Goal: Transaction & Acquisition: Complete application form

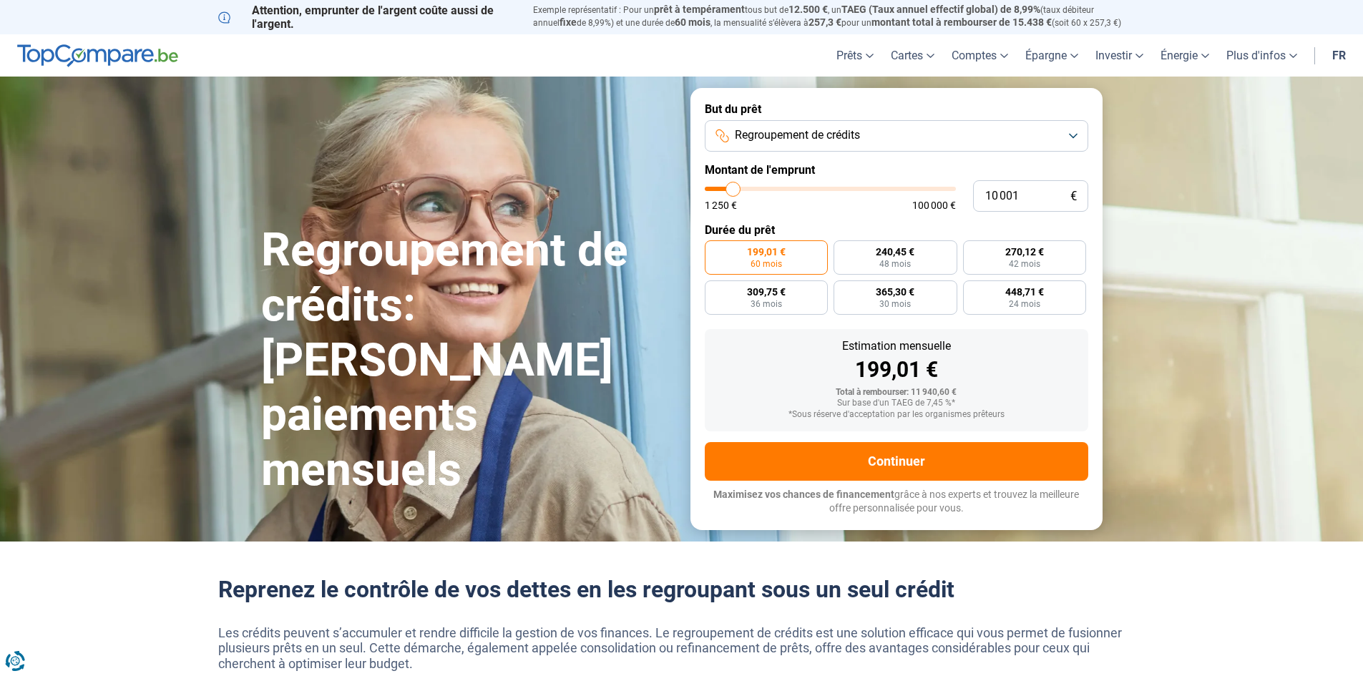
type input "45 500"
type input "45500"
click at [818, 188] on input "range" at bounding box center [830, 189] width 251 height 4
radio input "false"
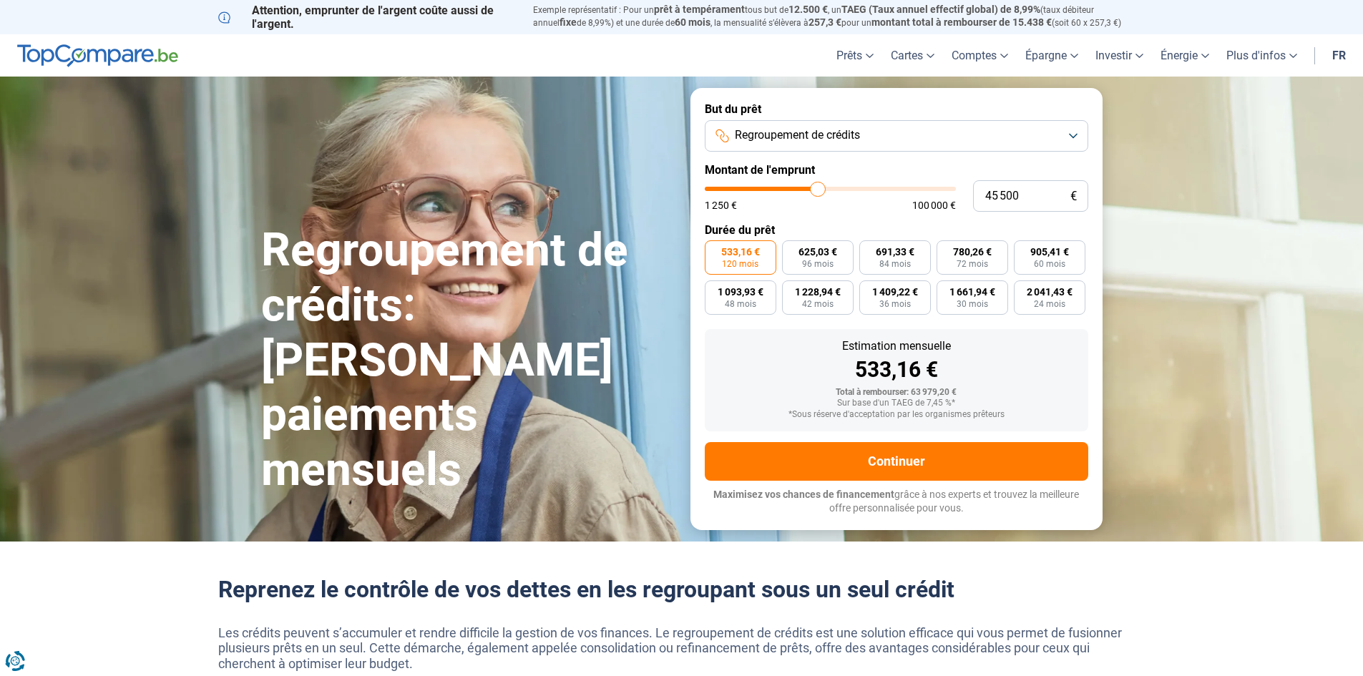
type input "23 000"
type input "23000"
click at [764, 187] on input "range" at bounding box center [830, 189] width 251 height 4
type input "17 500"
type input "17500"
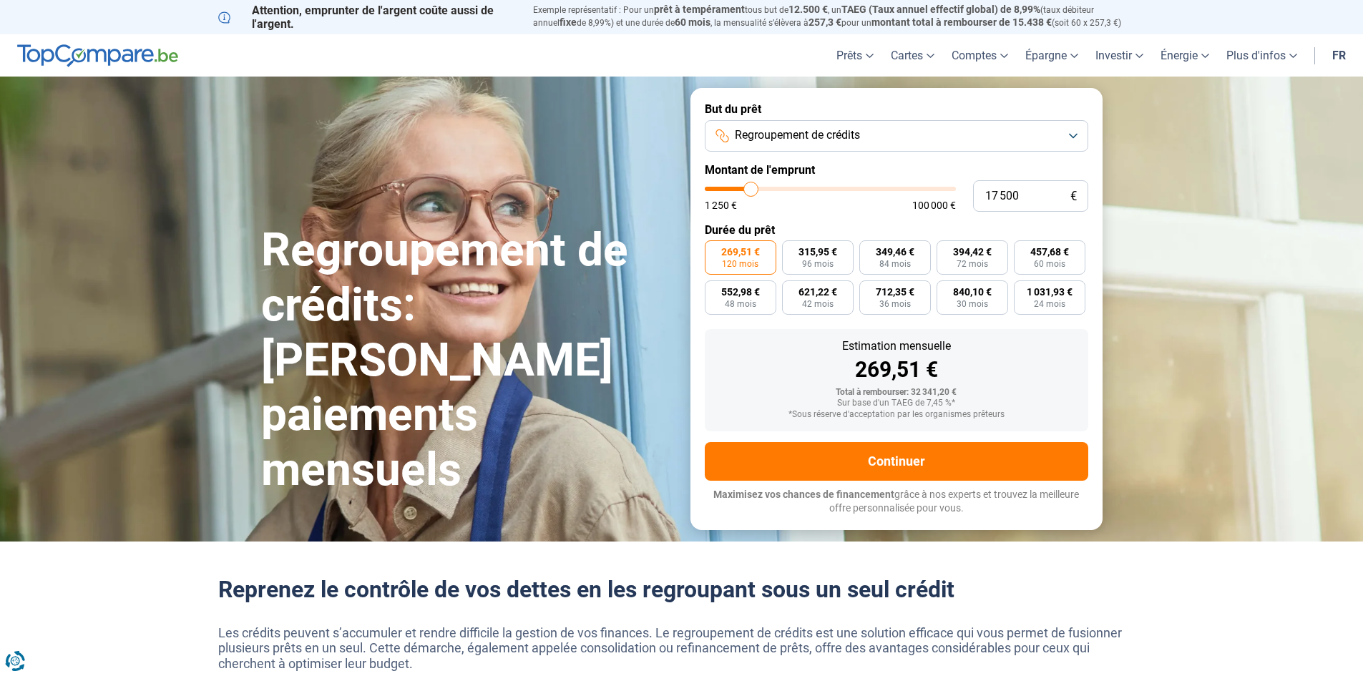
click at [750, 188] on input "range" at bounding box center [830, 189] width 251 height 4
radio input "true"
type input "22 500"
type input "22500"
click at [762, 190] on input "range" at bounding box center [830, 189] width 251 height 4
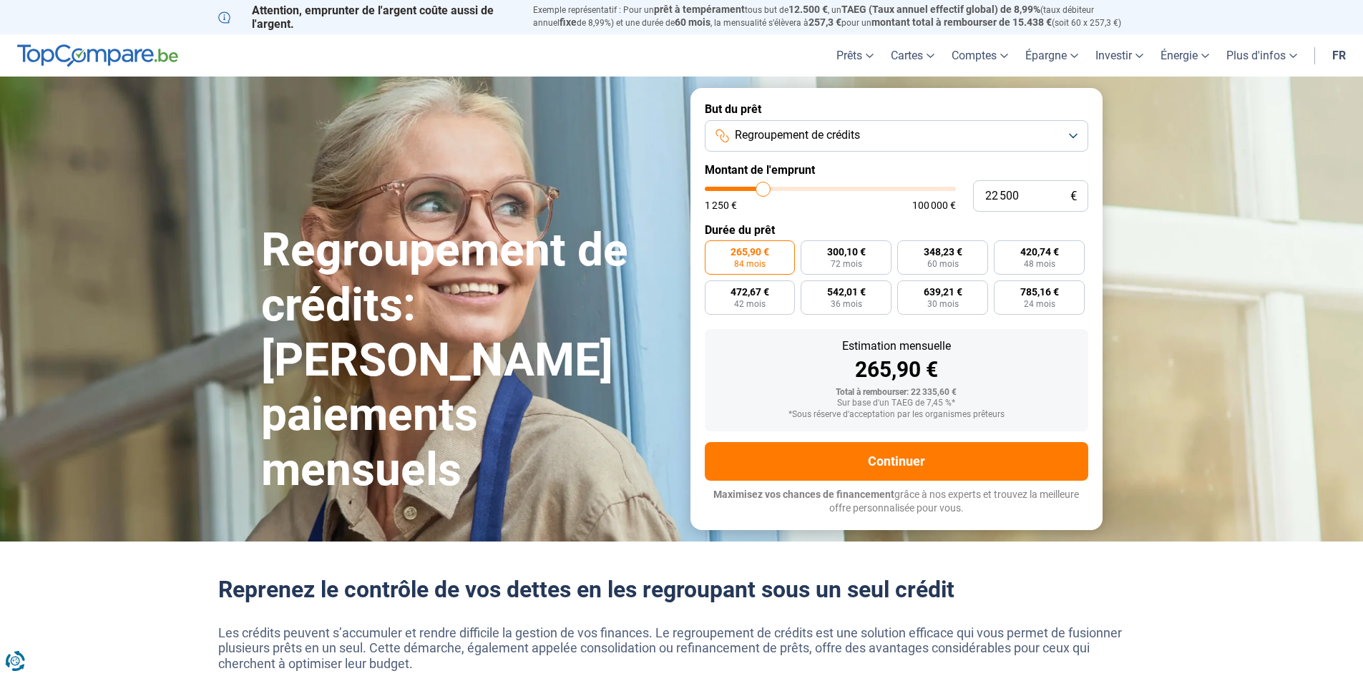
radio input "false"
type input "18 500"
type input "18500"
click at [753, 189] on input "range" at bounding box center [830, 189] width 251 height 4
radio input "true"
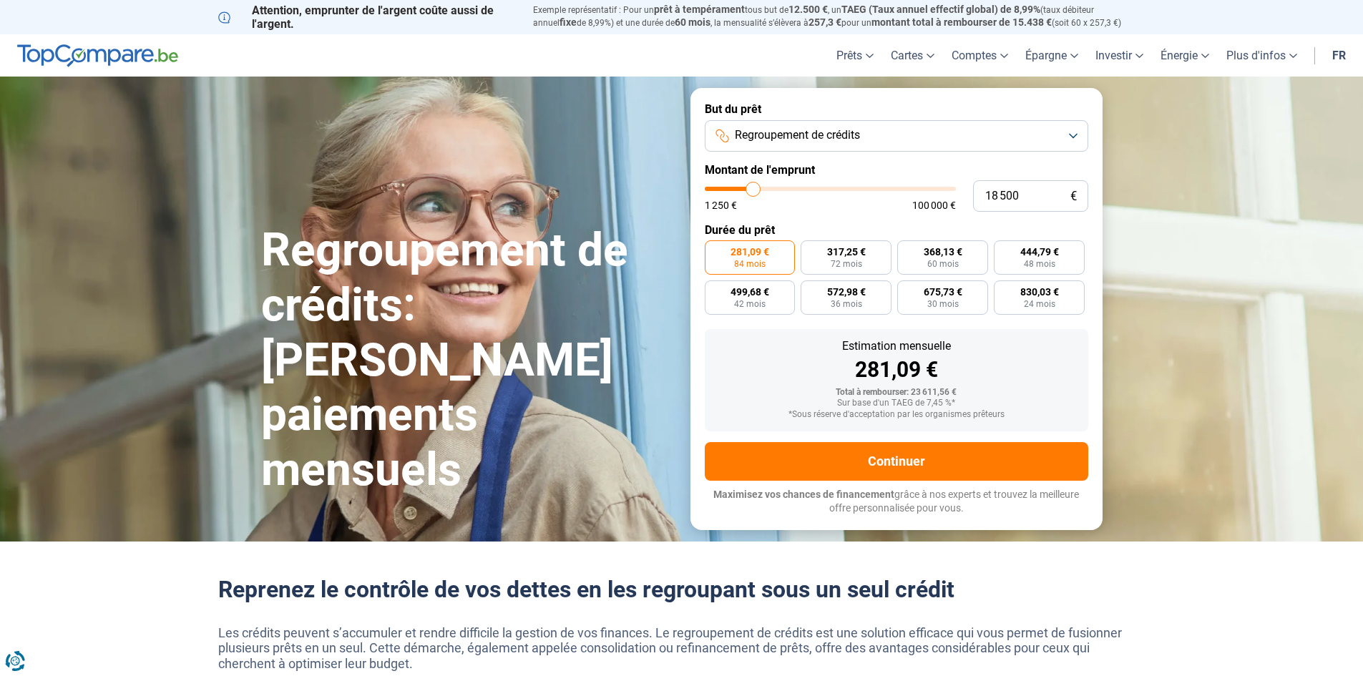
click at [755, 188] on input "range" at bounding box center [830, 189] width 251 height 4
click at [760, 190] on input "range" at bounding box center [830, 189] width 251 height 4
type input "23 000"
type input "23000"
click at [764, 189] on input "range" at bounding box center [830, 189] width 251 height 4
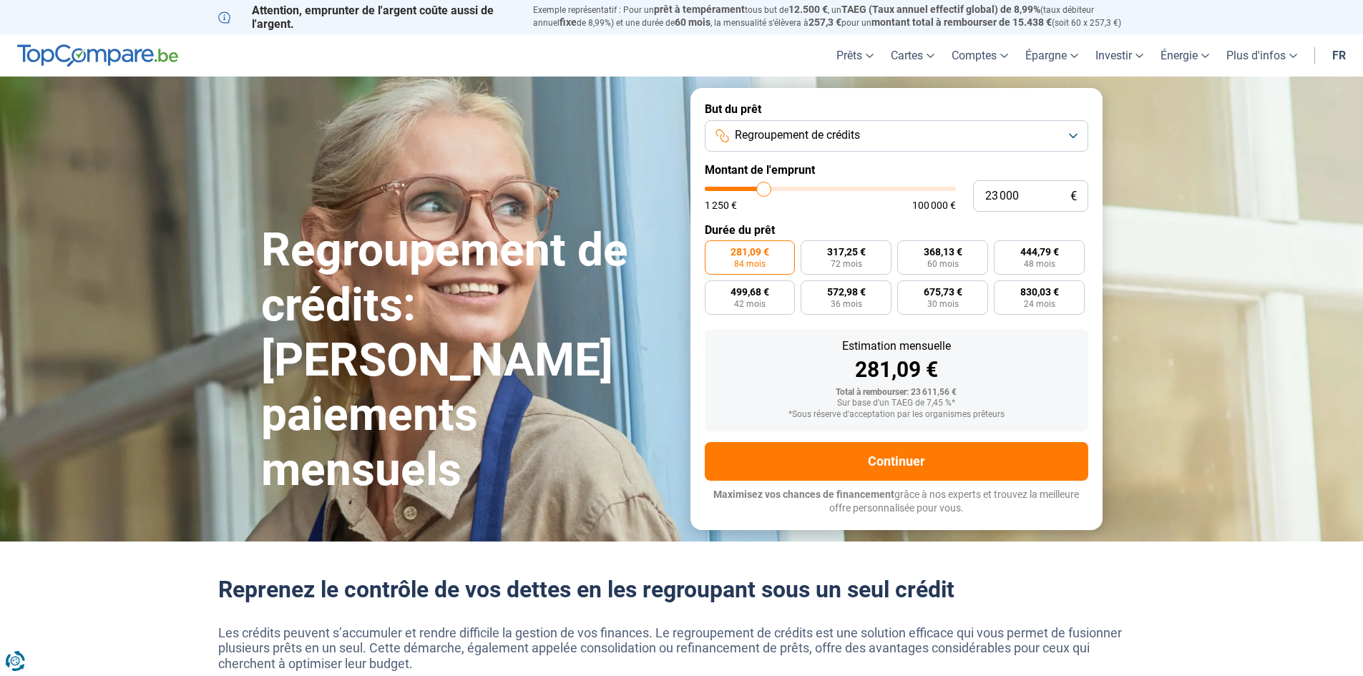
radio input "false"
click at [759, 187] on input "range" at bounding box center [830, 189] width 251 height 4
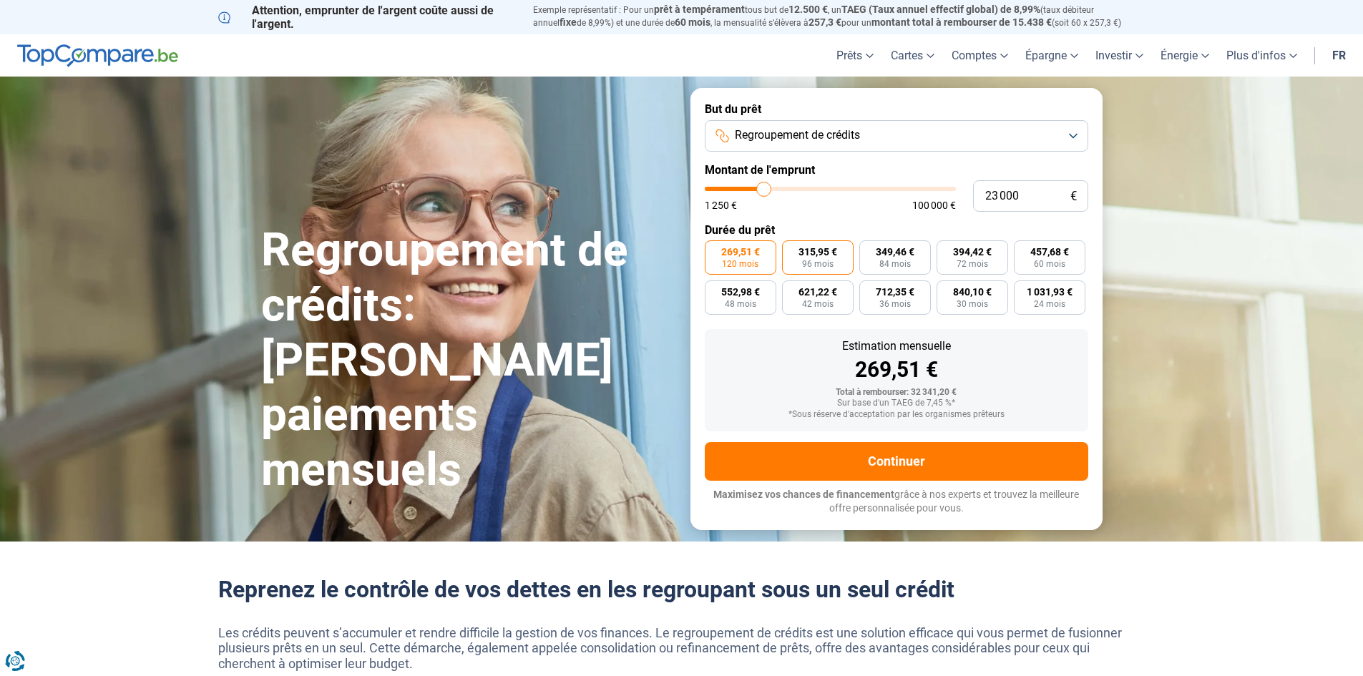
click at [830, 262] on span "96 mois" at bounding box center [817, 264] width 31 height 9
click at [791, 250] on input "315,95 € 96 mois" at bounding box center [786, 244] width 9 height 9
radio input "true"
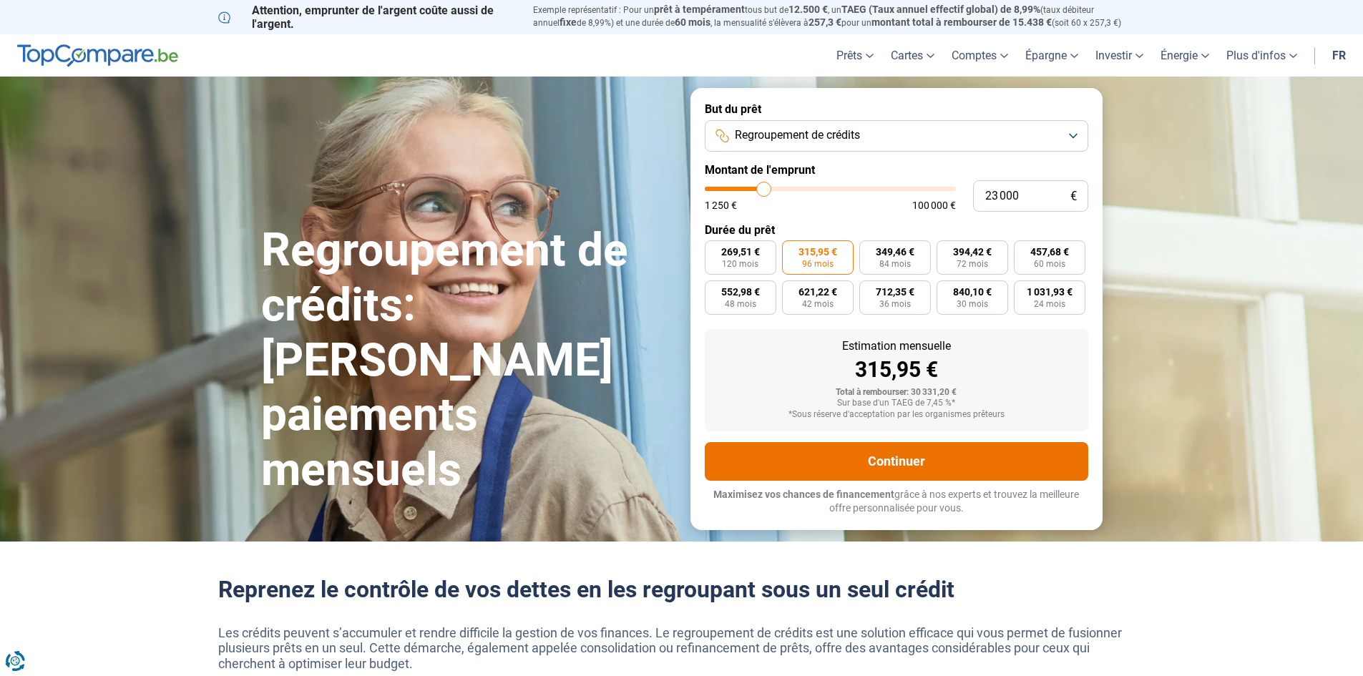
click at [870, 462] on button "Continuer" at bounding box center [896, 461] width 383 height 39
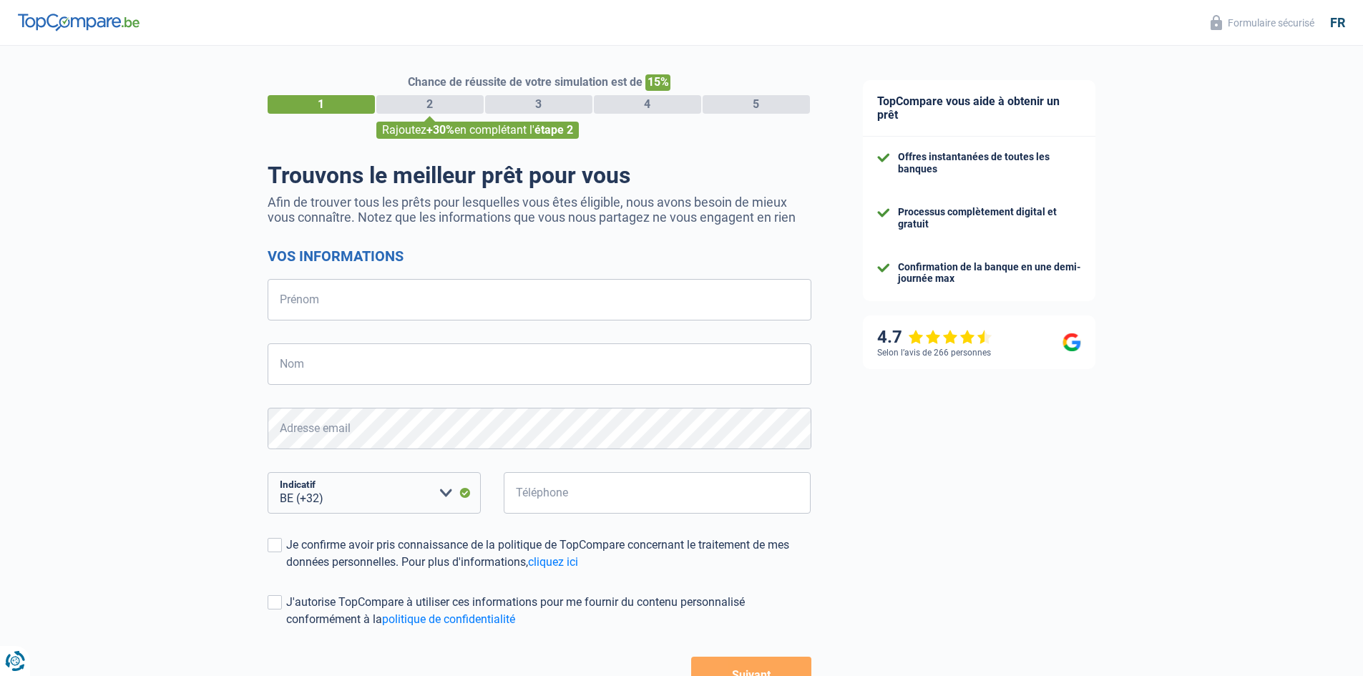
select select "32"
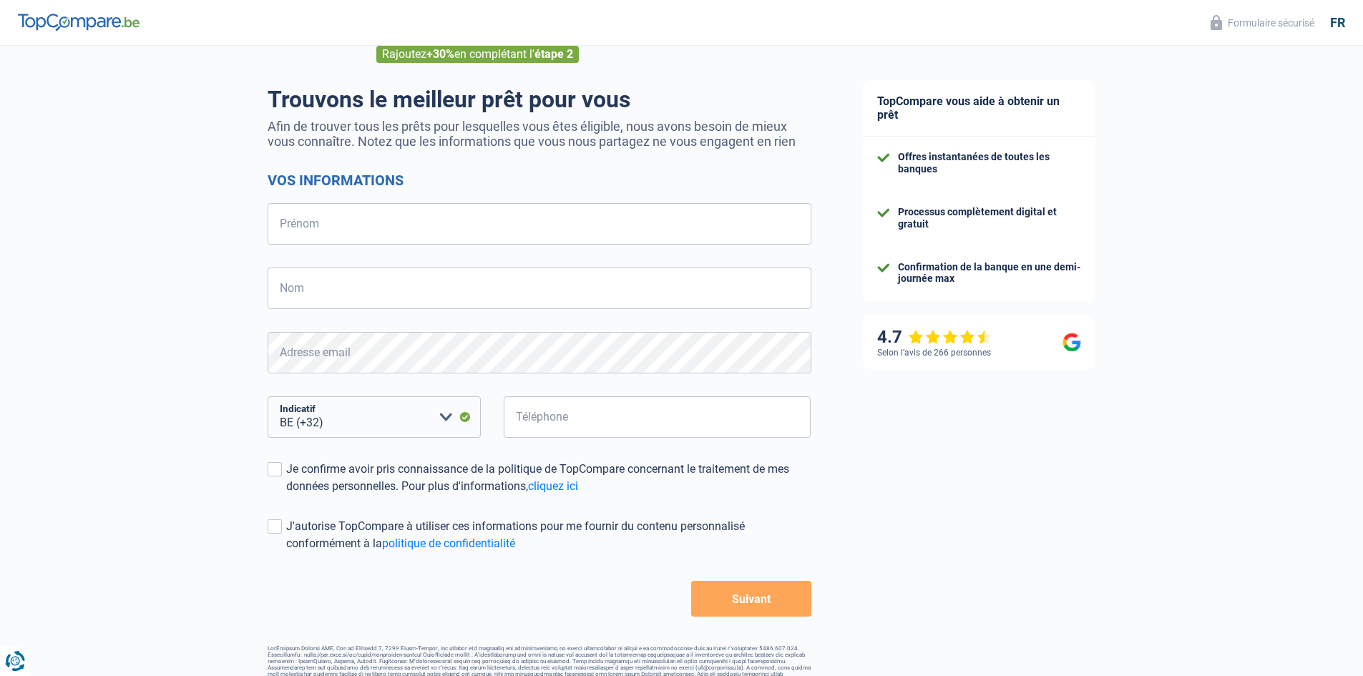
scroll to position [101, 0]
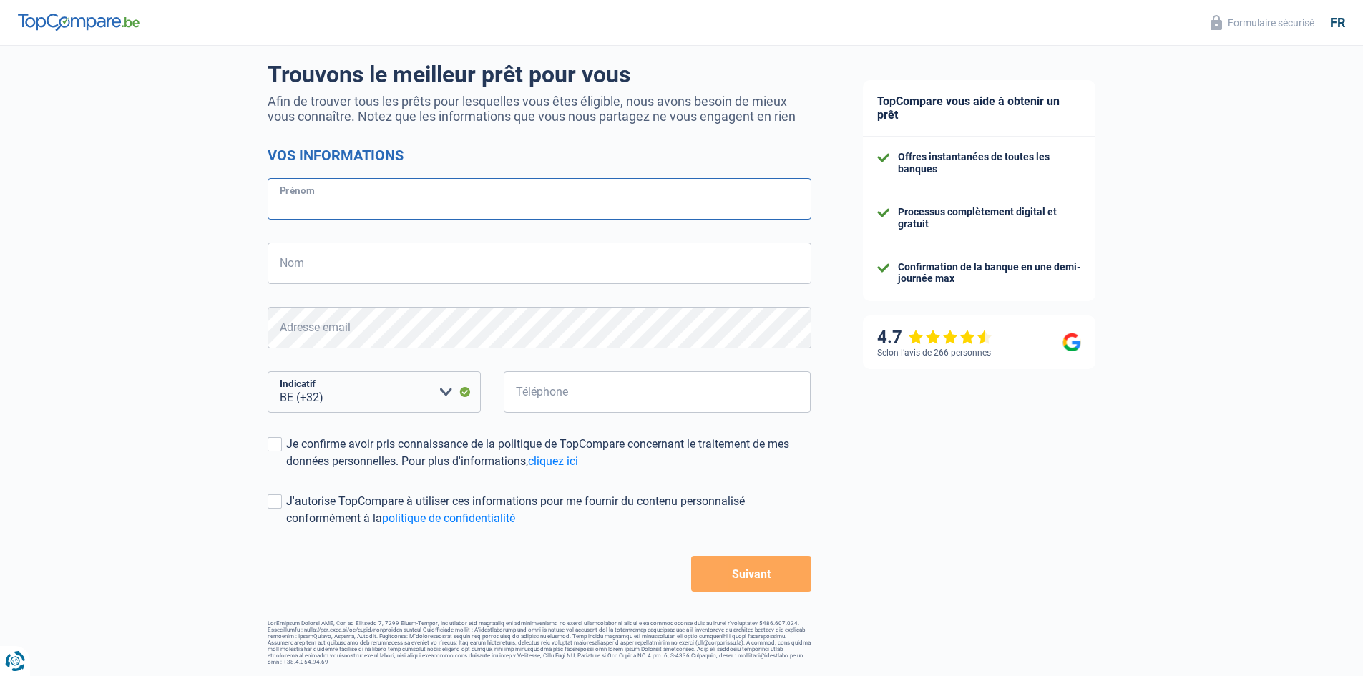
click at [330, 207] on input "Prénom" at bounding box center [540, 198] width 544 height 41
type input "f"
type input "Fabienne"
click at [350, 261] on input "Nom" at bounding box center [540, 262] width 544 height 41
type input "marseaut"
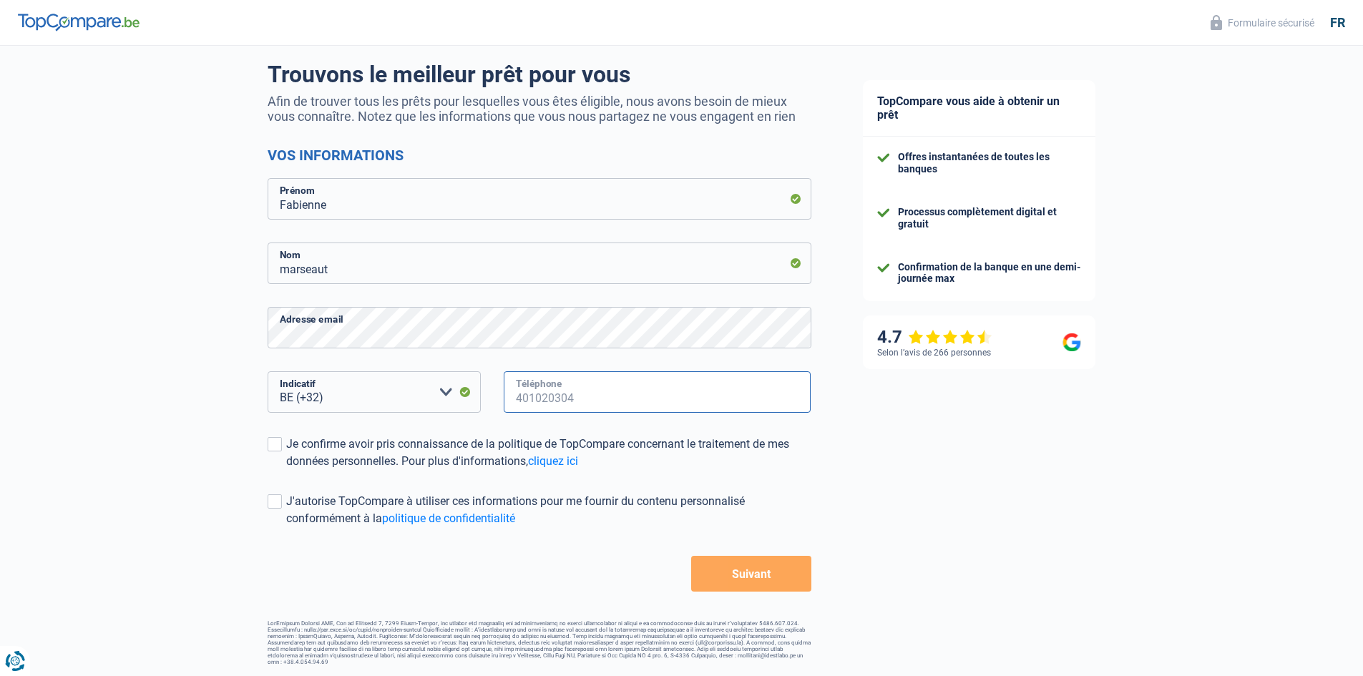
click at [550, 396] on input "Téléphone" at bounding box center [658, 391] width 308 height 41
type input "0497875361"
click at [273, 445] on span at bounding box center [275, 444] width 14 height 14
click at [286, 470] on input "Je confirme avoir pris connaissance de la politique de TopCompare concernant le…" at bounding box center [286, 470] width 0 height 0
click at [270, 508] on span at bounding box center [275, 501] width 14 height 14
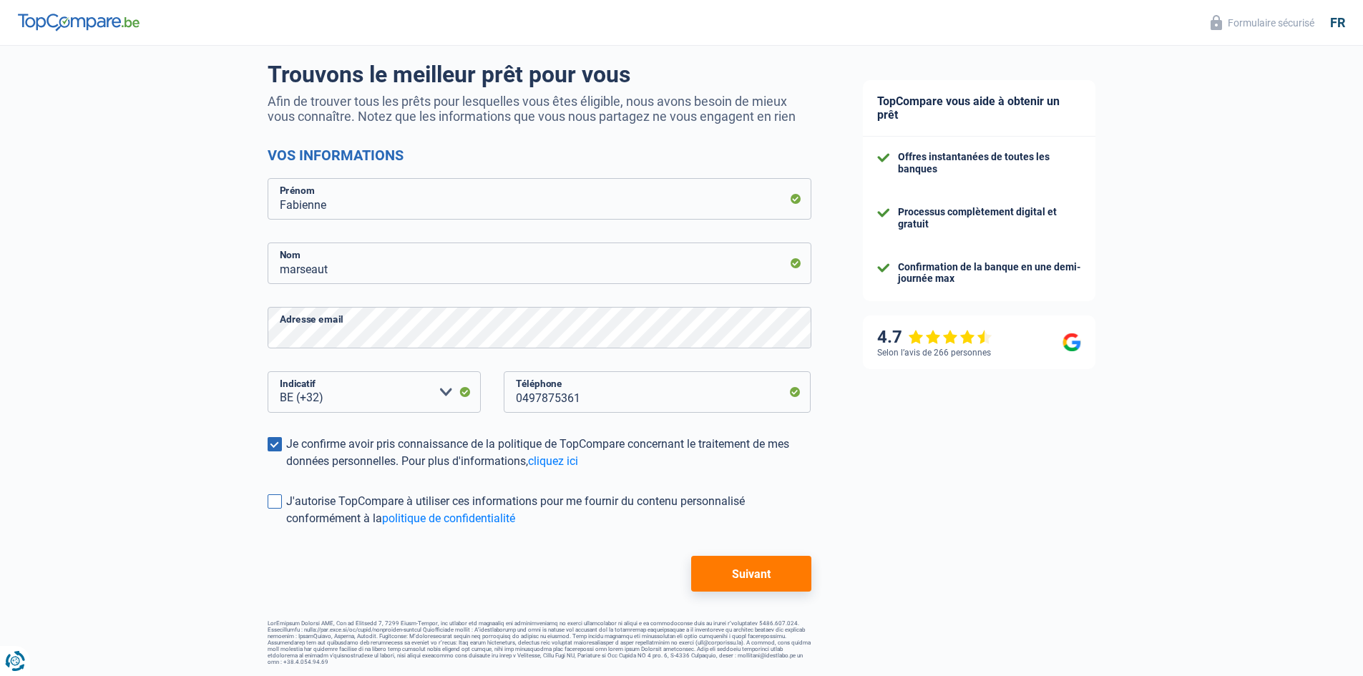
click at [286, 527] on input "J'autorise TopCompare à utiliser ces informations pour me fournir du contenu pe…" at bounding box center [286, 527] width 0 height 0
click at [727, 575] on button "Suivant" at bounding box center [750, 574] width 119 height 36
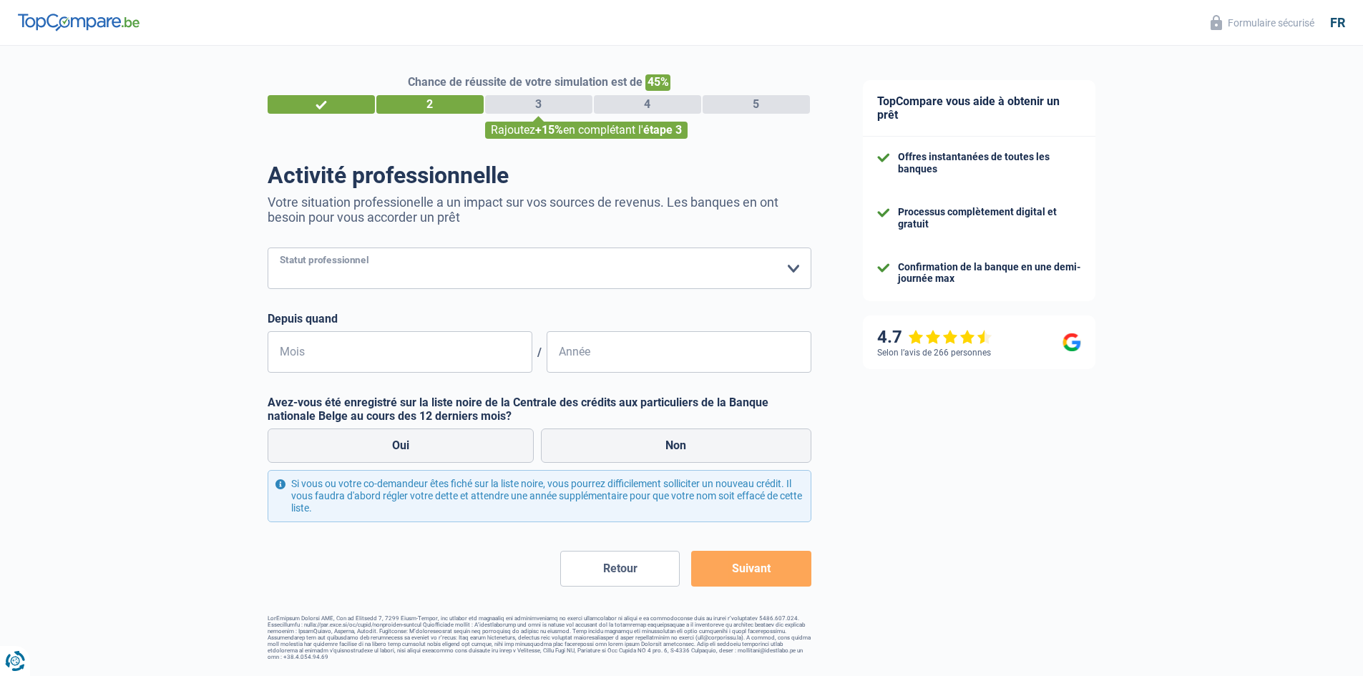
click at [789, 265] on select "Ouvrier Employé privé Employé public Invalide Indépendant Pensionné Chômeur Mut…" at bounding box center [540, 267] width 544 height 41
select select "retired"
click at [268, 249] on select "Ouvrier Employé privé Employé public Invalide Indépendant Pensionné Chômeur Mut…" at bounding box center [540, 267] width 544 height 41
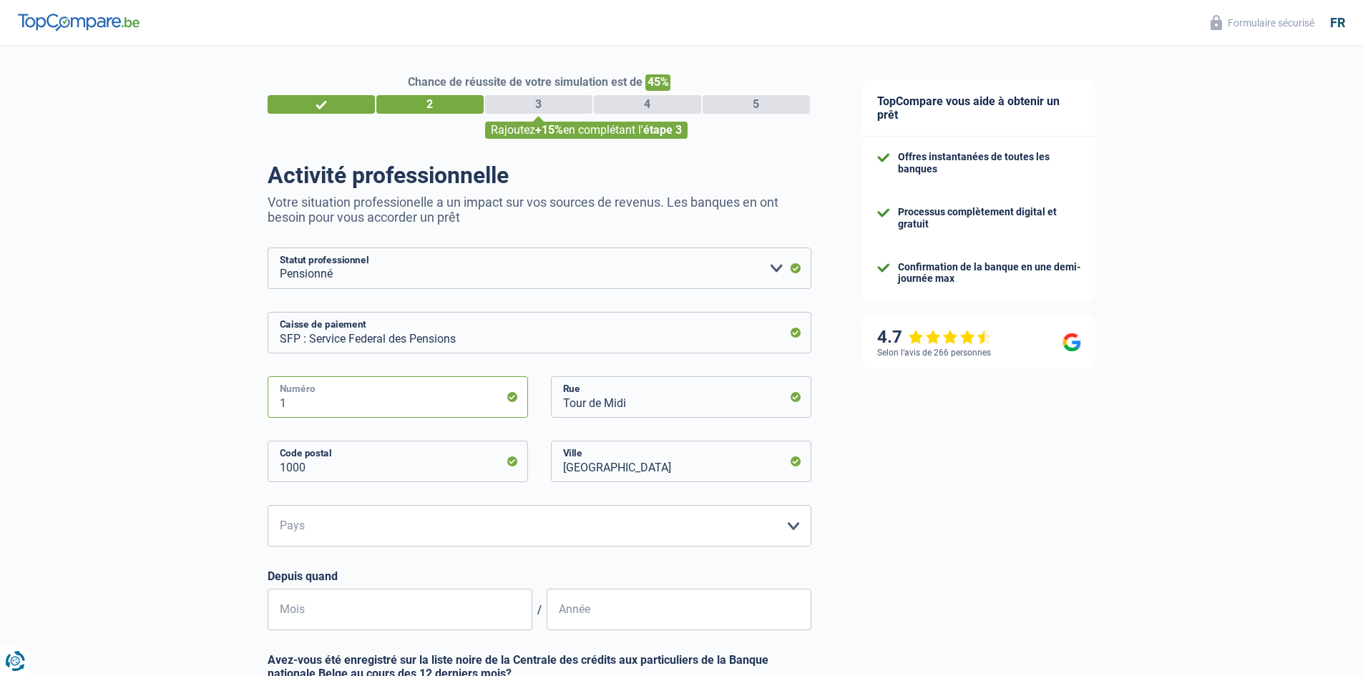
click at [296, 401] on input "1" at bounding box center [398, 396] width 260 height 41
type input "3"
click at [625, 403] on input "Tour de Midi" at bounding box center [681, 396] width 260 height 41
type input "T"
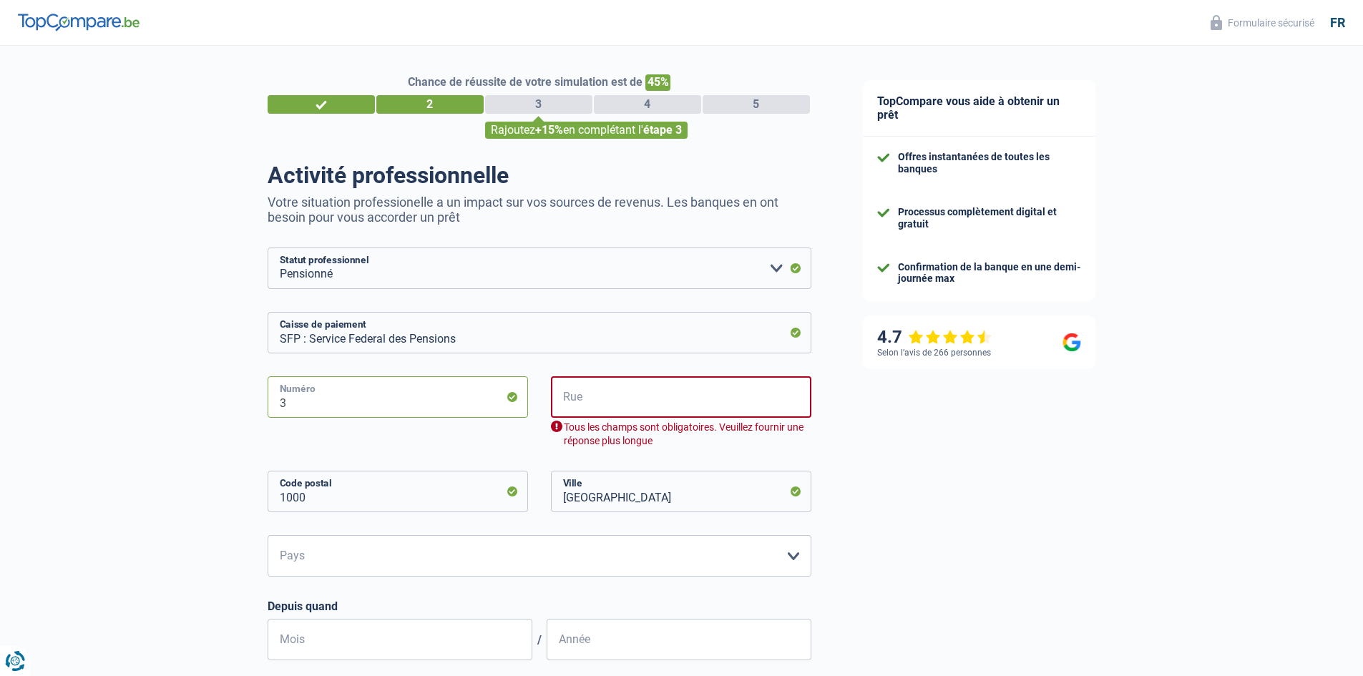
click at [290, 406] on input "3" at bounding box center [398, 396] width 260 height 41
type input "1"
click at [594, 397] on input "Rue" at bounding box center [681, 396] width 260 height 41
click at [581, 392] on input "Rue" at bounding box center [681, 396] width 260 height 41
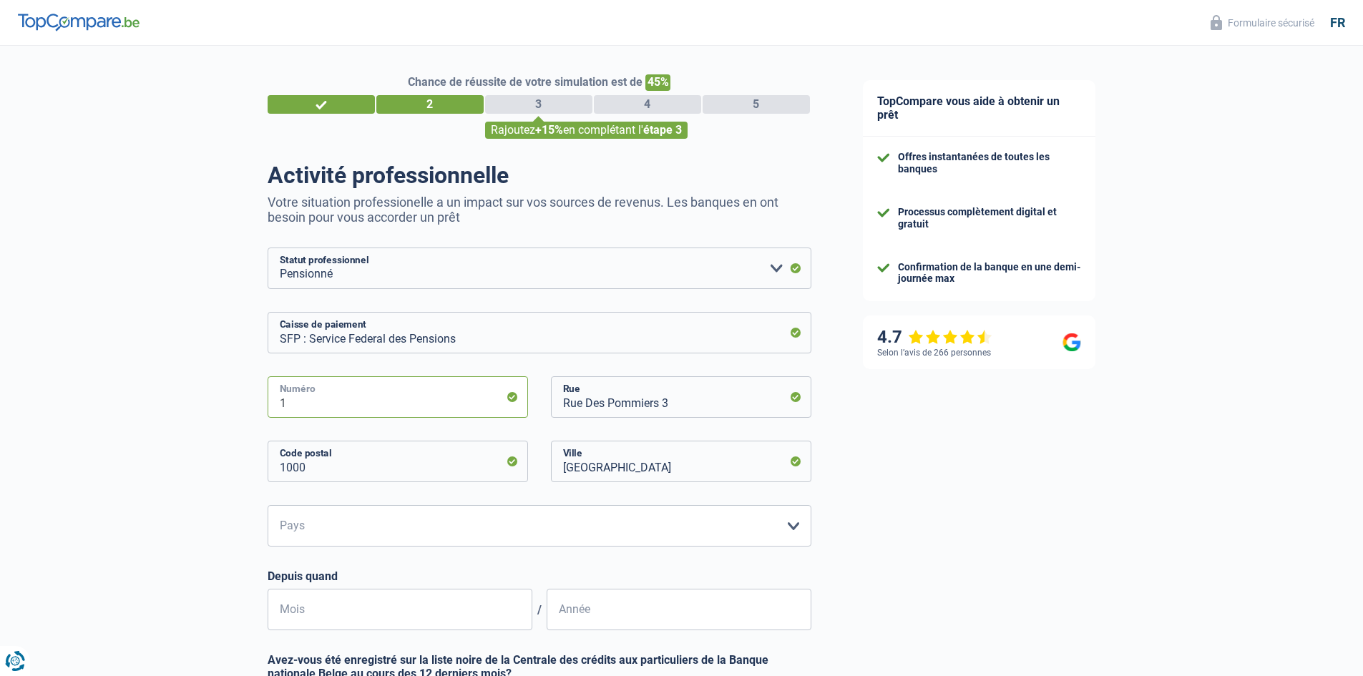
click at [292, 409] on input "1" at bounding box center [398, 396] width 260 height 41
click at [672, 407] on input "Rue Des Pommiers 3" at bounding box center [681, 396] width 260 height 41
type input "R"
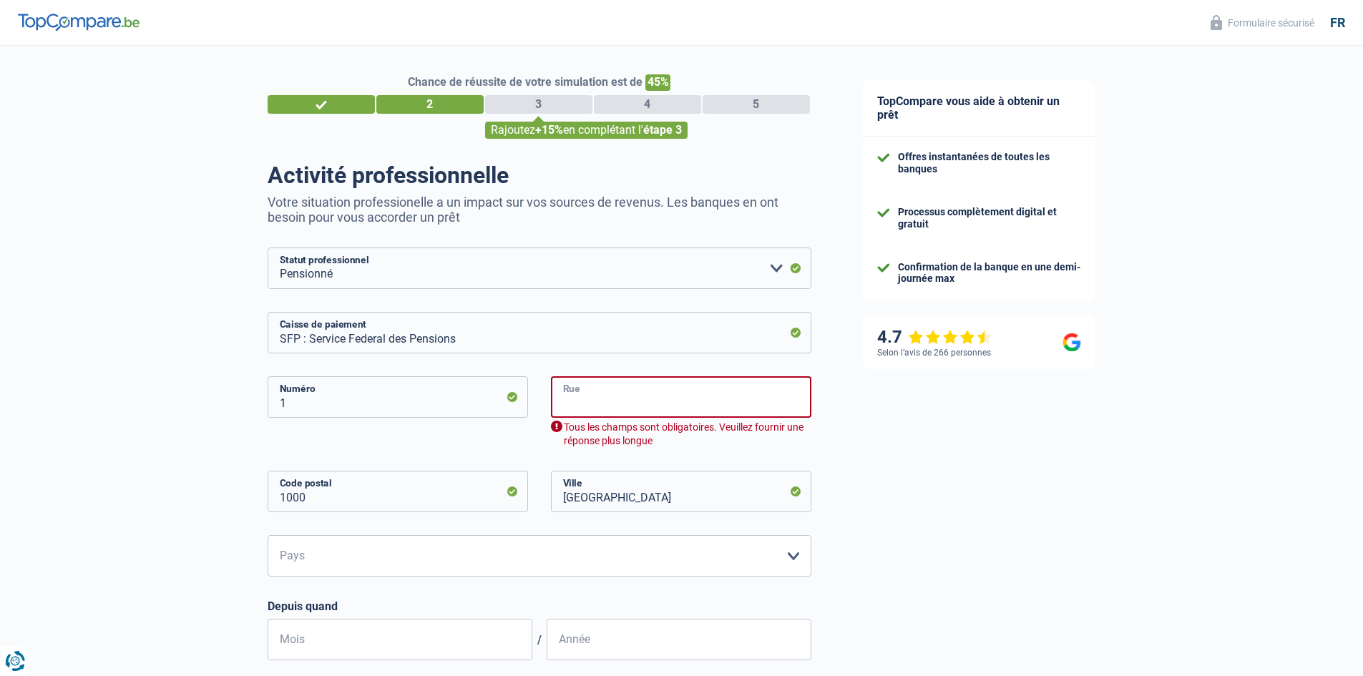
click at [607, 399] on input "Rue" at bounding box center [681, 396] width 260 height 41
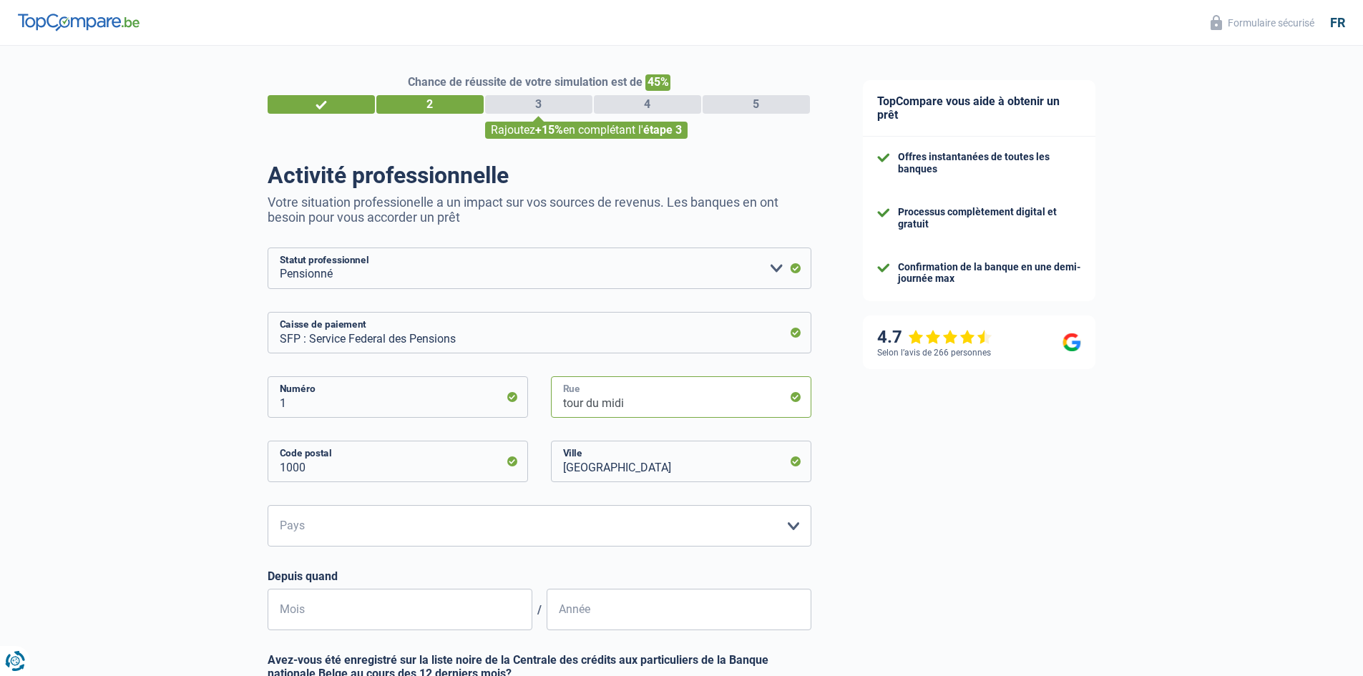
type input "tour du midi"
click at [790, 531] on select "Belgique Luxembourg Veuillez sélectionner une option" at bounding box center [540, 525] width 544 height 41
select select "BE"
click at [268, 506] on select "Belgique Luxembourg Veuillez sélectionner une option" at bounding box center [540, 525] width 544 height 41
click at [318, 610] on input "Mois" at bounding box center [400, 609] width 265 height 41
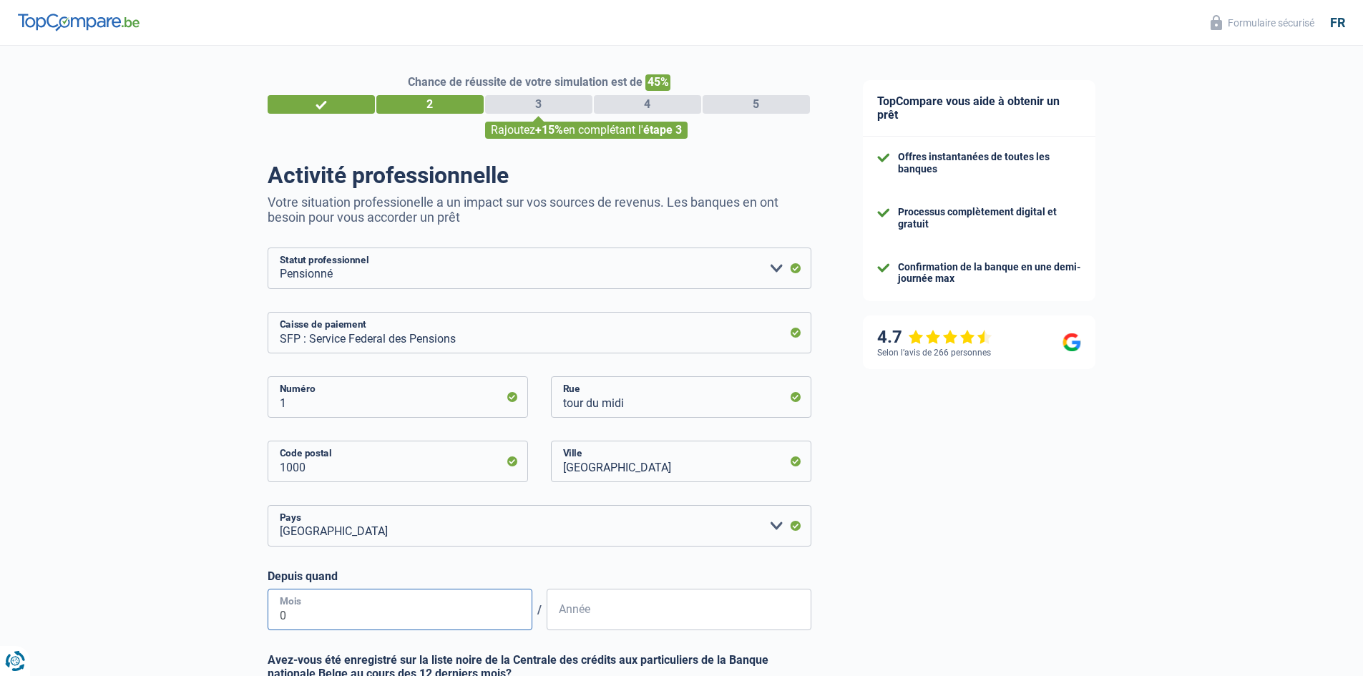
type input "06"
click at [612, 616] on input "Année" at bounding box center [678, 609] width 265 height 41
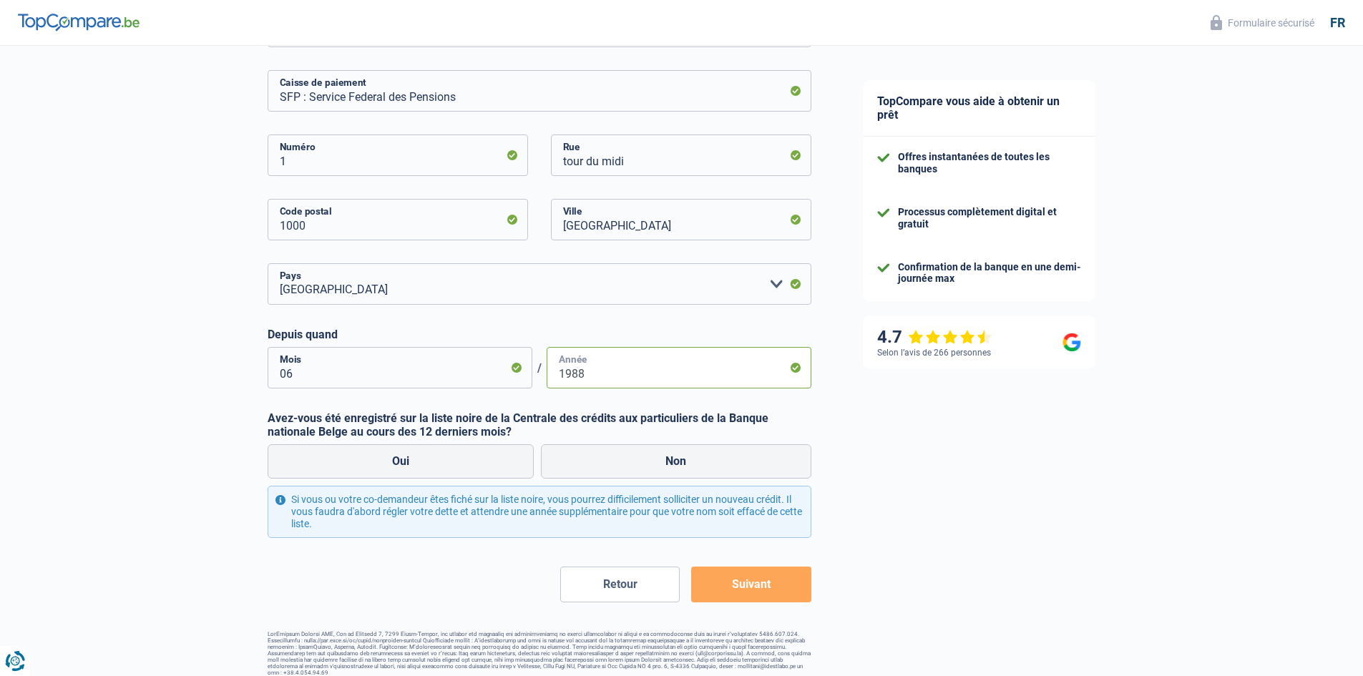
scroll to position [252, 0]
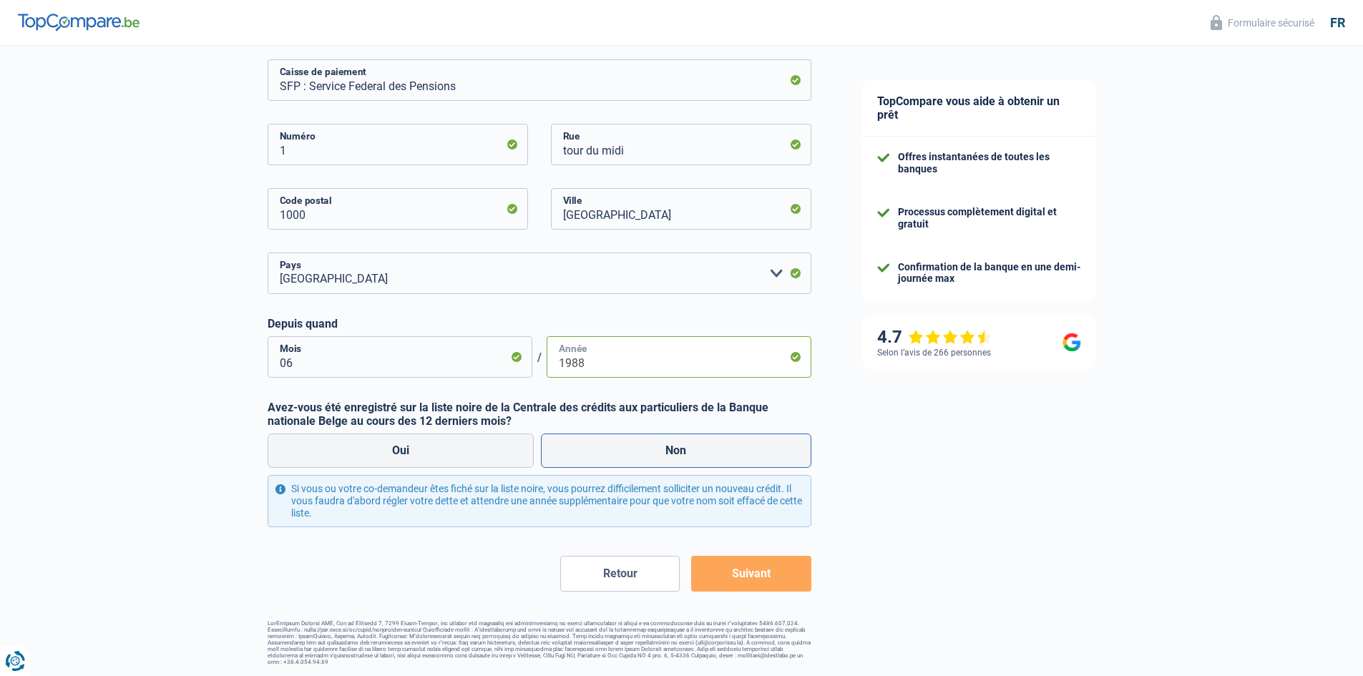
type input "1988"
click at [643, 448] on label "Non" at bounding box center [676, 450] width 270 height 34
click at [643, 448] on input "Non" at bounding box center [676, 450] width 270 height 34
radio input "true"
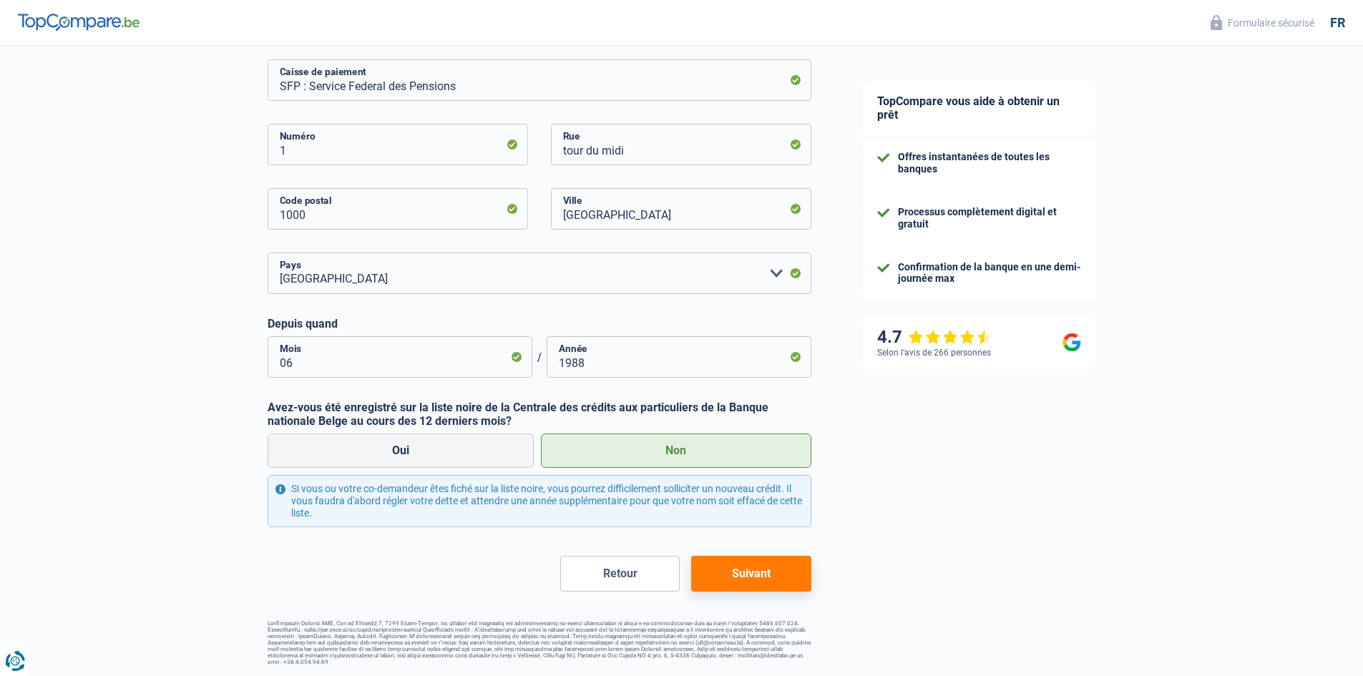
click at [733, 576] on button "Suivant" at bounding box center [750, 574] width 119 height 36
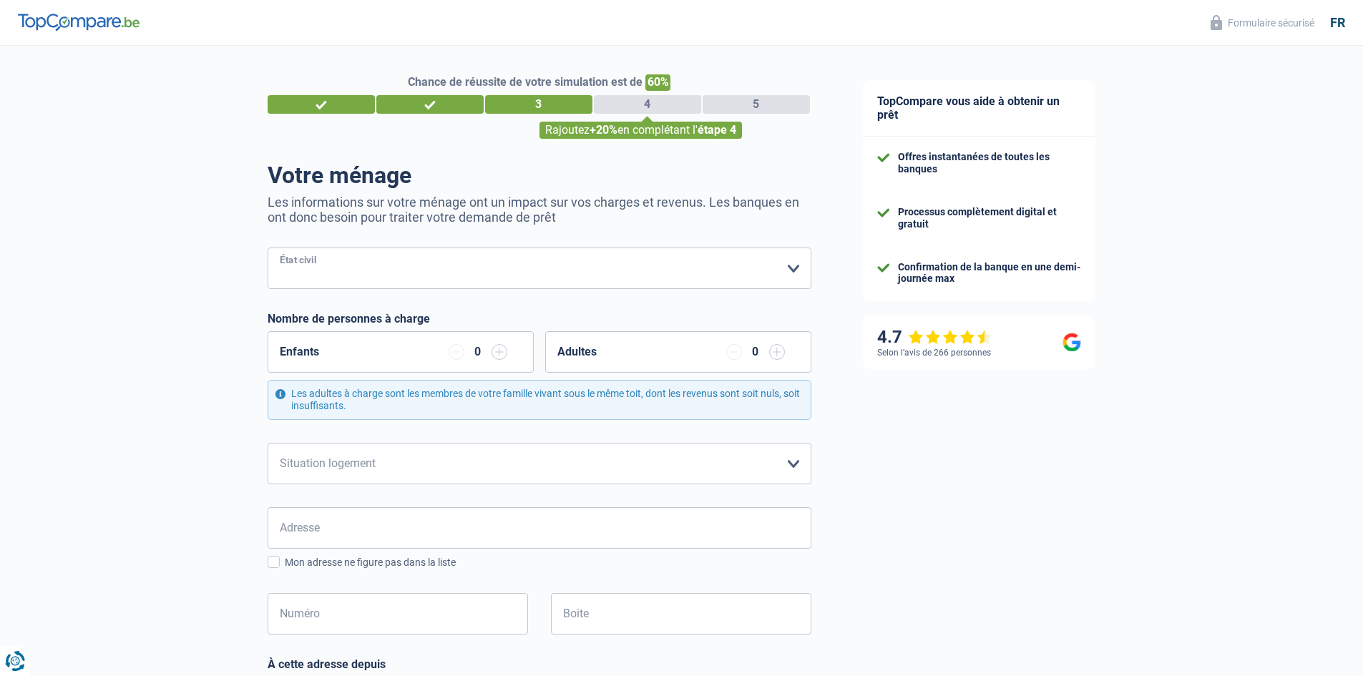
click at [792, 270] on select "Célibataire Marié(e) Cohabitant(e) légal(e) Divorcé(e) Veuf(ve) Séparé (de fait…" at bounding box center [540, 267] width 544 height 41
select select "widowed"
click at [268, 249] on select "Célibataire Marié(e) Cohabitant(e) légal(e) Divorcé(e) Veuf(ve) Séparé (de fait…" at bounding box center [540, 267] width 544 height 41
click at [791, 463] on select "Locataire Propriétaire avec prêt hypothécaire Propriétaire sans prêt hypothécai…" at bounding box center [540, 463] width 544 height 41
select select "rents"
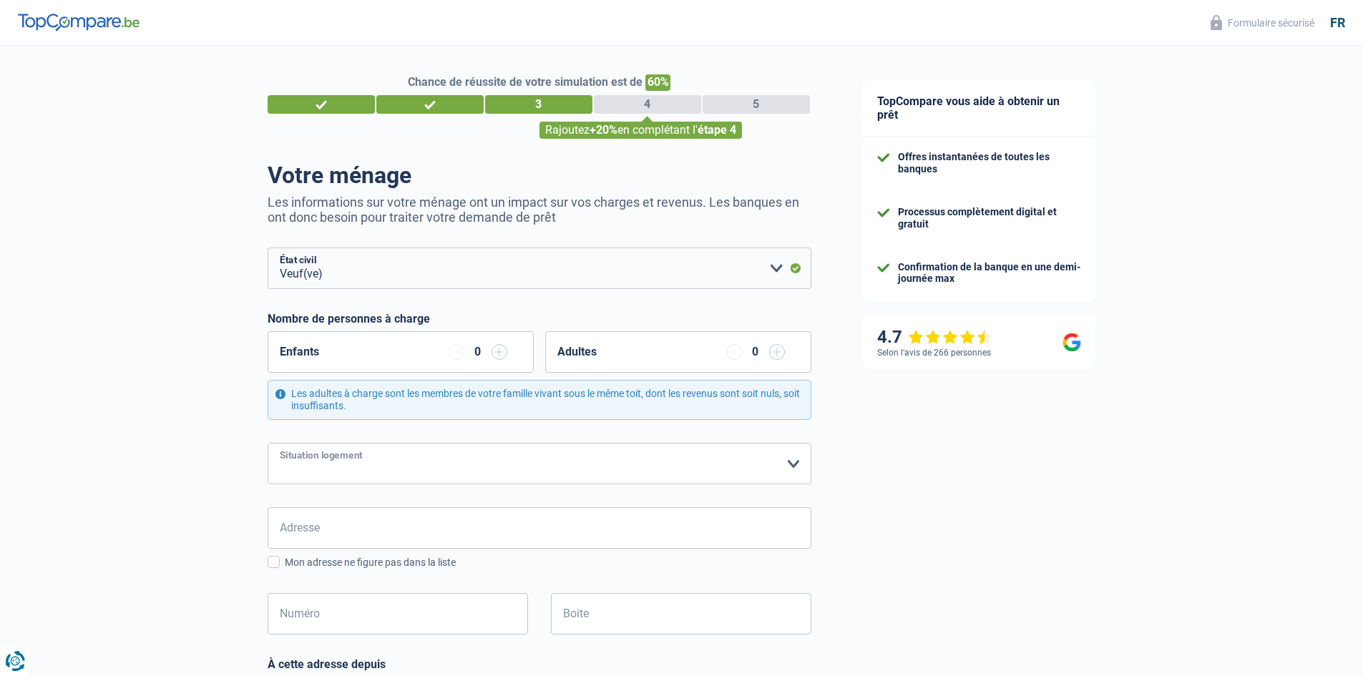
click at [268, 443] on select "Locataire Propriétaire avec prêt hypothécaire Propriétaire sans prêt hypothécai…" at bounding box center [540, 463] width 544 height 41
click at [355, 534] on input "Adresse" at bounding box center [540, 527] width 544 height 41
type input "Rue Des Pommiers 3"
type input "Belgique"
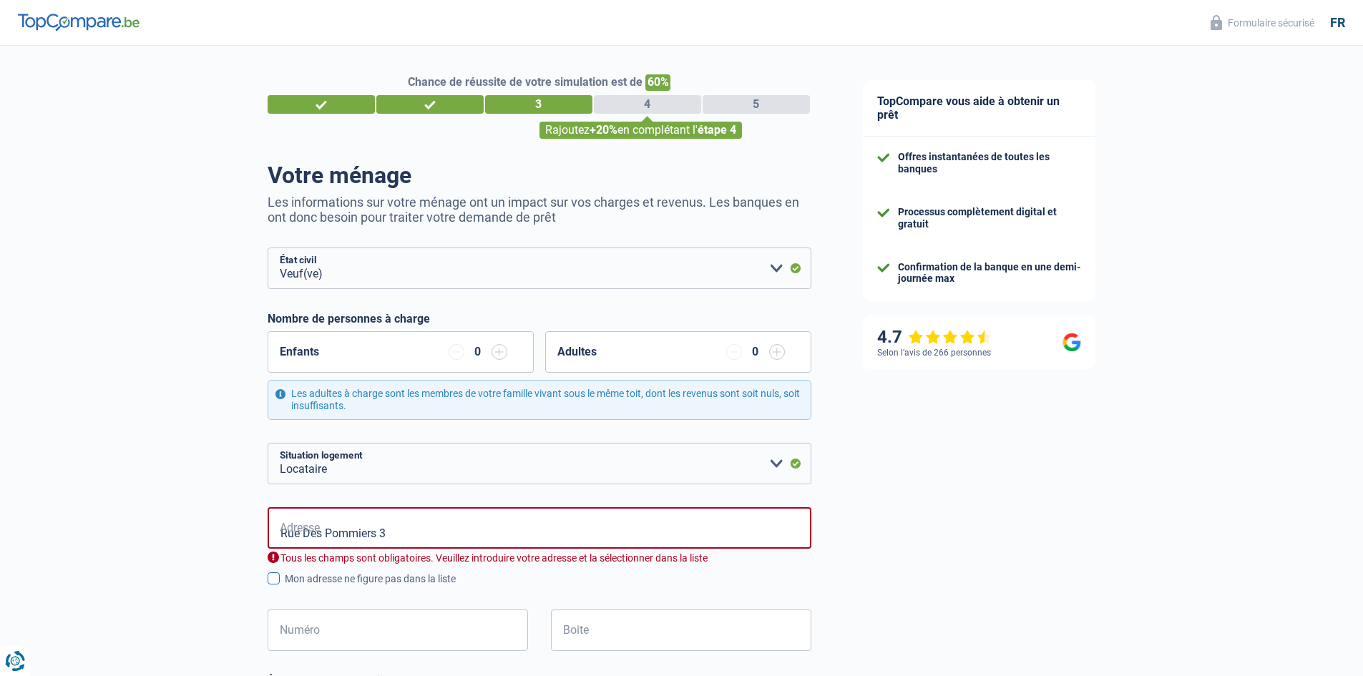
type input "Belgique"
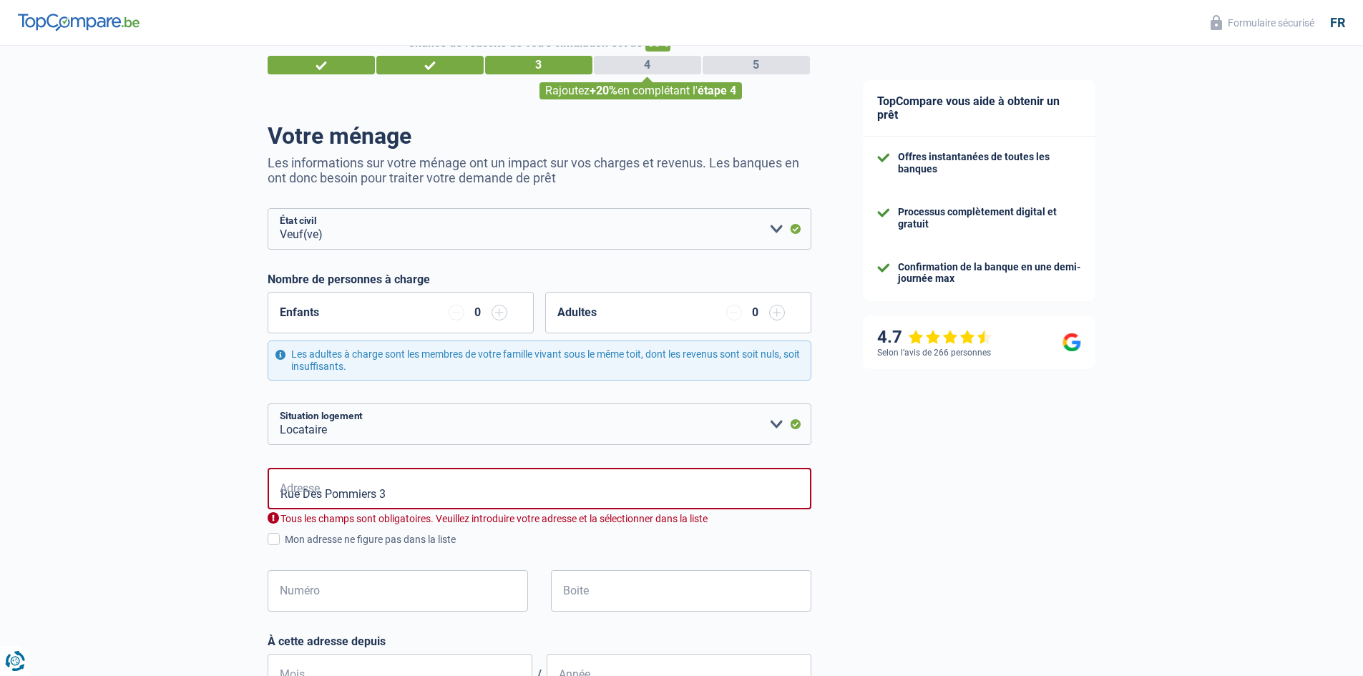
scroll to position [72, 0]
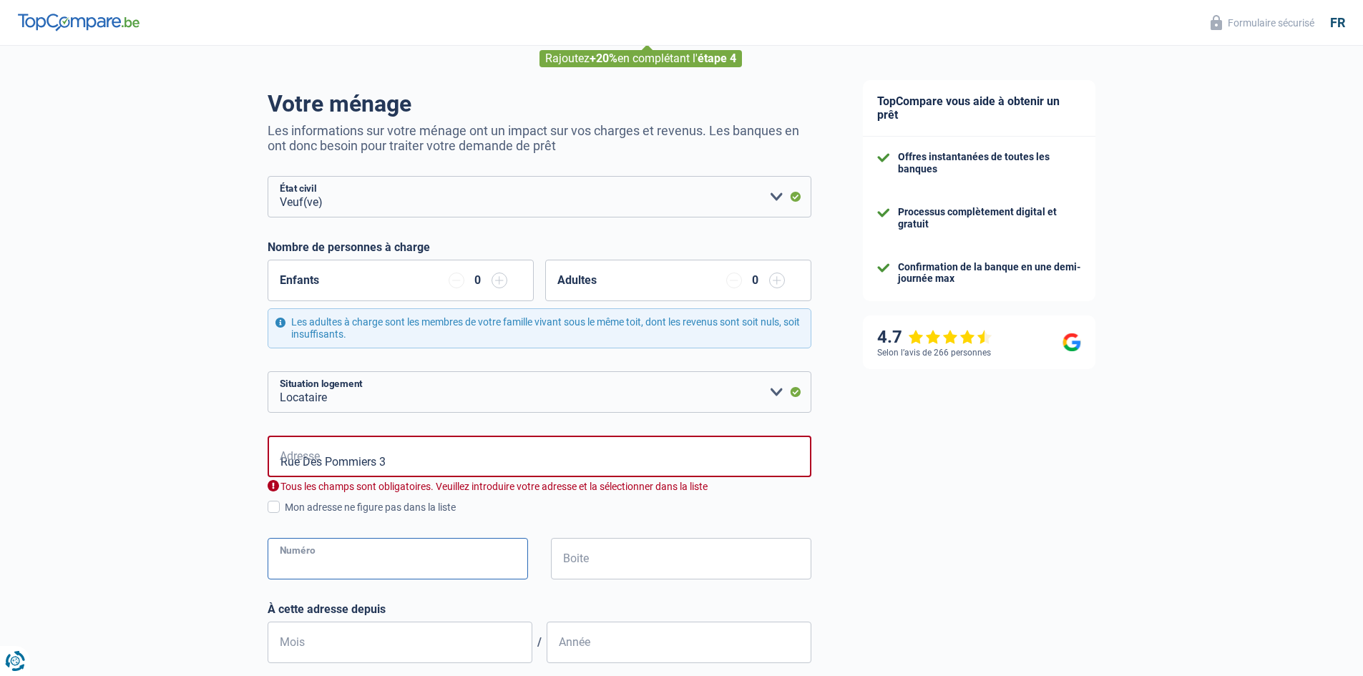
click at [362, 560] on input "Numéro" at bounding box center [398, 558] width 260 height 41
type input "3"
click at [604, 562] on input "Boite" at bounding box center [681, 558] width 260 height 41
click at [353, 646] on input "Mois" at bounding box center [400, 642] width 265 height 41
click at [393, 466] on input "Rue Des Pommiers 3" at bounding box center [540, 456] width 544 height 41
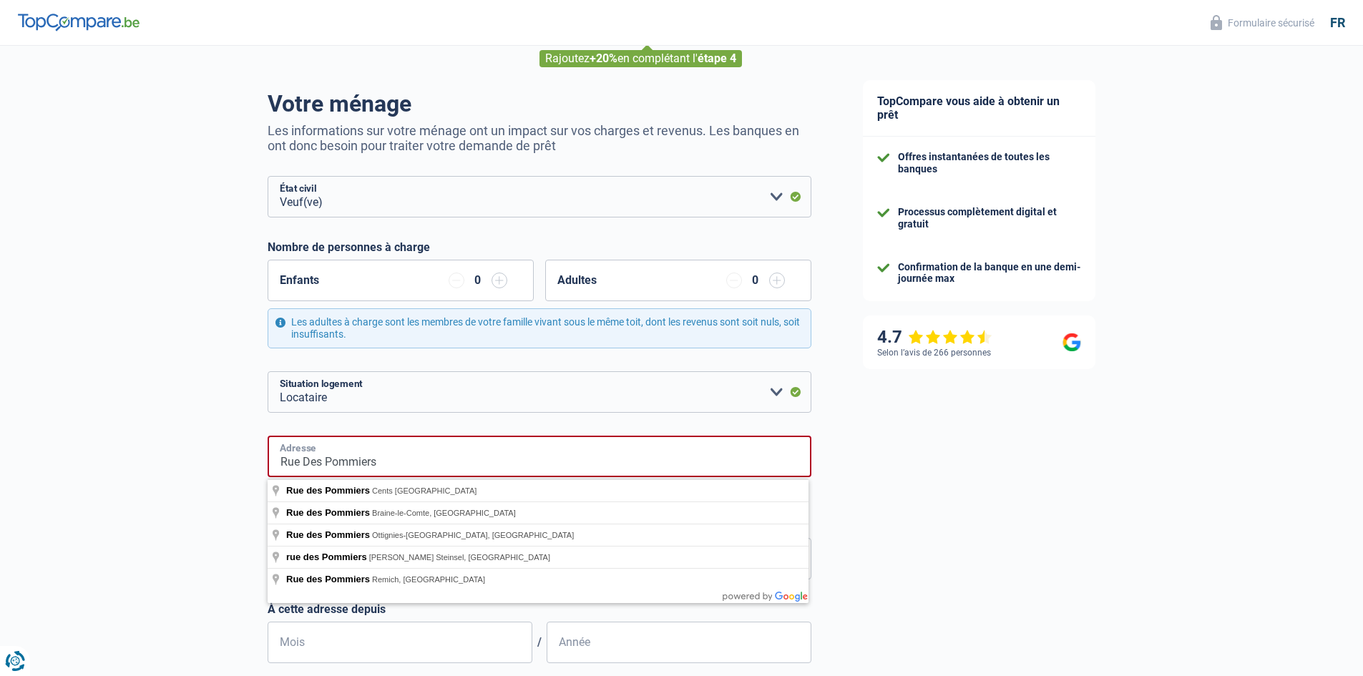
type input "Rue Des Pommiers"
click at [500, 281] on input "button" at bounding box center [499, 281] width 16 height 16
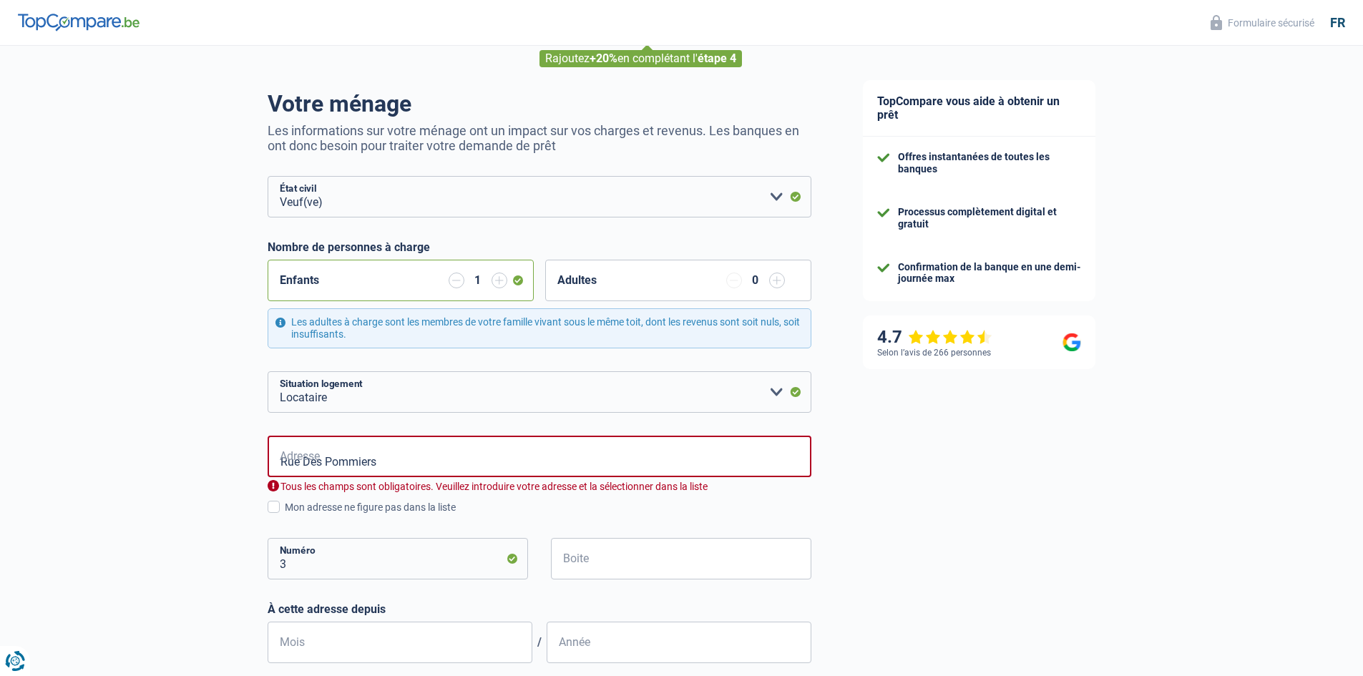
click at [456, 283] on input "button" at bounding box center [456, 281] width 16 height 16
click at [274, 509] on span at bounding box center [274, 507] width 12 height 12
click at [285, 515] on input "Mon adresse ne figure pas dans la liste" at bounding box center [285, 515] width 0 height 0
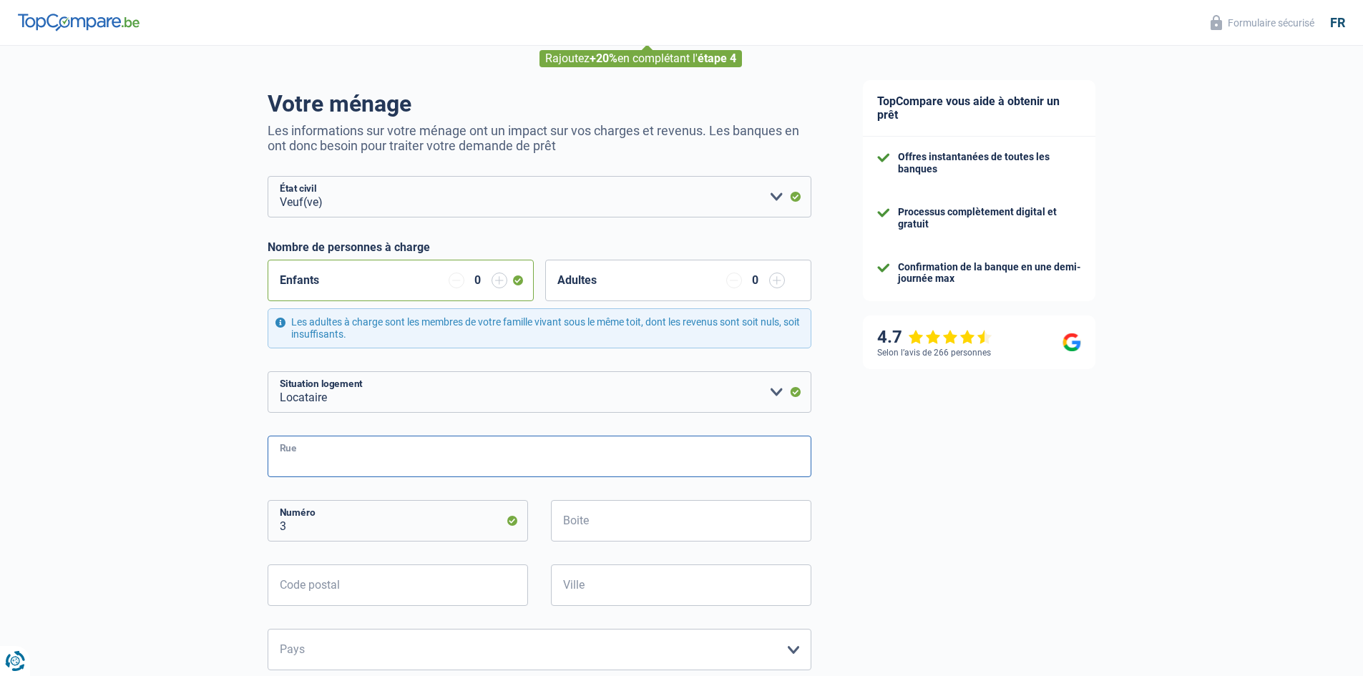
click at [298, 461] on input "Rue" at bounding box center [540, 456] width 544 height 41
type input "Rue Des Pommiers"
type input "4680"
type input "Oupeye"
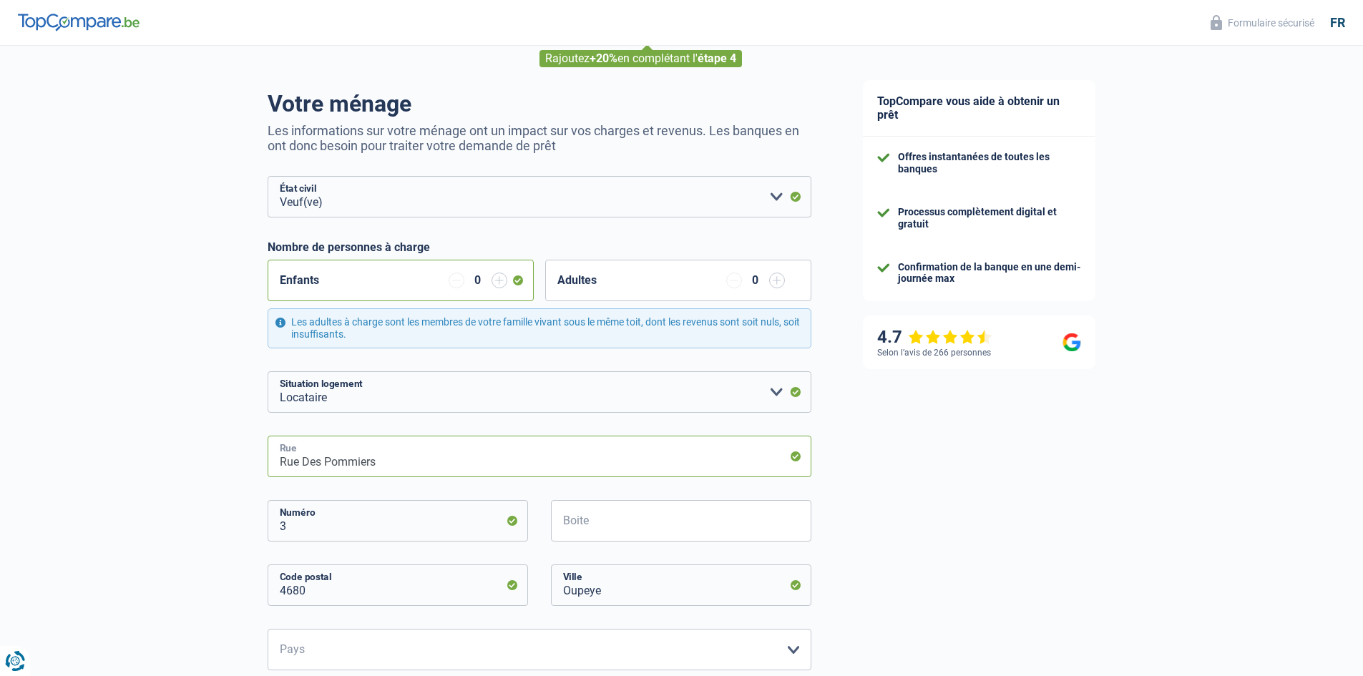
type input "Rue Des Pommiers 3"
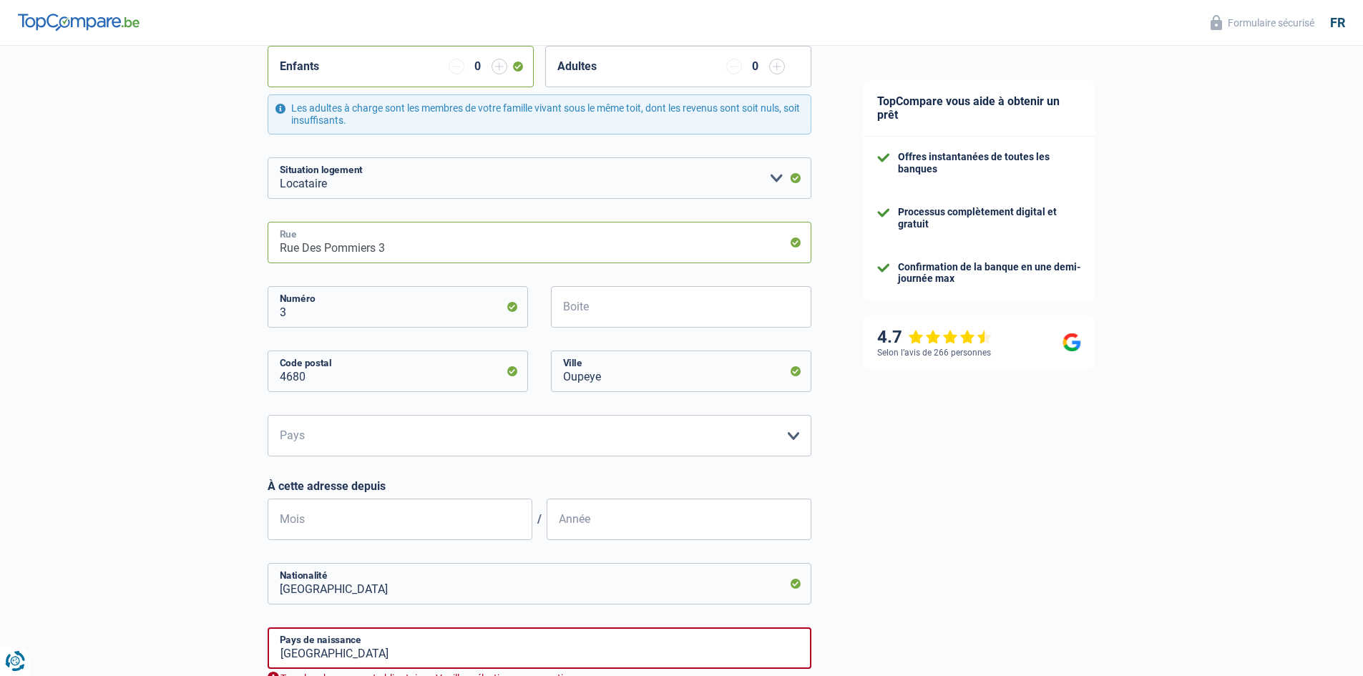
scroll to position [286, 0]
click at [790, 435] on select "Belgique Luxembourg Veuillez sélectionner une option" at bounding box center [540, 434] width 544 height 41
select select "BE"
click at [268, 415] on select "Belgique Luxembourg Veuillez sélectionner une option" at bounding box center [540, 434] width 544 height 41
click at [386, 518] on input "Mois" at bounding box center [400, 518] width 265 height 41
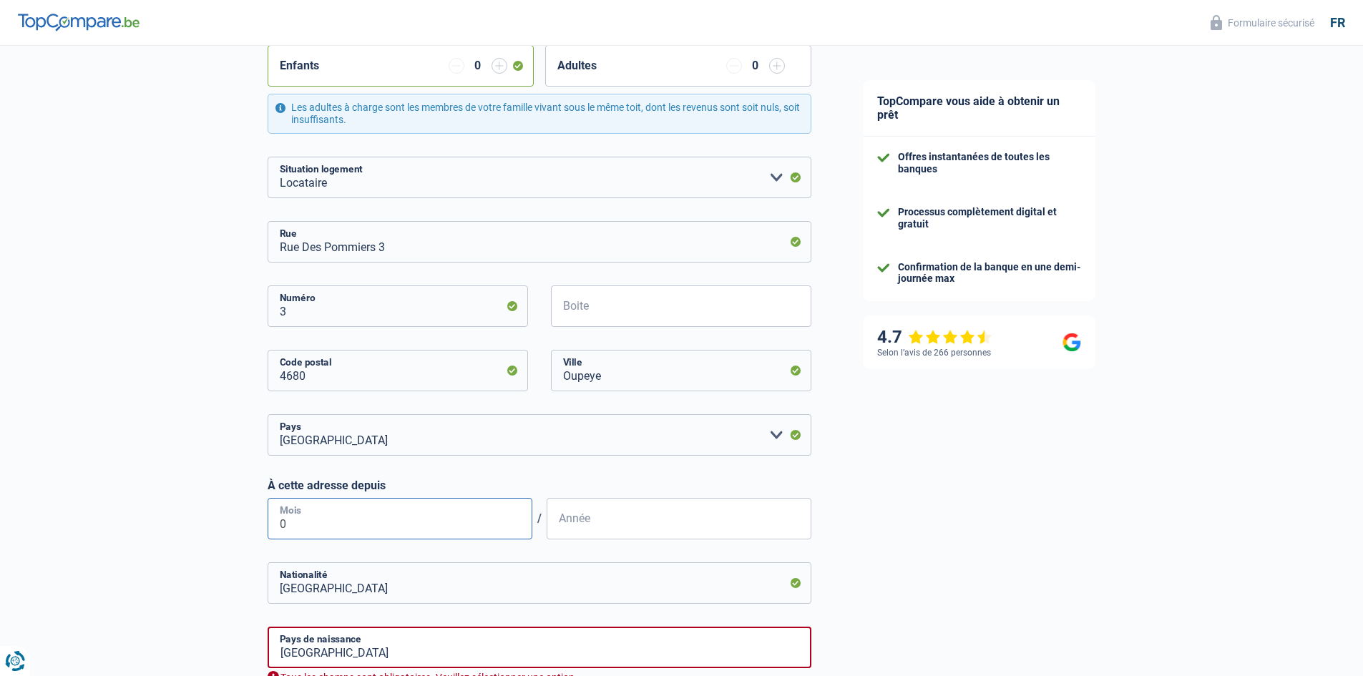
type input "01"
type input "1"
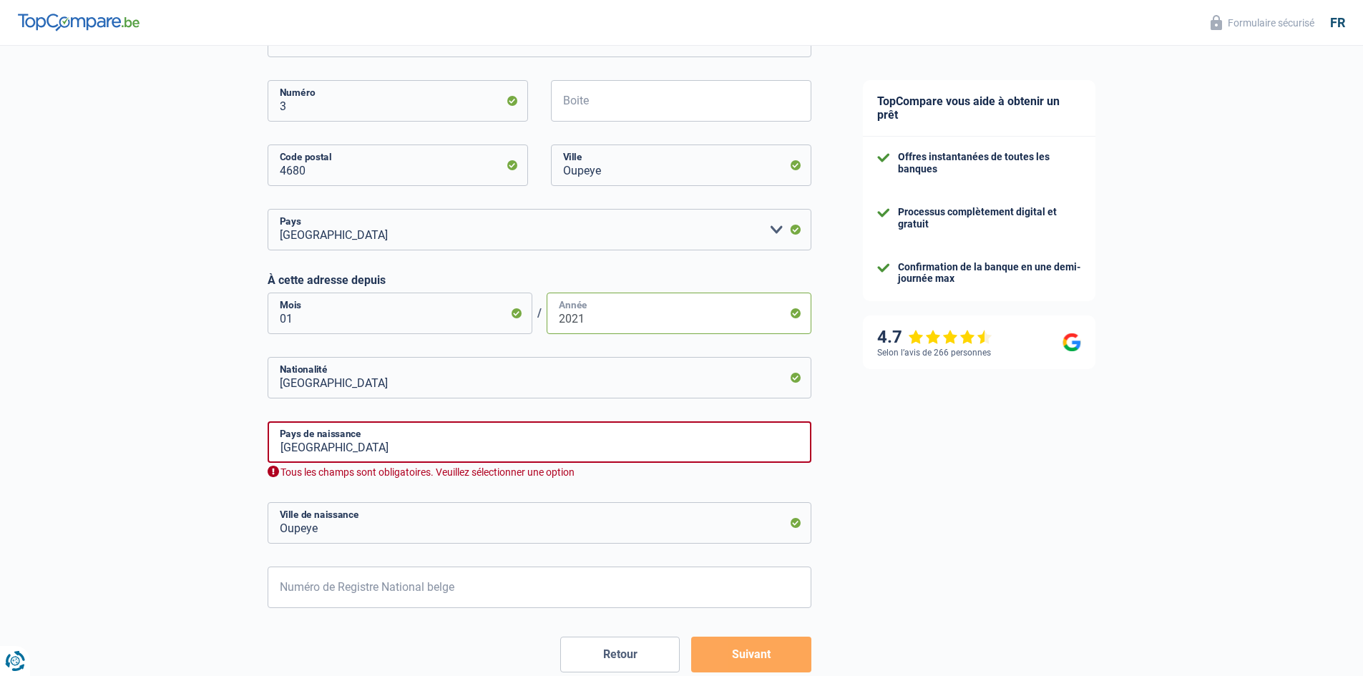
scroll to position [501, 0]
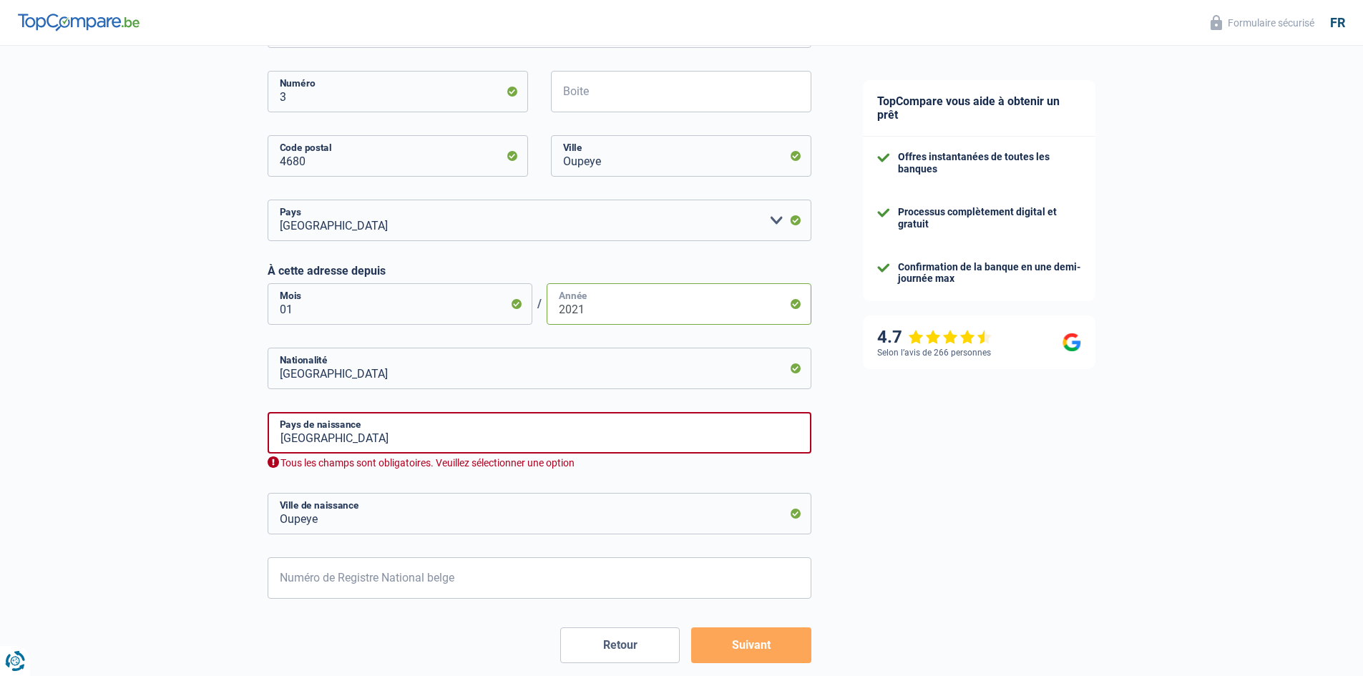
type input "2021"
click at [333, 437] on input "Belgique" at bounding box center [540, 432] width 544 height 41
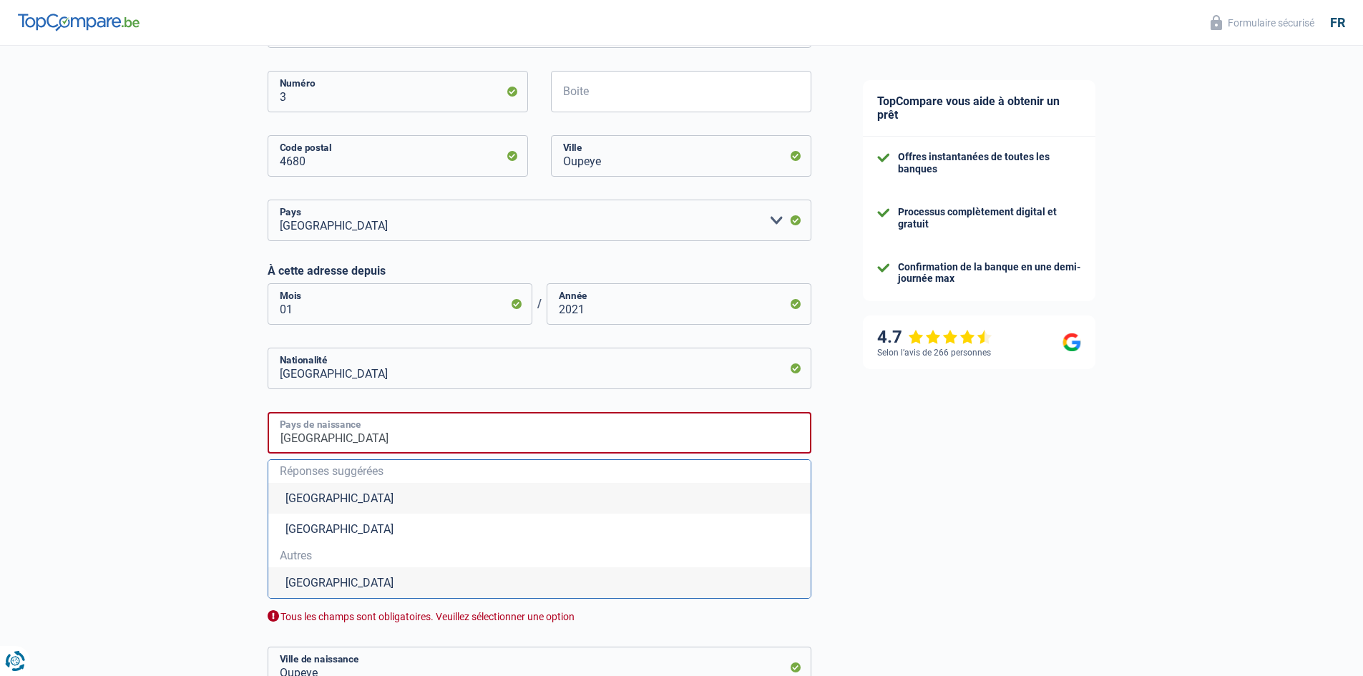
click at [329, 442] on input "Belgique" at bounding box center [540, 432] width 544 height 41
type input "B"
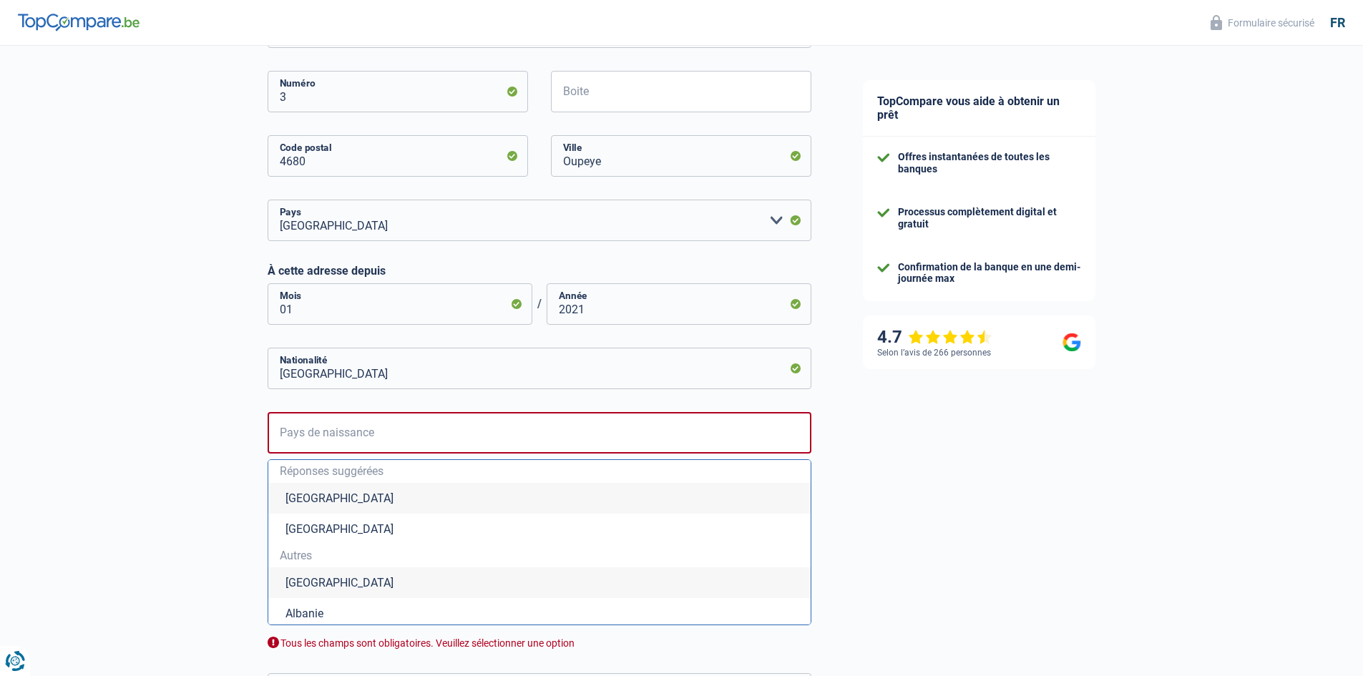
click at [324, 533] on li "Luxembourg" at bounding box center [539, 529] width 542 height 31
type input "Luxembourg"
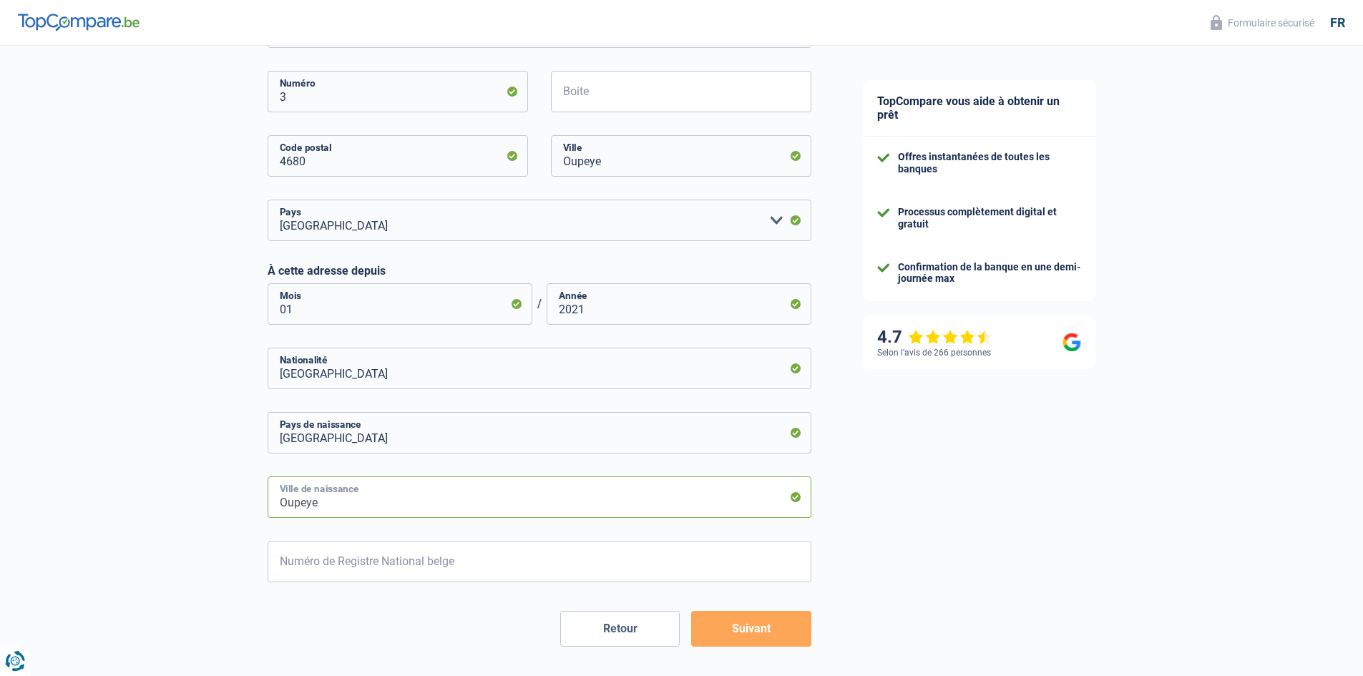
click at [323, 506] on input "Oupeye" at bounding box center [540, 496] width 544 height 41
type input "O"
type input "Pétange"
click at [438, 556] on input "Numéro de Registre National belge" at bounding box center [540, 561] width 544 height 41
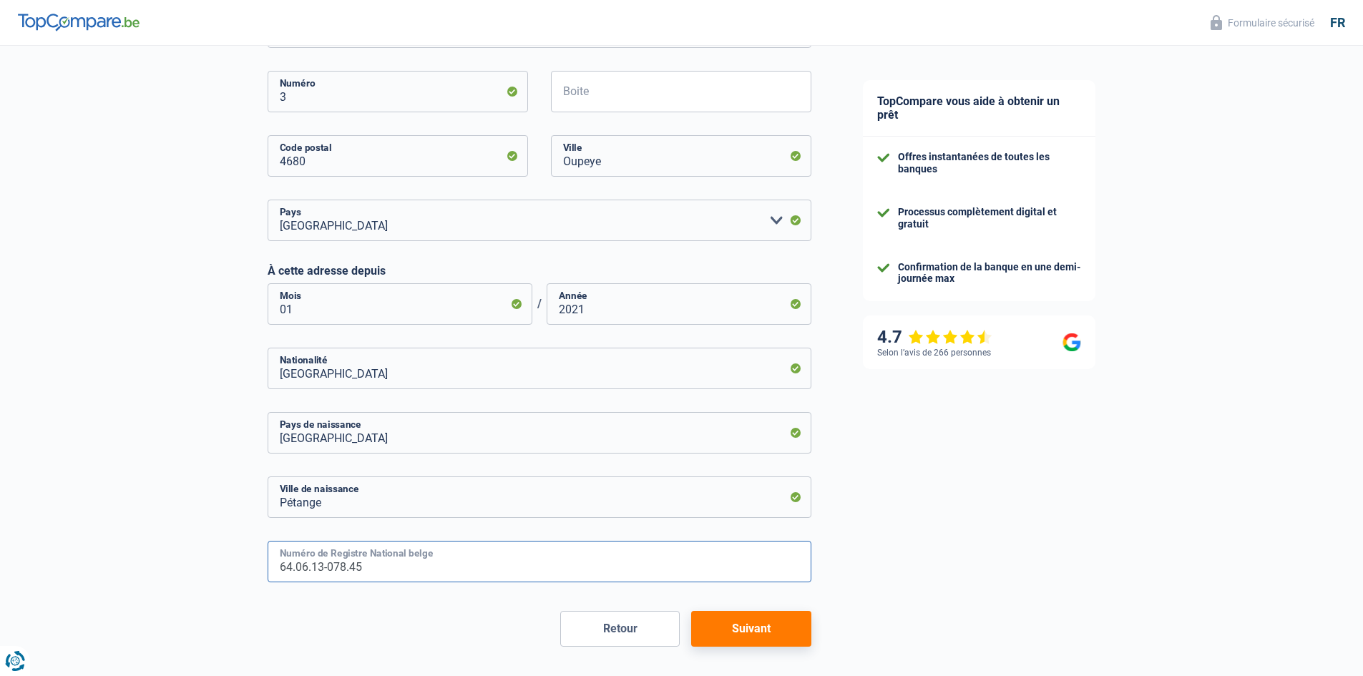
type input "64.06.13-078.45"
click at [774, 633] on button "Suivant" at bounding box center [750, 629] width 119 height 36
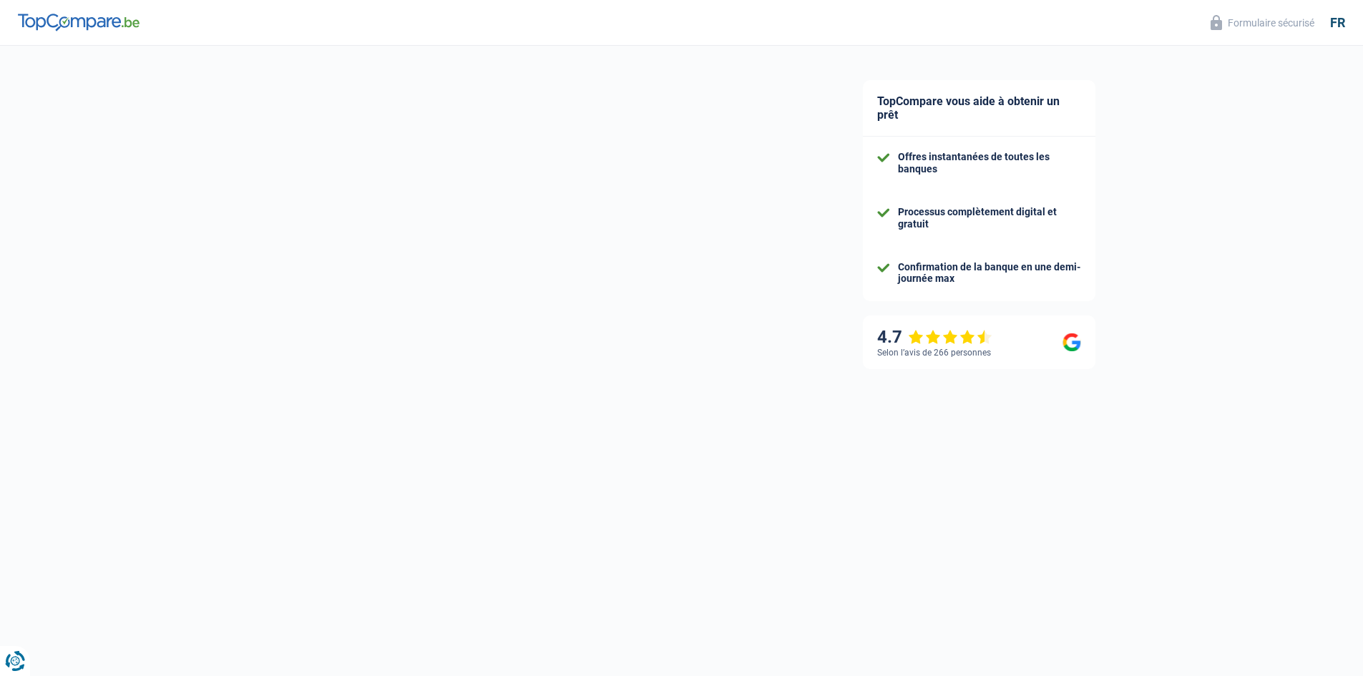
select select "pension"
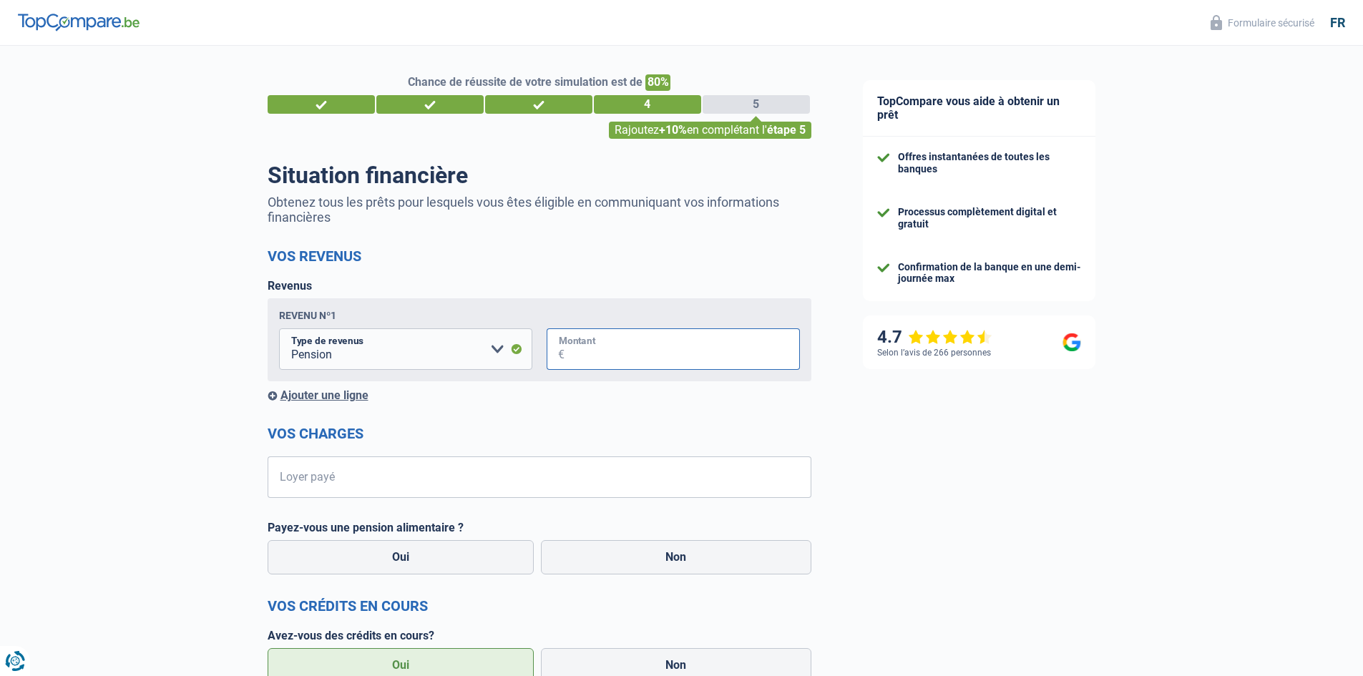
click at [599, 353] on input "Montant" at bounding box center [681, 348] width 235 height 41
type input "1.889"
click at [303, 481] on input "Loyer payé" at bounding box center [548, 476] width 526 height 41
click at [314, 481] on input "450" at bounding box center [548, 476] width 526 height 41
type input "4"
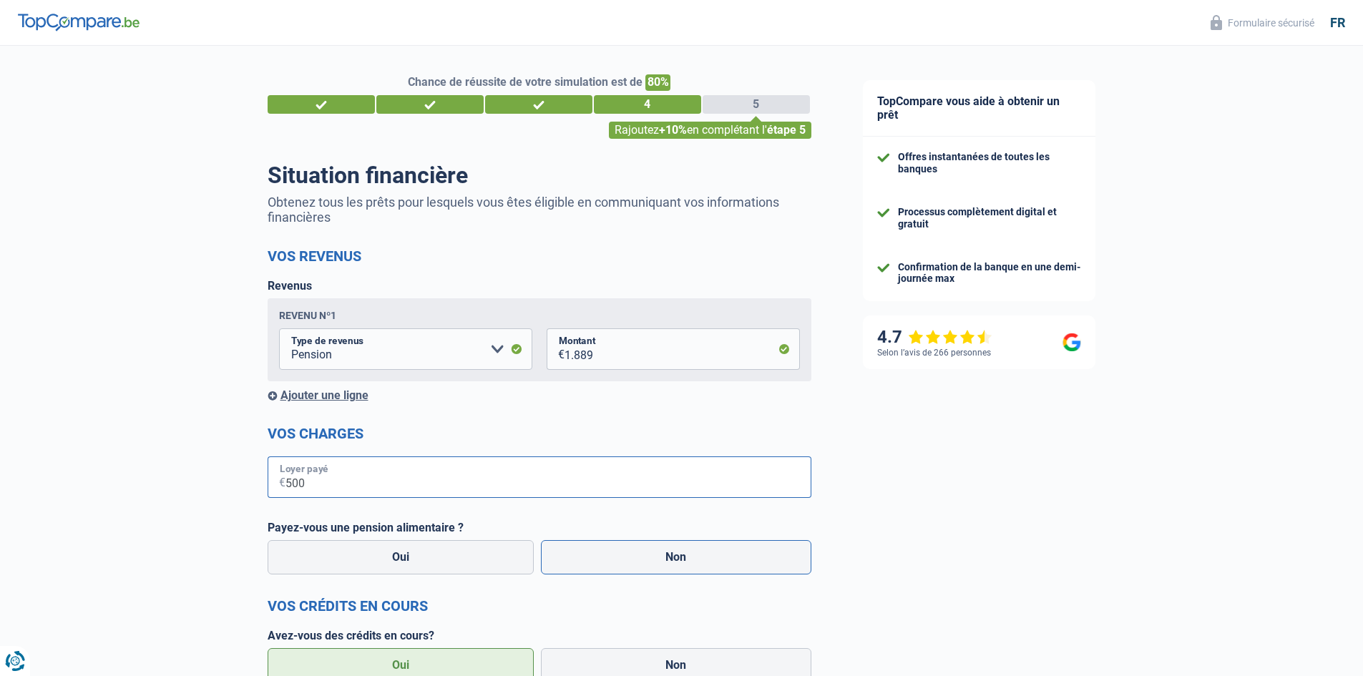
type input "500"
click at [644, 565] on label "Non" at bounding box center [676, 557] width 270 height 34
click at [644, 565] on input "Non" at bounding box center [676, 557] width 270 height 34
radio input "true"
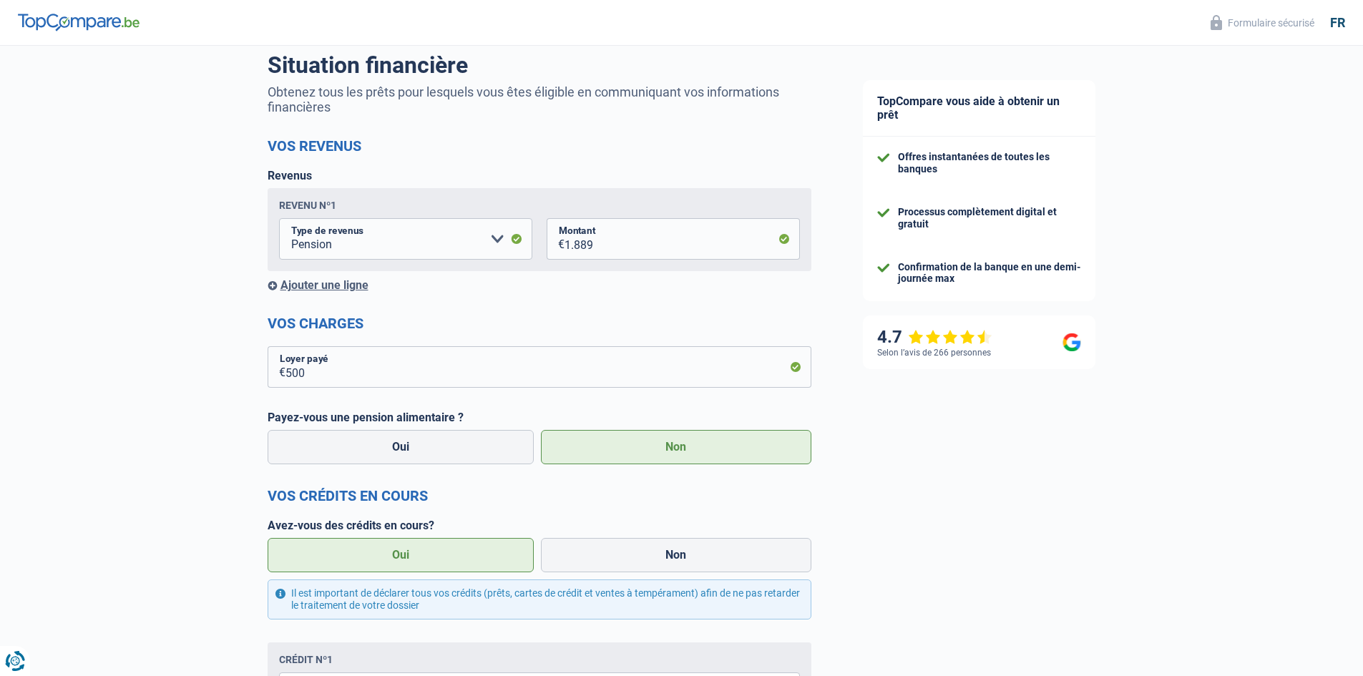
scroll to position [143, 0]
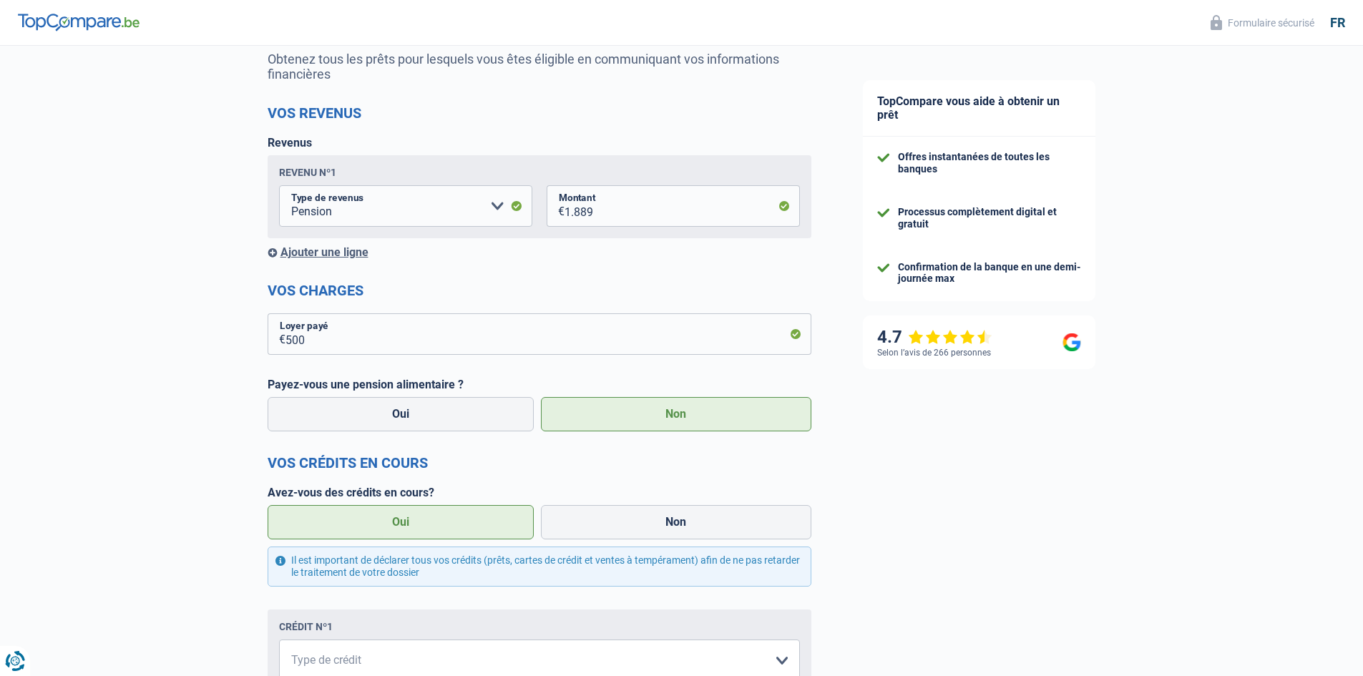
click at [436, 520] on label "Oui" at bounding box center [401, 522] width 267 height 34
click at [436, 520] on input "Oui" at bounding box center [401, 522] width 267 height 34
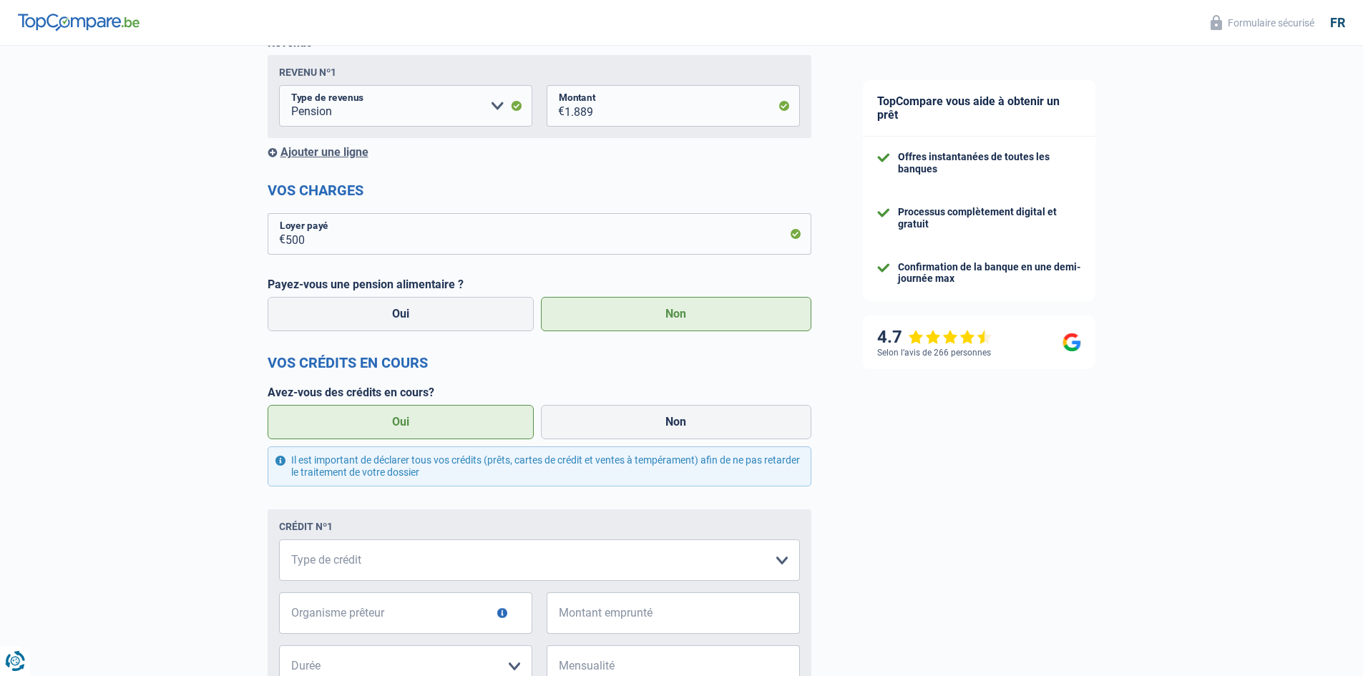
scroll to position [286, 0]
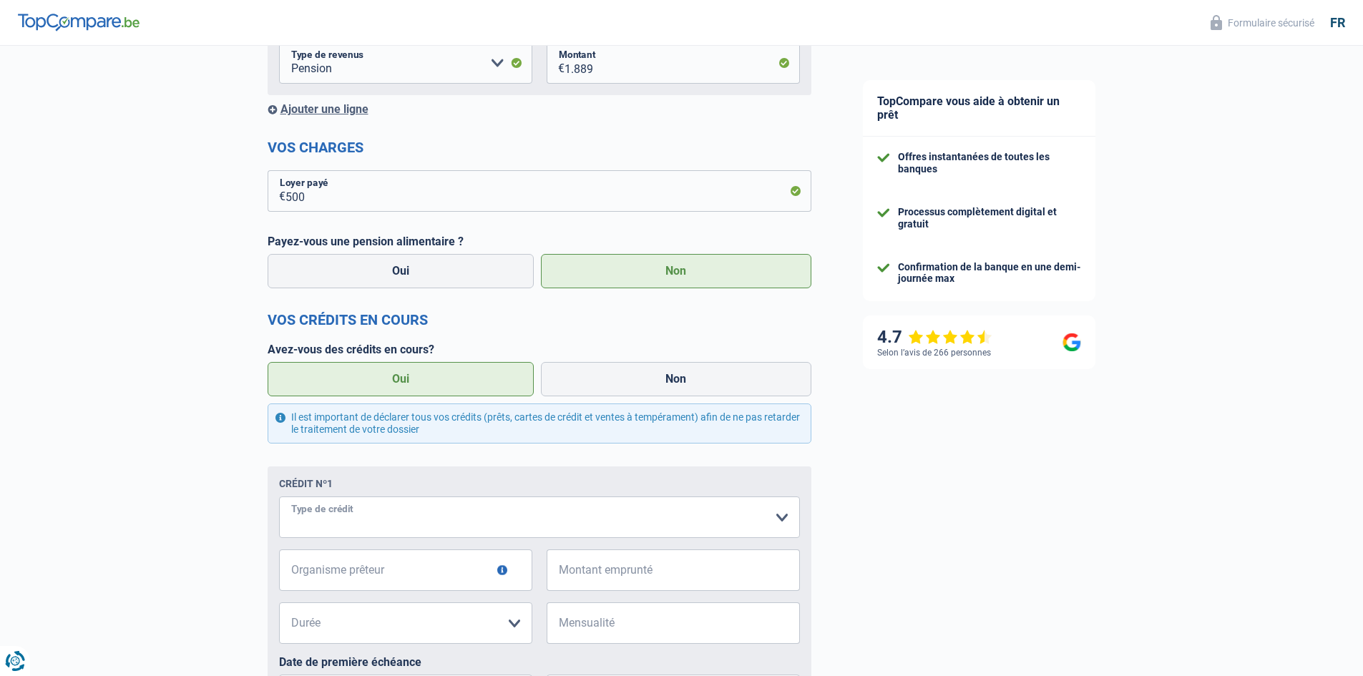
click at [779, 520] on select "Carte ou ouverture de crédit Prêt hypothécaire Vente à tempérament Prêt à tempé…" at bounding box center [539, 516] width 521 height 41
select select "personalLoan"
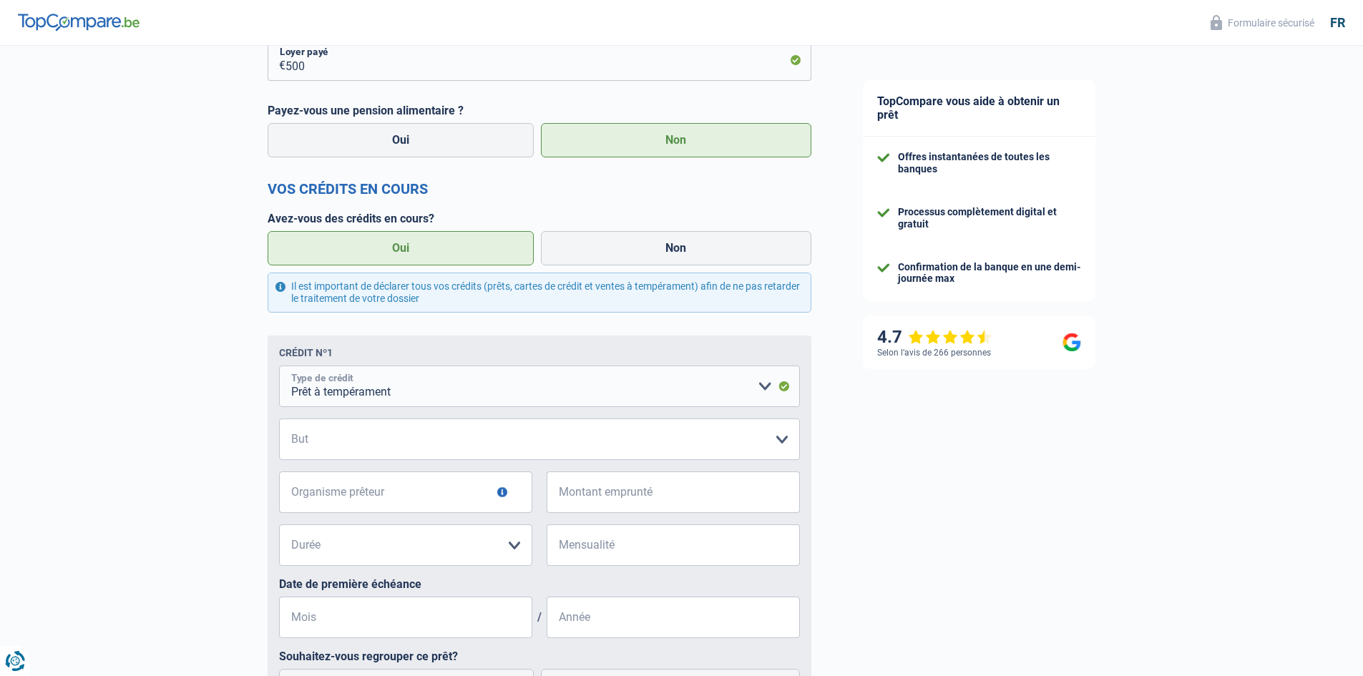
scroll to position [429, 0]
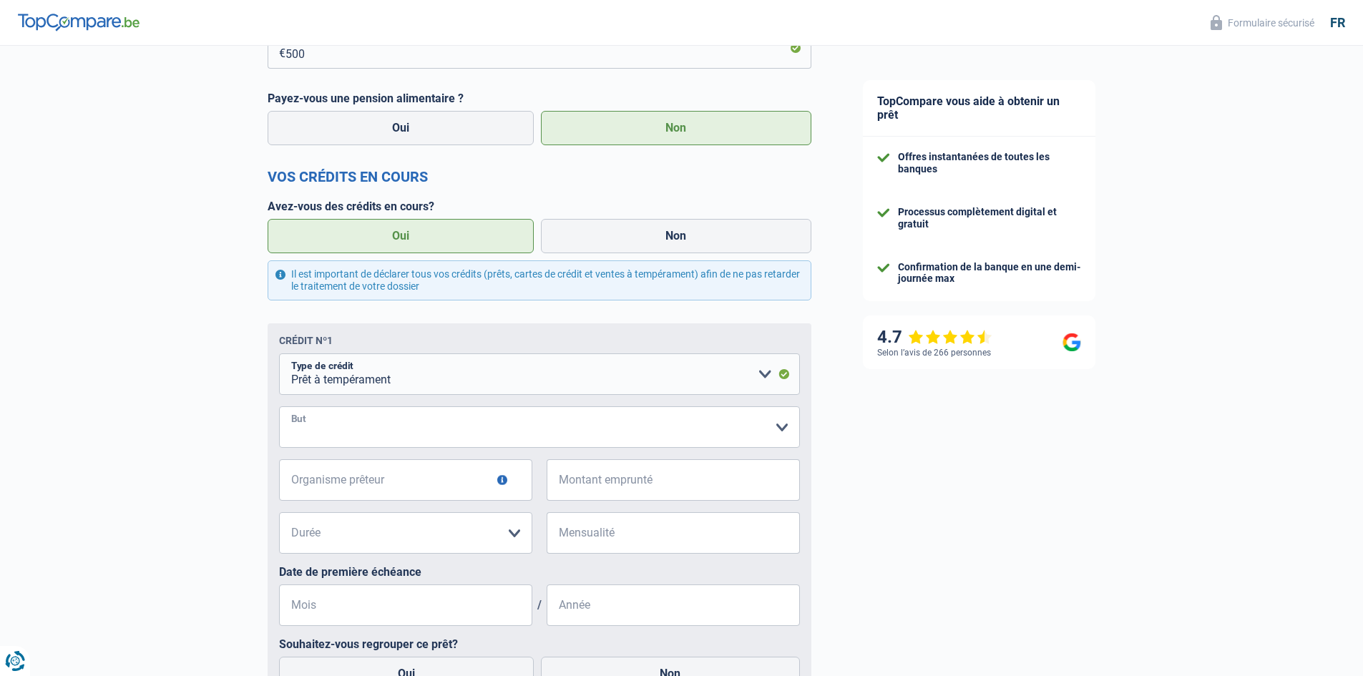
click at [779, 433] on select "Confort maison: meubles, textile, peinture, électroménager, outillage non-profe…" at bounding box center [539, 426] width 521 height 41
click at [279, 408] on select "Confort maison: meubles, textile, peinture, électroménager, outillage non-profe…" at bounding box center [539, 426] width 521 height 41
click at [759, 426] on select "Confort maison: meubles, textile, peinture, électroménager, outillage non-profe…" at bounding box center [539, 426] width 521 height 41
select select "other"
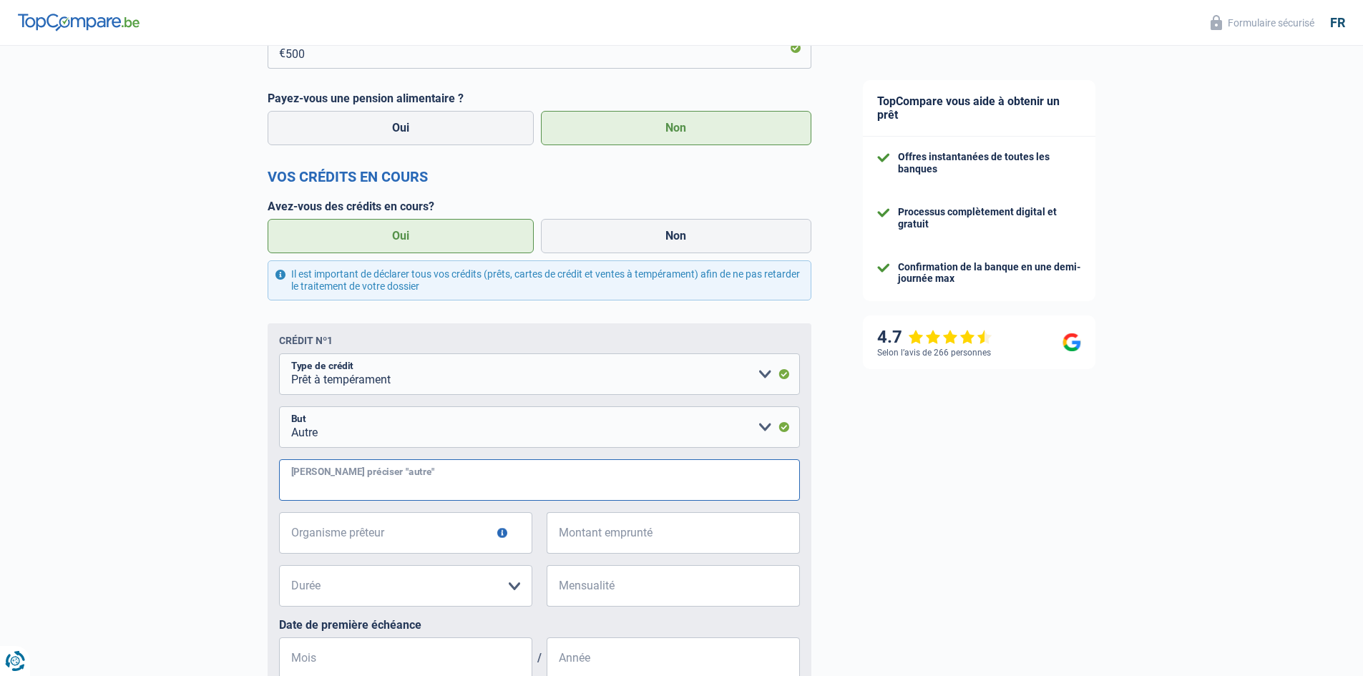
click at [343, 488] on input "Veuillez préciser "autre"" at bounding box center [539, 479] width 521 height 41
type input "investissement"
click at [469, 541] on input "Organisme prêteur" at bounding box center [405, 532] width 253 height 41
type input "ing"
click at [578, 541] on input "Montant emprunté" at bounding box center [681, 532] width 235 height 41
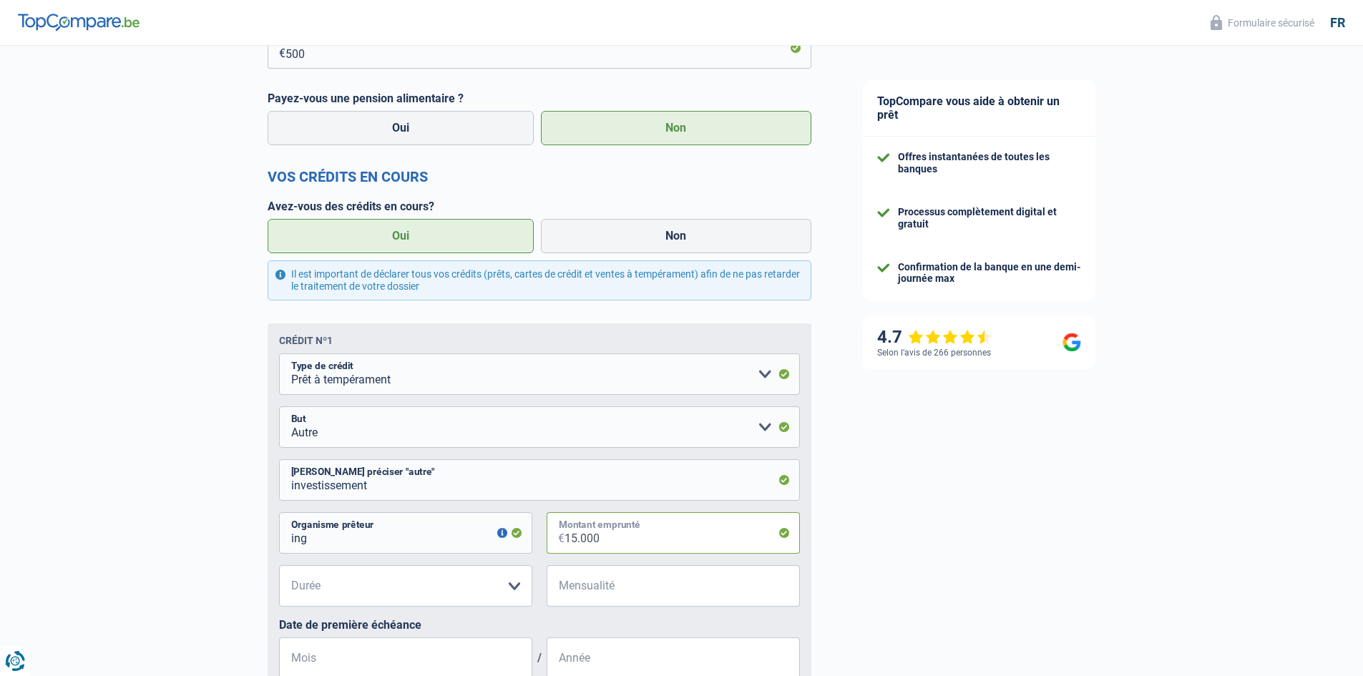
type input "15.000"
click at [516, 587] on select "12 mois 18 mois 24 mois 30 mois 36 mois 42 mois 48 mois 60 mois Veuillez sélect…" at bounding box center [405, 585] width 253 height 41
select select "48"
click at [279, 567] on select "12 mois 18 mois 24 mois 30 mois 36 mois 42 mois 48 mois 60 mois Veuillez sélect…" at bounding box center [405, 585] width 253 height 41
click at [634, 591] on input "Mensualité" at bounding box center [681, 585] width 235 height 41
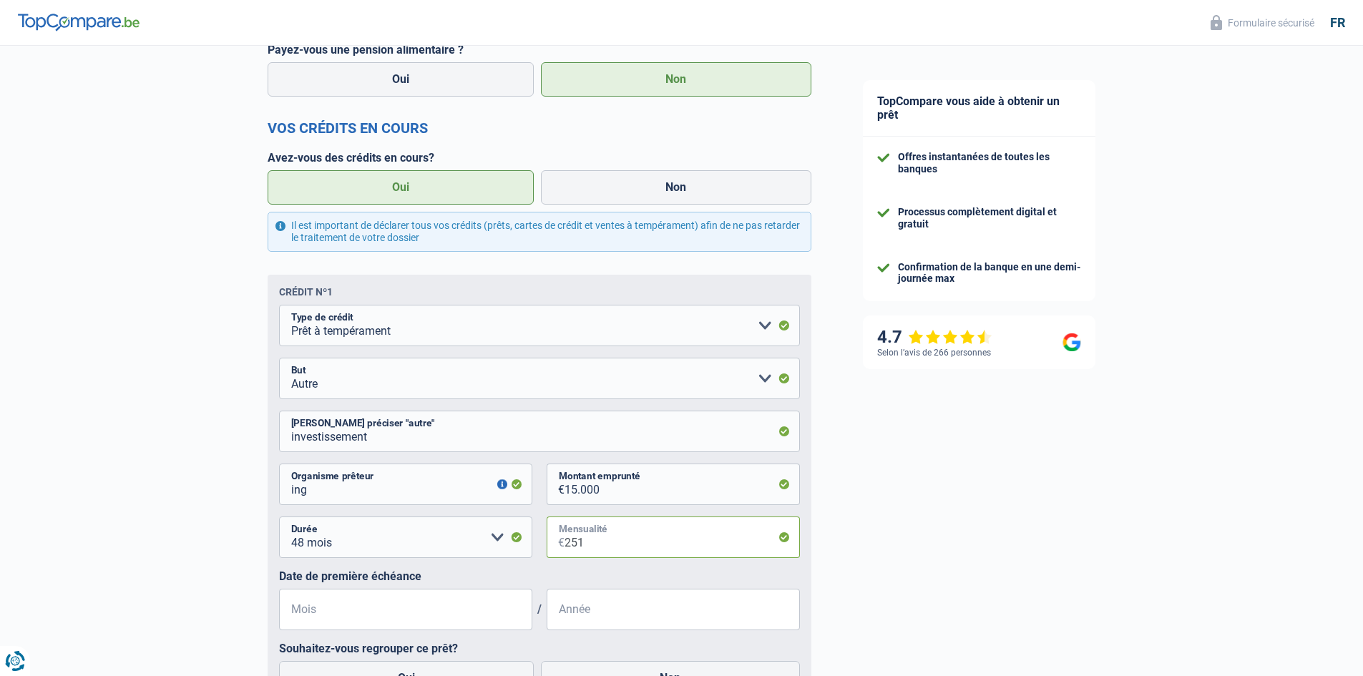
scroll to position [501, 0]
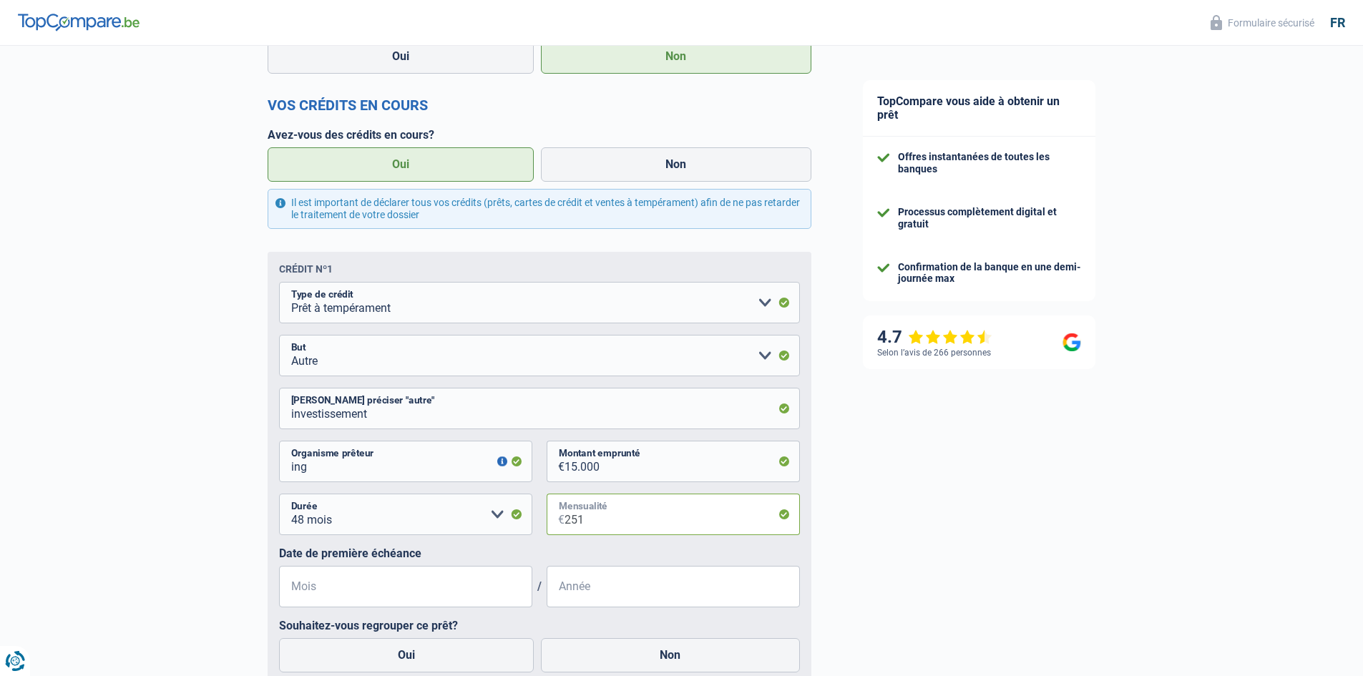
type input "251"
click at [347, 589] on input "Mois" at bounding box center [405, 586] width 253 height 41
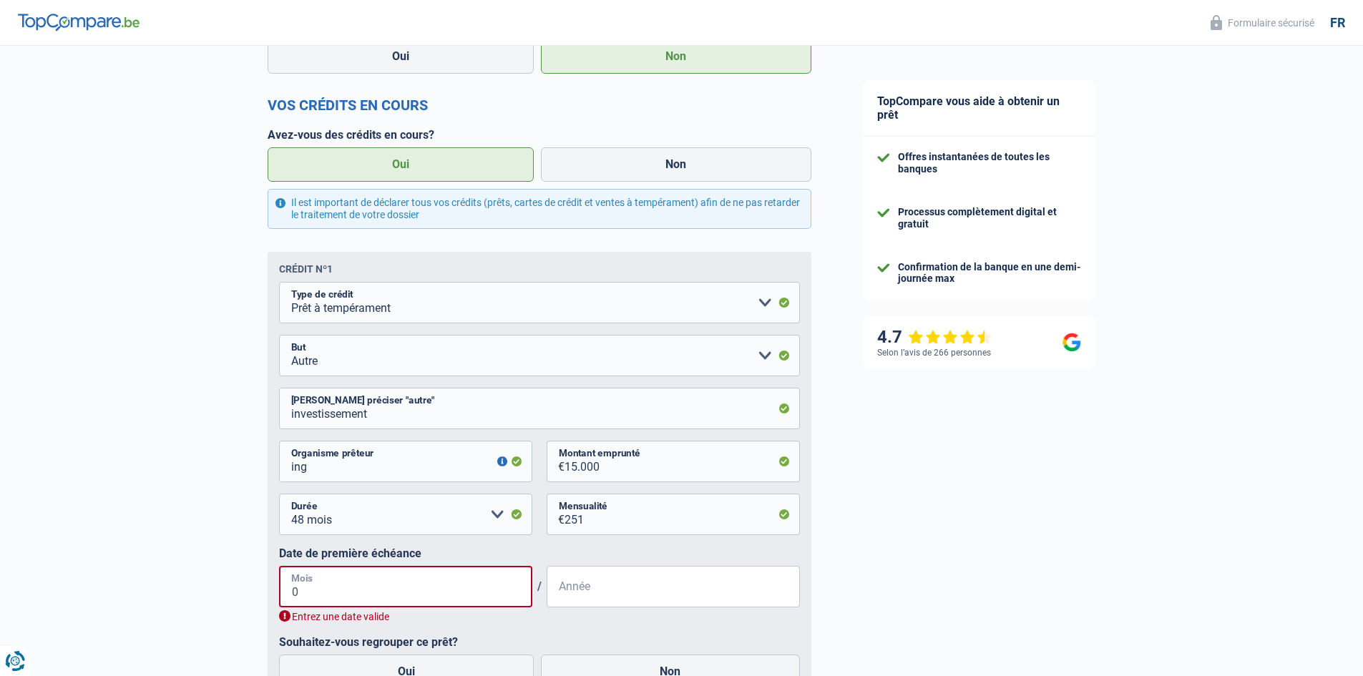
type input "08"
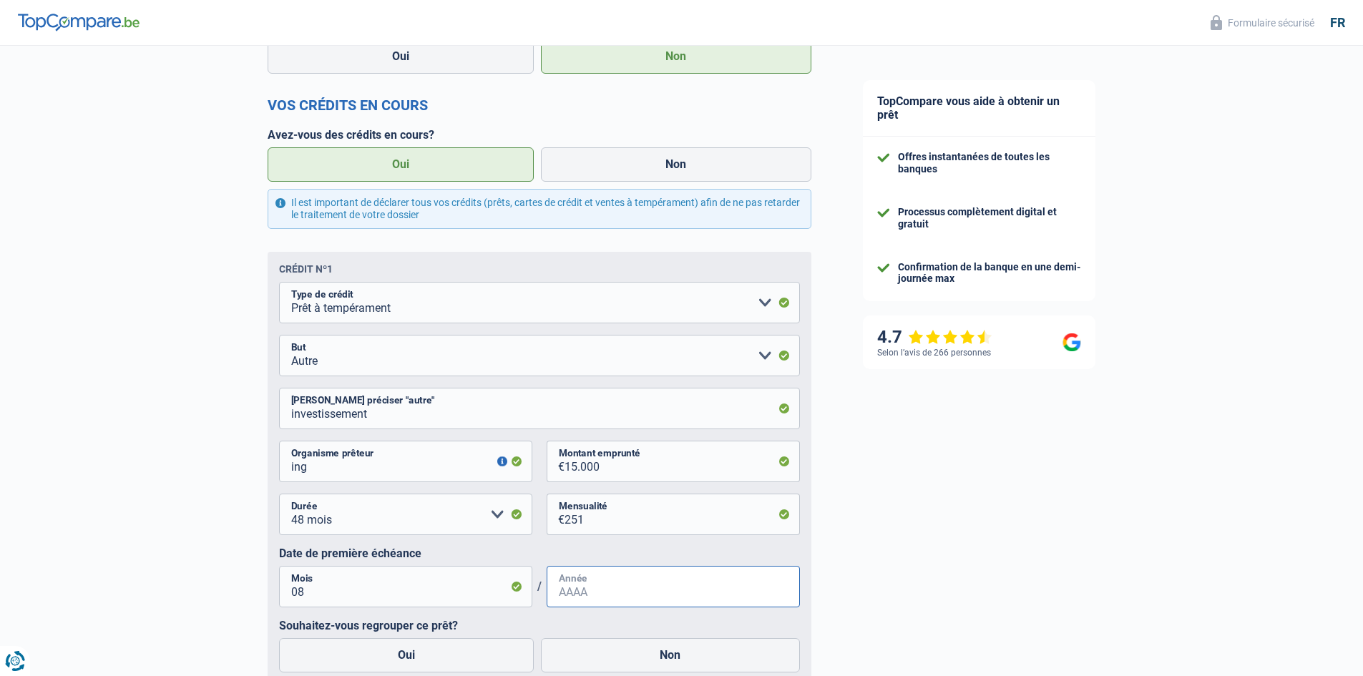
click at [596, 594] on input "Année" at bounding box center [672, 586] width 253 height 41
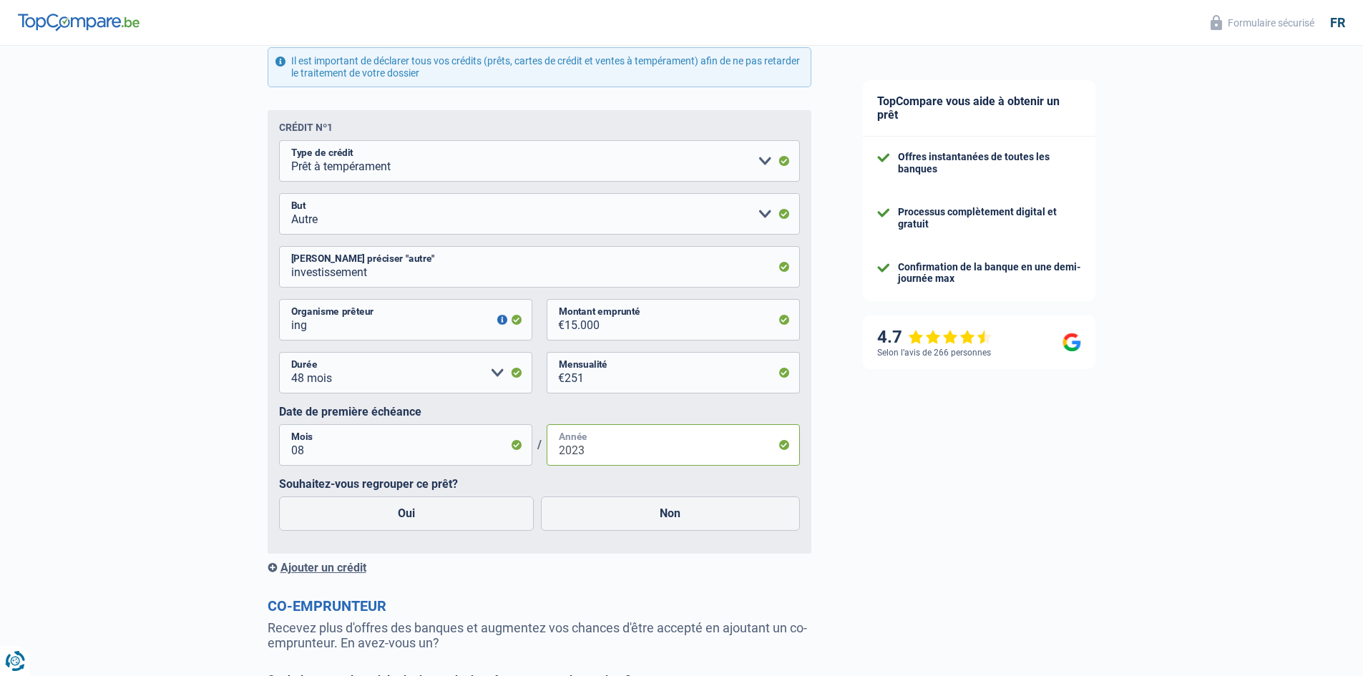
scroll to position [644, 0]
type input "2024"
click at [426, 517] on label "Oui" at bounding box center [406, 512] width 255 height 34
click at [426, 517] on input "Oui" at bounding box center [406, 512] width 255 height 34
radio input "true"
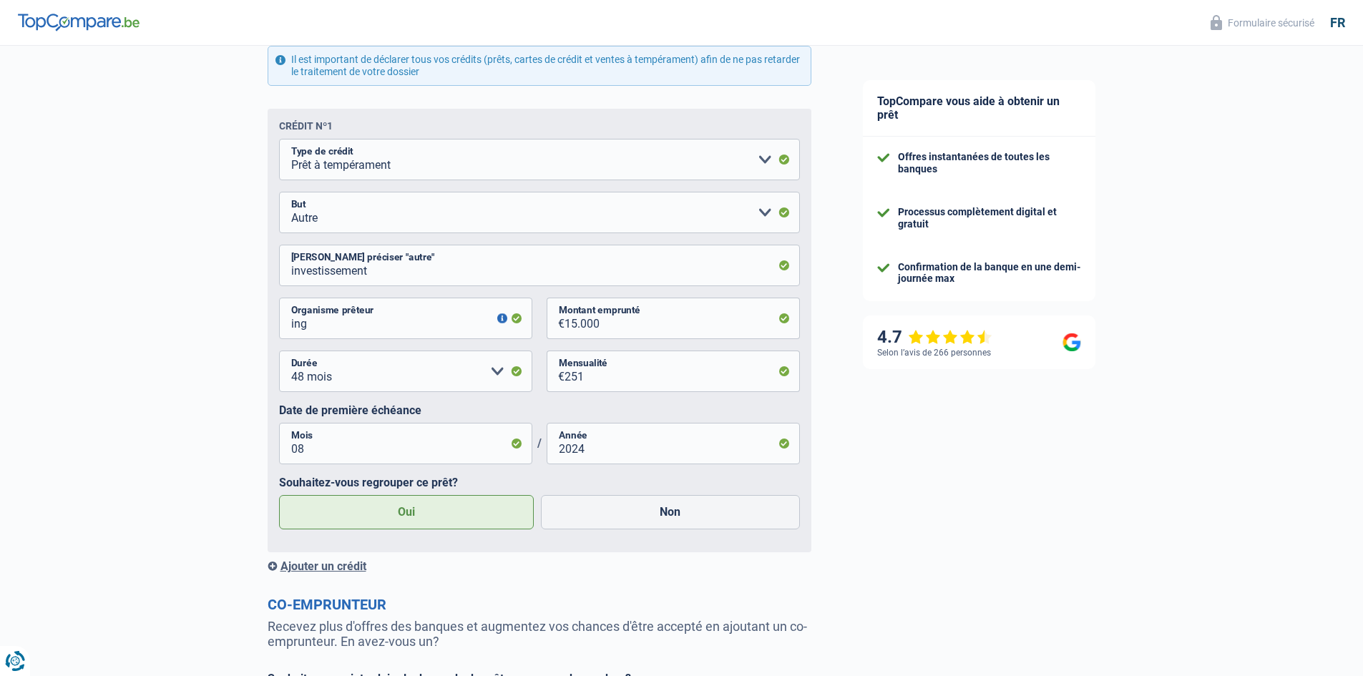
scroll to position [787, 0]
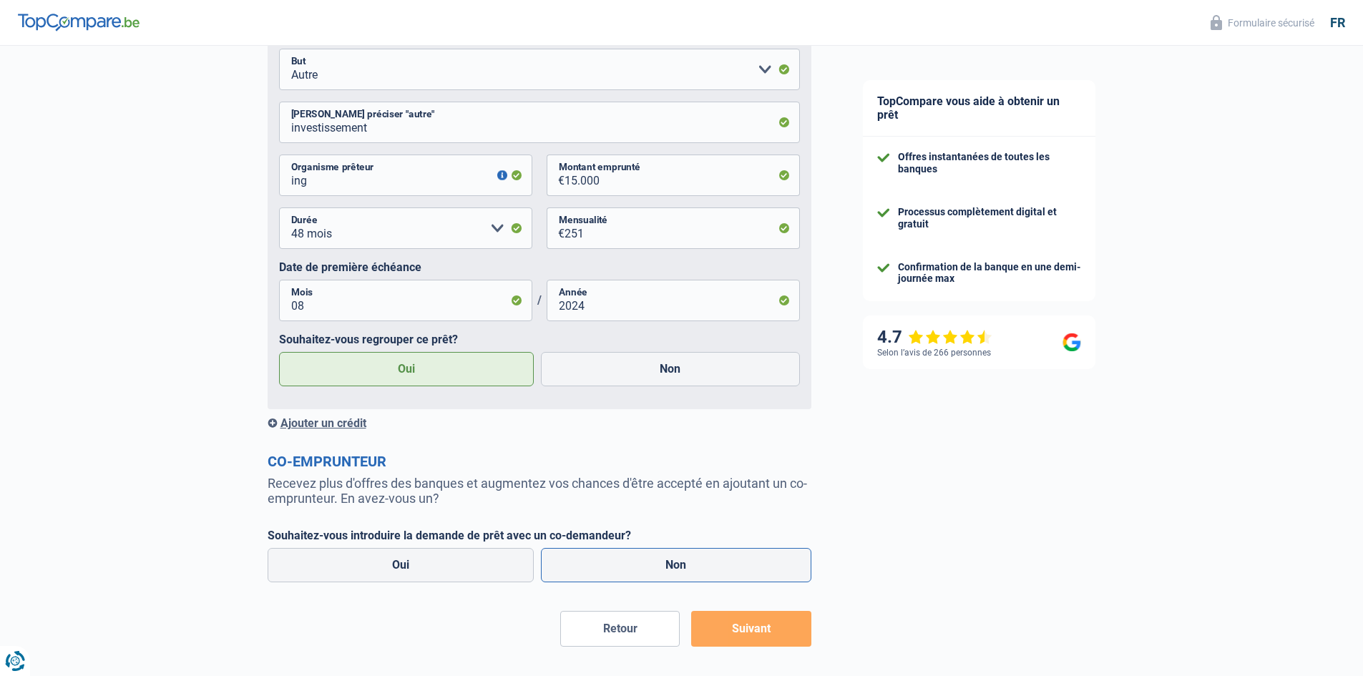
click at [663, 566] on label "Non" at bounding box center [676, 565] width 270 height 34
click at [663, 566] on input "Non" at bounding box center [676, 565] width 270 height 34
radio input "true"
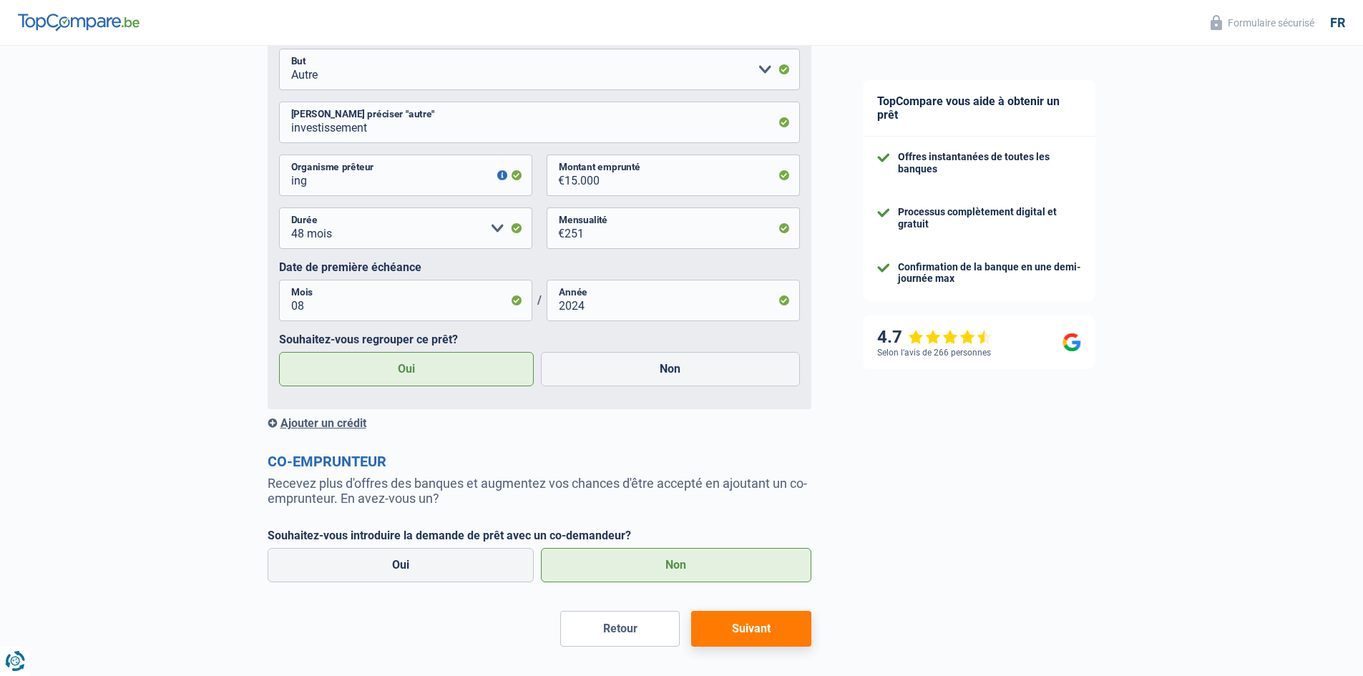
click at [766, 627] on button "Suivant" at bounding box center [750, 629] width 119 height 36
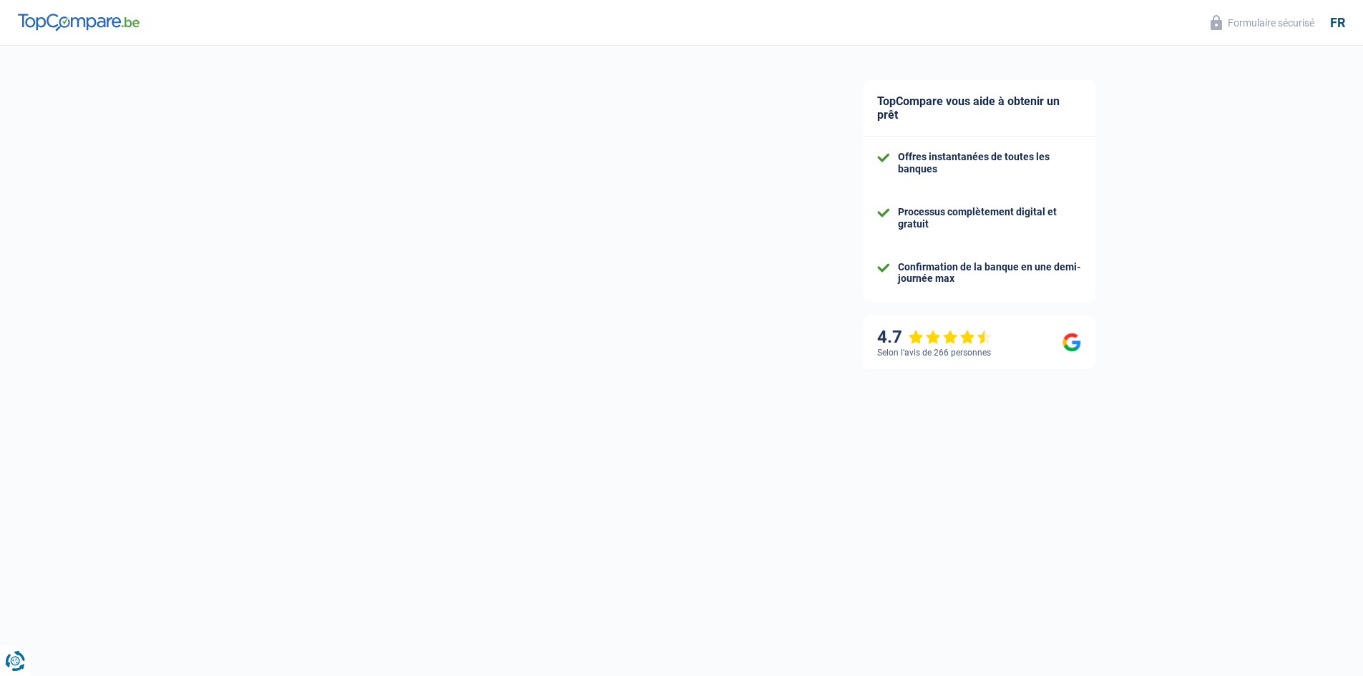
select select "refinancing"
select select "60"
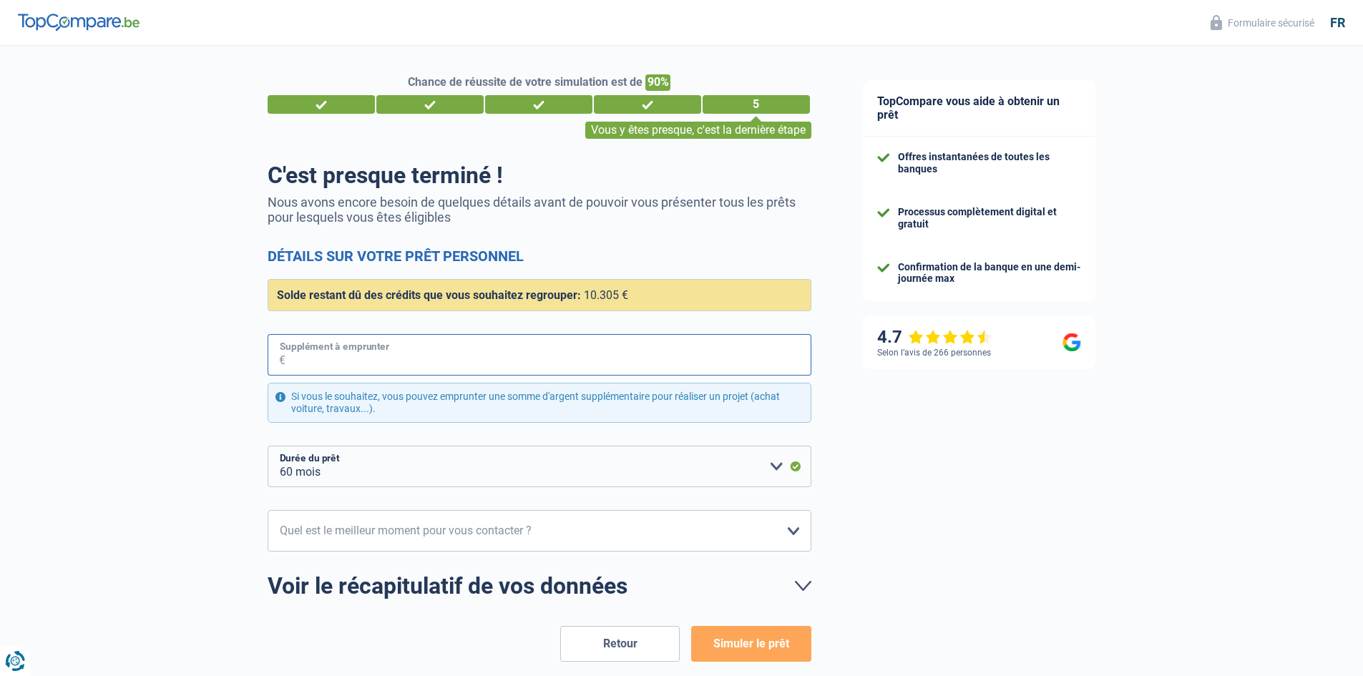
click at [346, 359] on input "Supplément à emprunter" at bounding box center [548, 354] width 526 height 41
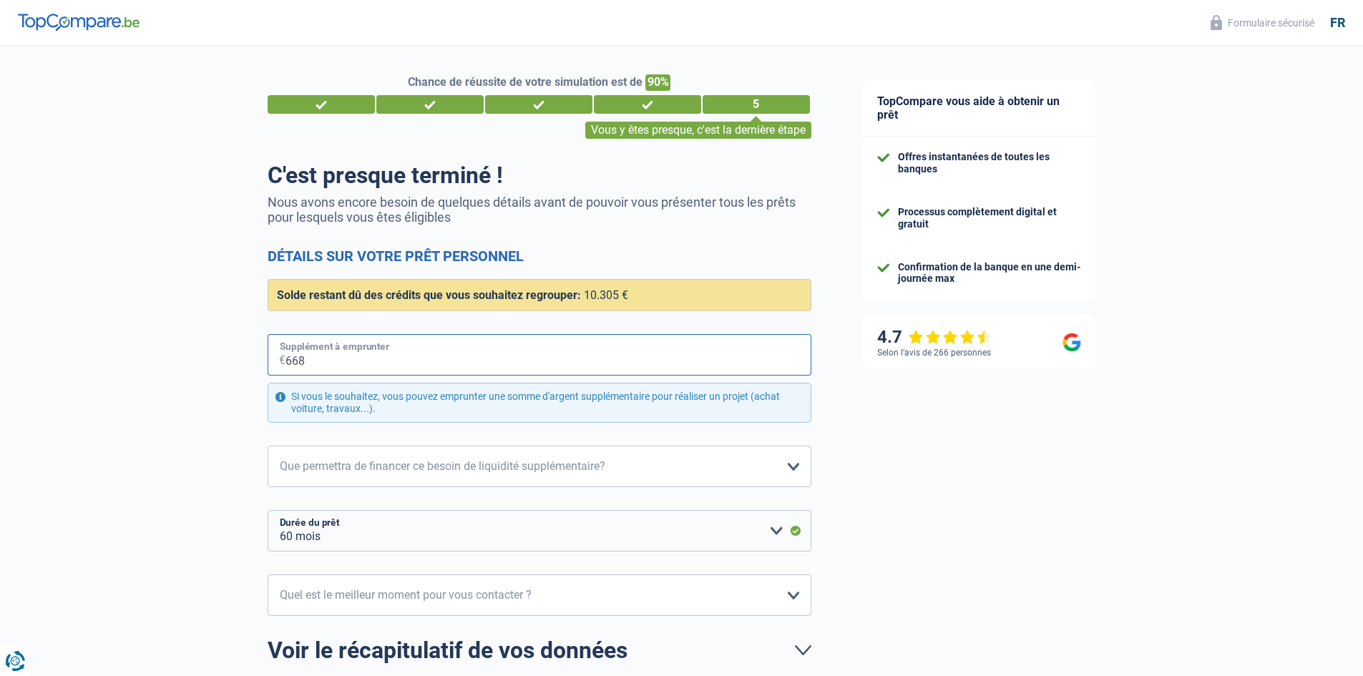
type input "6.688"
select select "84"
type input "66.880"
select select "120"
click at [290, 360] on input "668.807" at bounding box center [548, 354] width 526 height 41
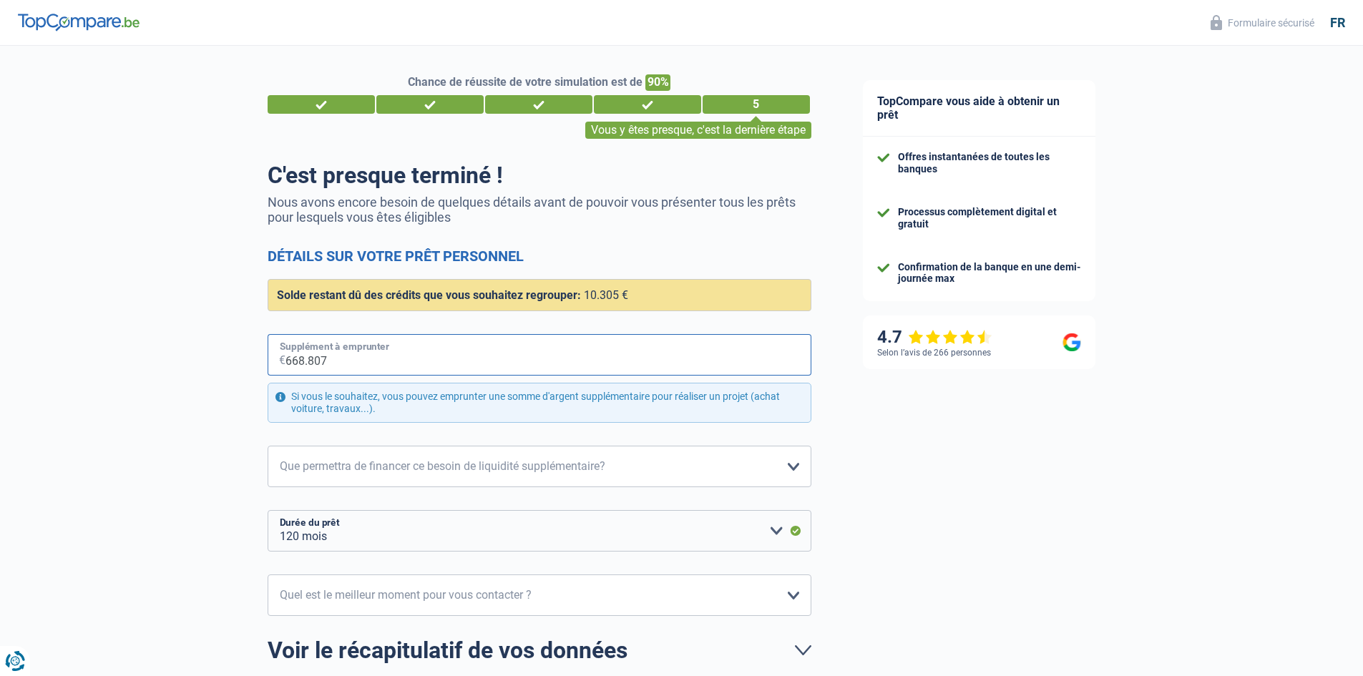
click at [340, 360] on input "668.807" at bounding box center [548, 354] width 526 height 41
type input "6.688"
select select "84"
type input "668"
select select "60"
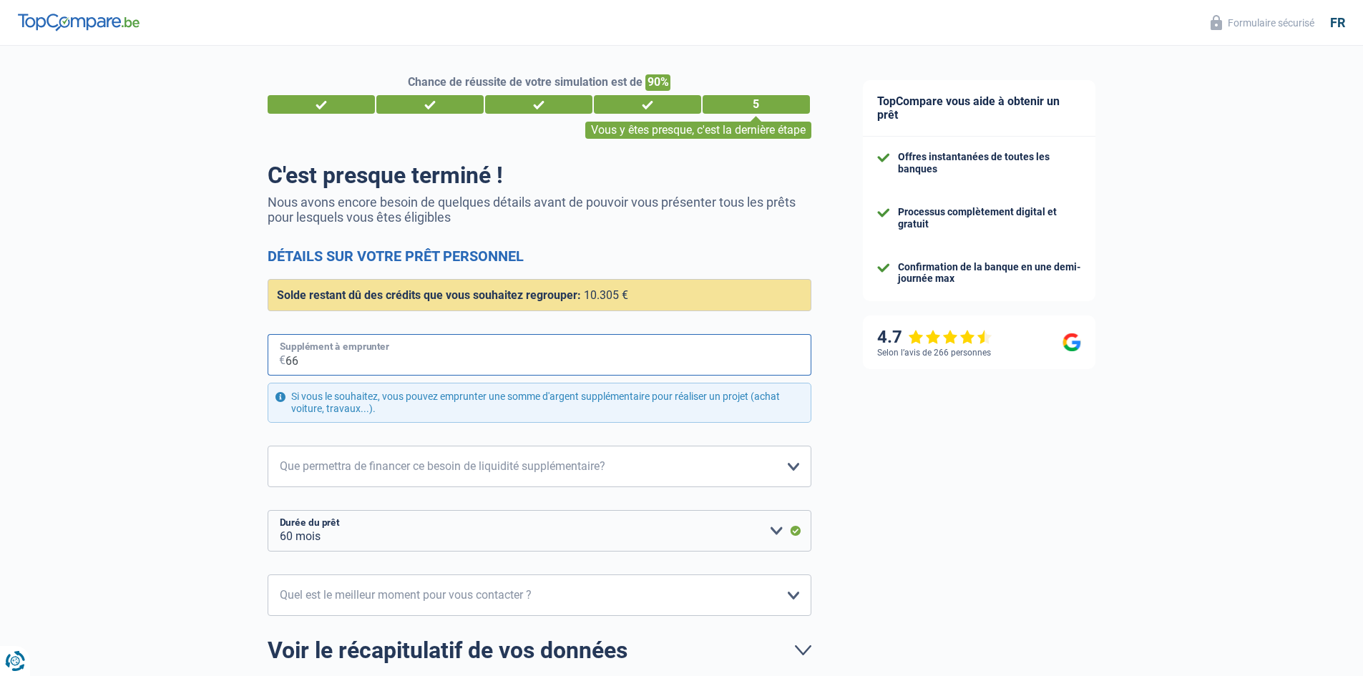
type input "6"
type input "6.686"
select select "84"
click at [361, 364] on input "6.686" at bounding box center [548, 354] width 526 height 41
type input "6.686"
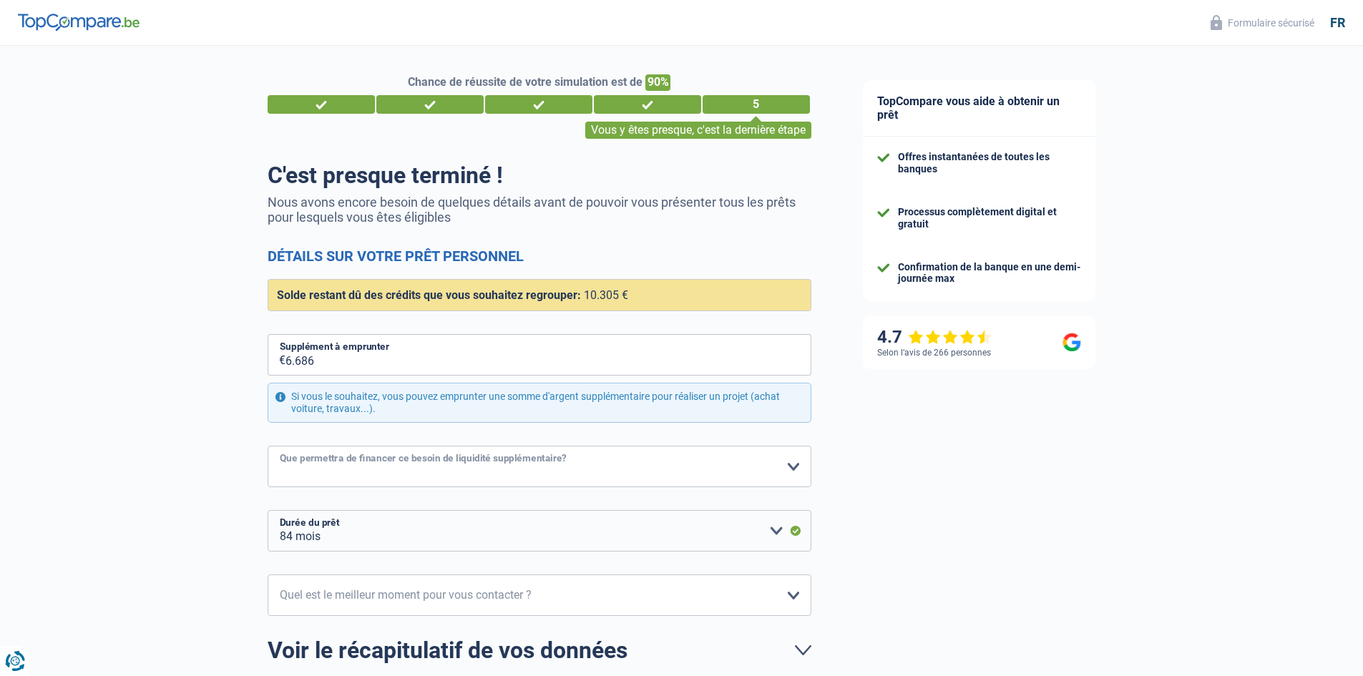
click at [790, 464] on select "Confort maison: meubles, textile, peinture, électroménager, outillage non-profe…" at bounding box center [540, 466] width 544 height 41
select select "household"
click at [268, 446] on select "Confort maison: meubles, textile, peinture, électroménager, outillage non-profe…" at bounding box center [540, 466] width 544 height 41
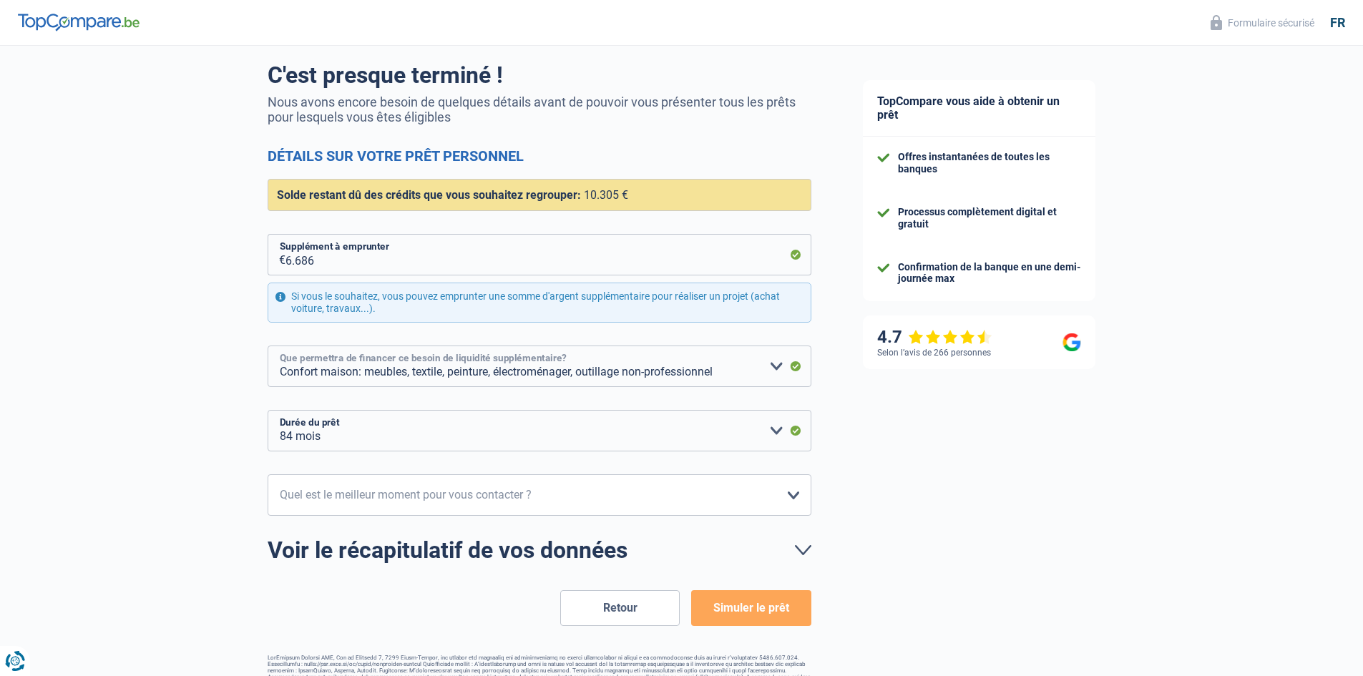
scroll to position [134, 0]
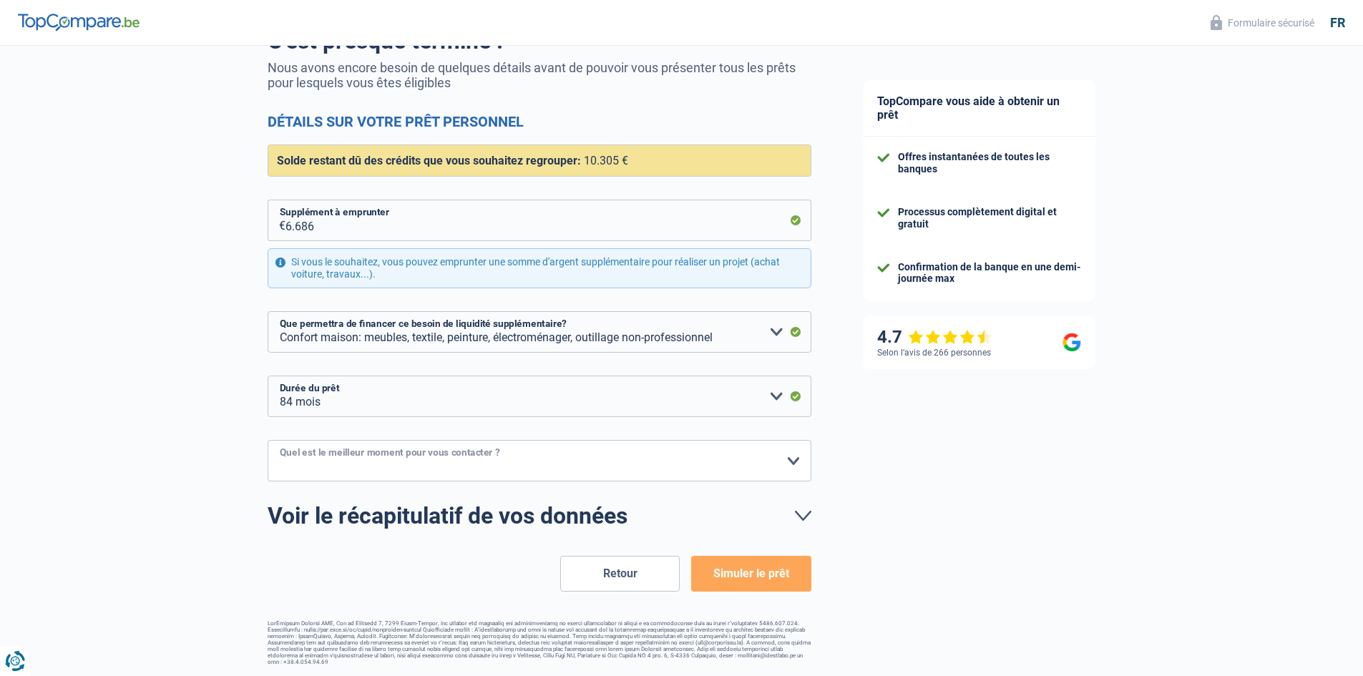
click at [790, 463] on select "10h-12h 12h-14h 14h-16h 16h-18h Veuillez sélectionner une option" at bounding box center [540, 460] width 544 height 41
select select "14-16"
click at [268, 441] on select "10h-12h 12h-14h 14h-16h 16h-18h Veuillez sélectionner une option" at bounding box center [540, 460] width 544 height 41
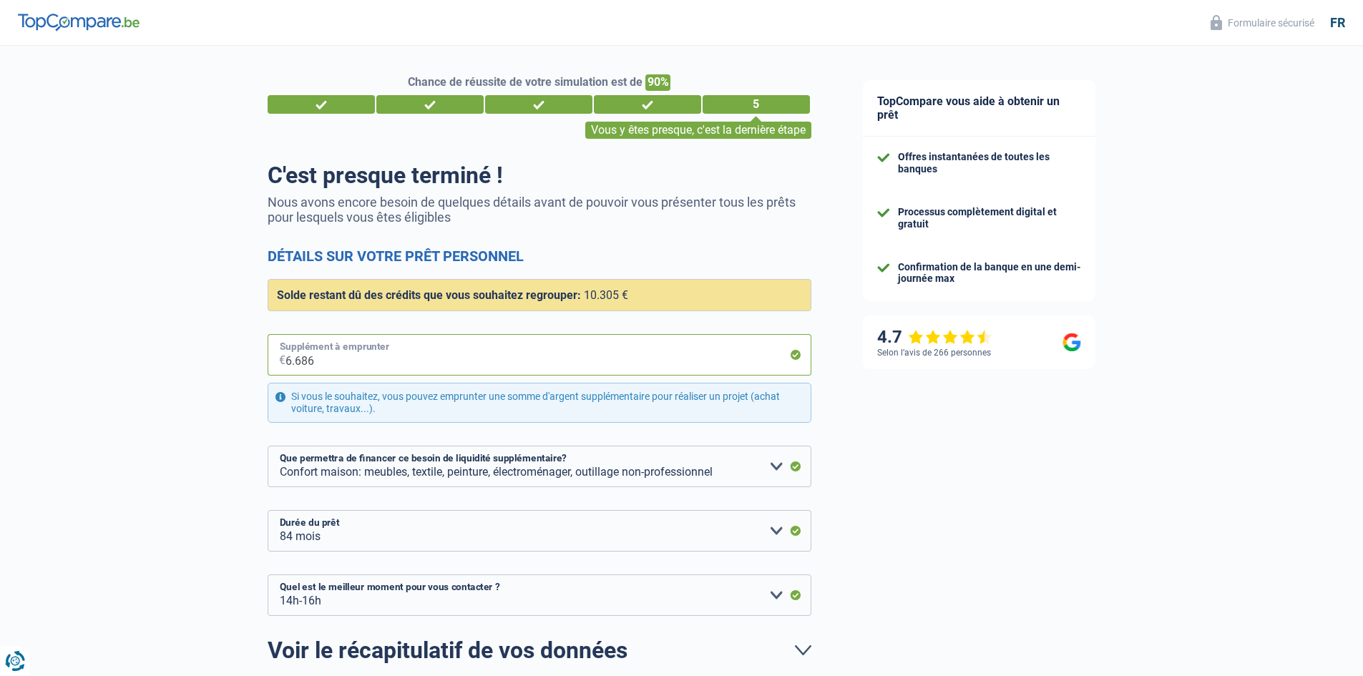
click at [794, 355] on input "6.686" at bounding box center [548, 354] width 526 height 41
type input "668"
select select "60"
type input "6"
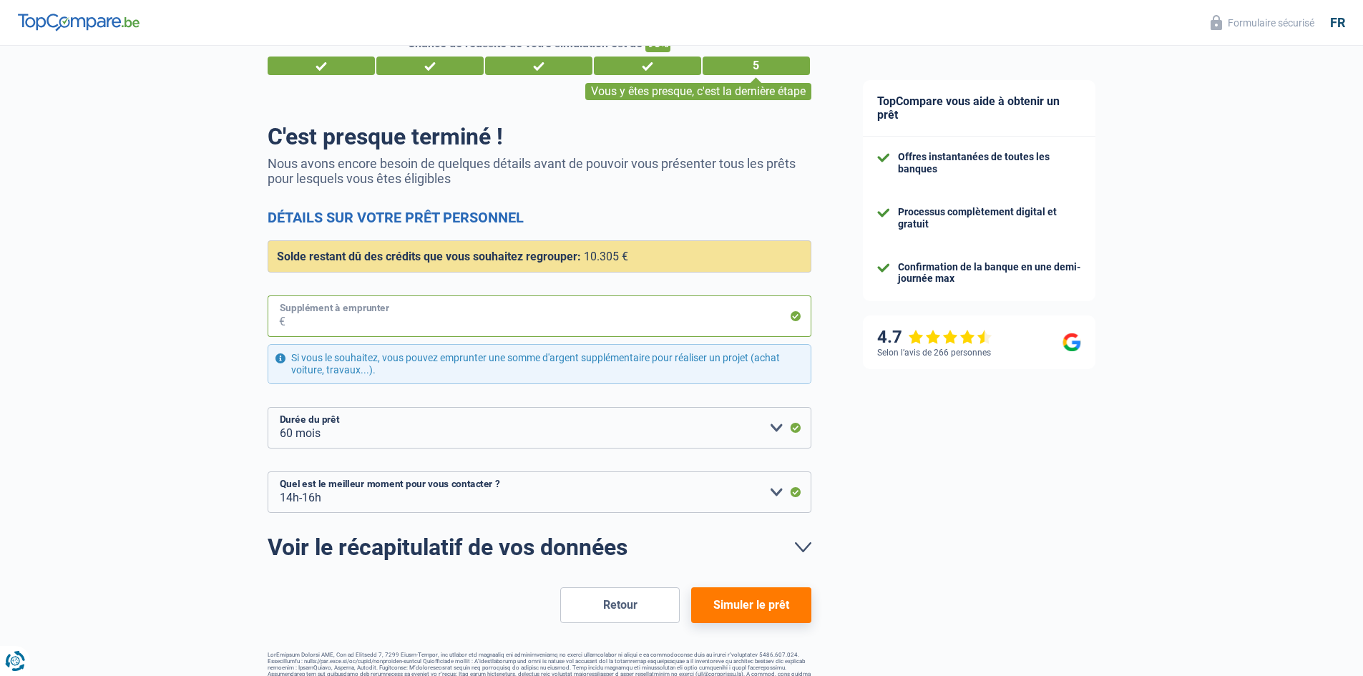
scroll to position [70, 0]
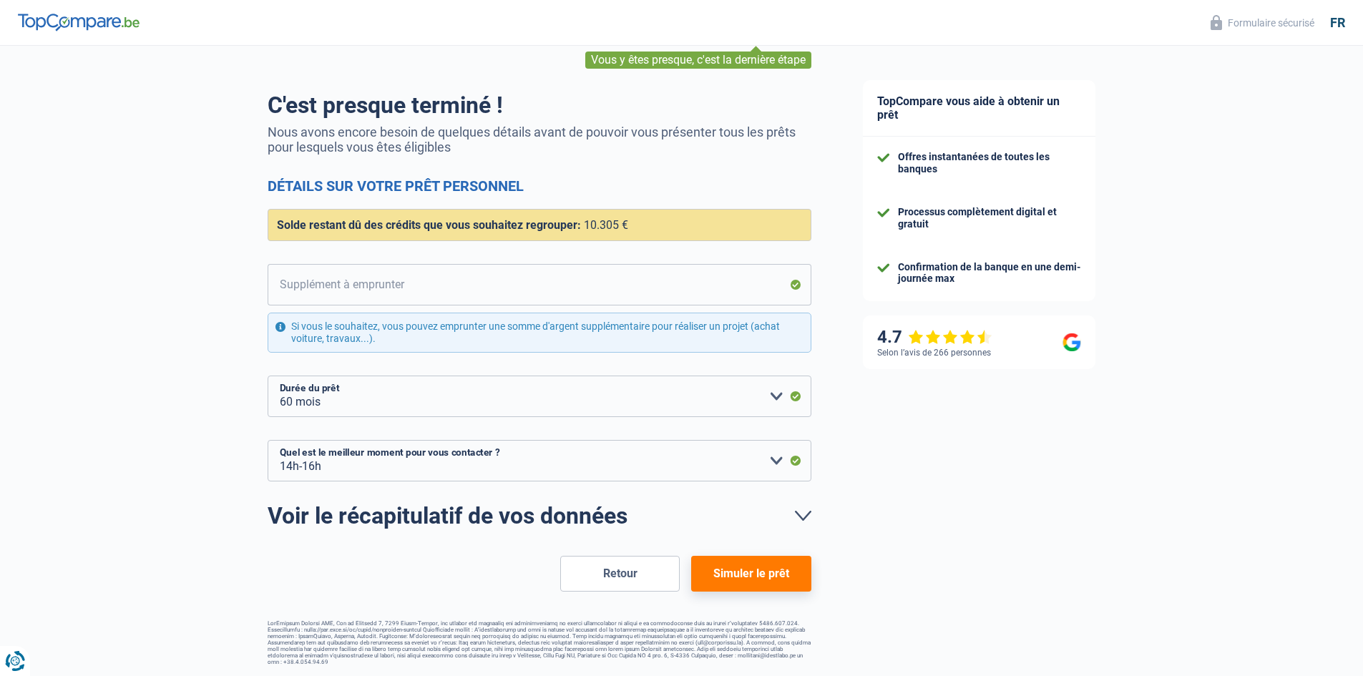
click at [767, 573] on button "Simuler le prêt" at bounding box center [750, 574] width 119 height 36
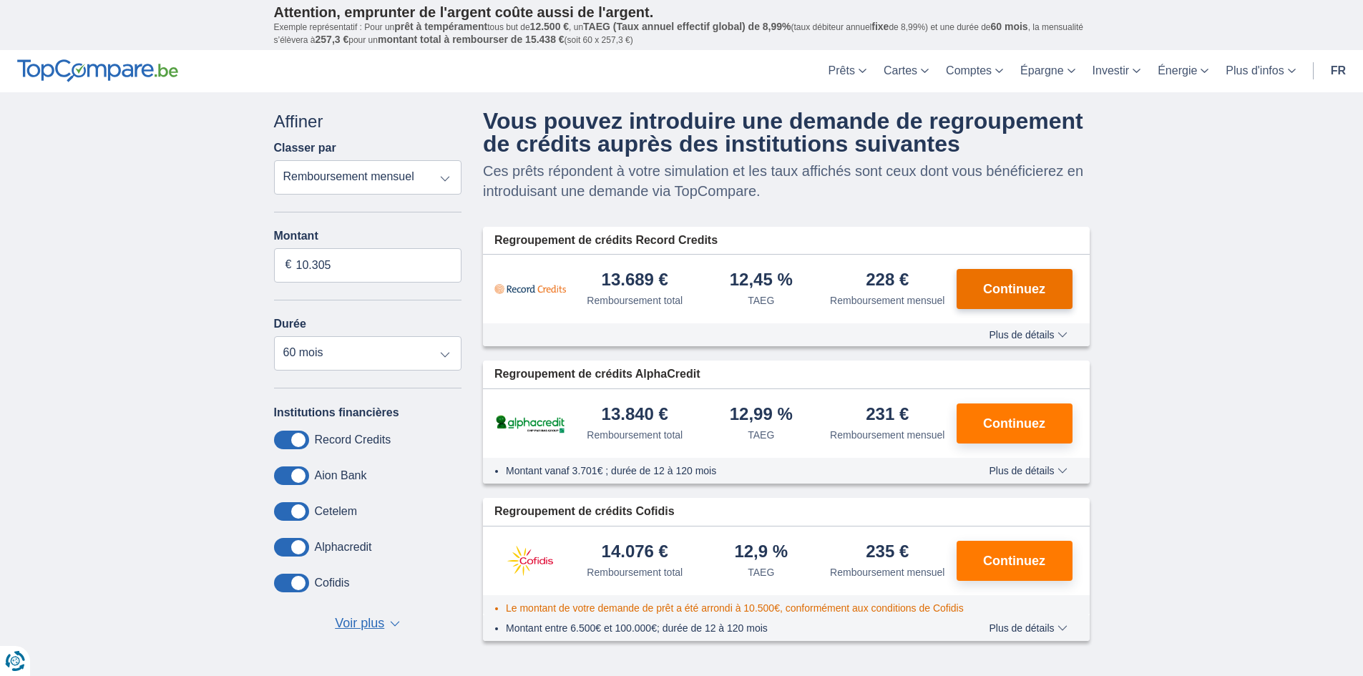
click at [1002, 289] on span "Continuez" at bounding box center [1014, 289] width 62 height 13
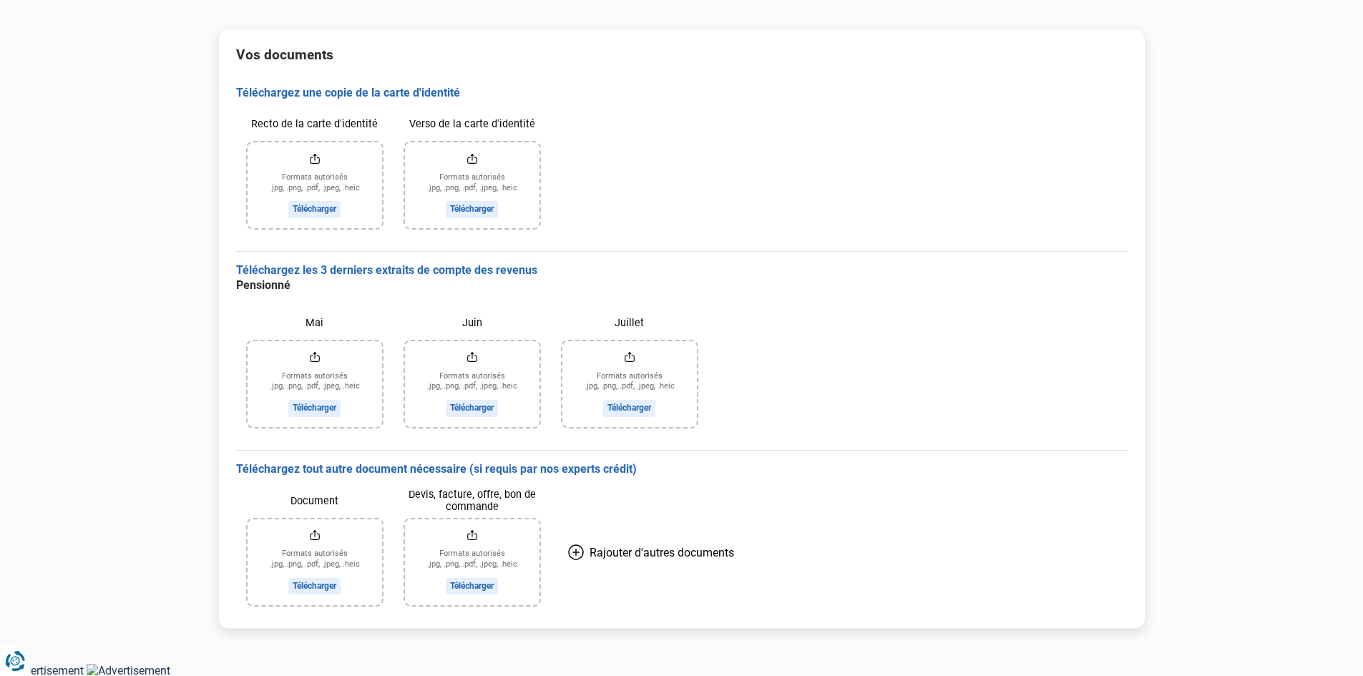
scroll to position [139, 0]
